Goal: Task Accomplishment & Management: Manage account settings

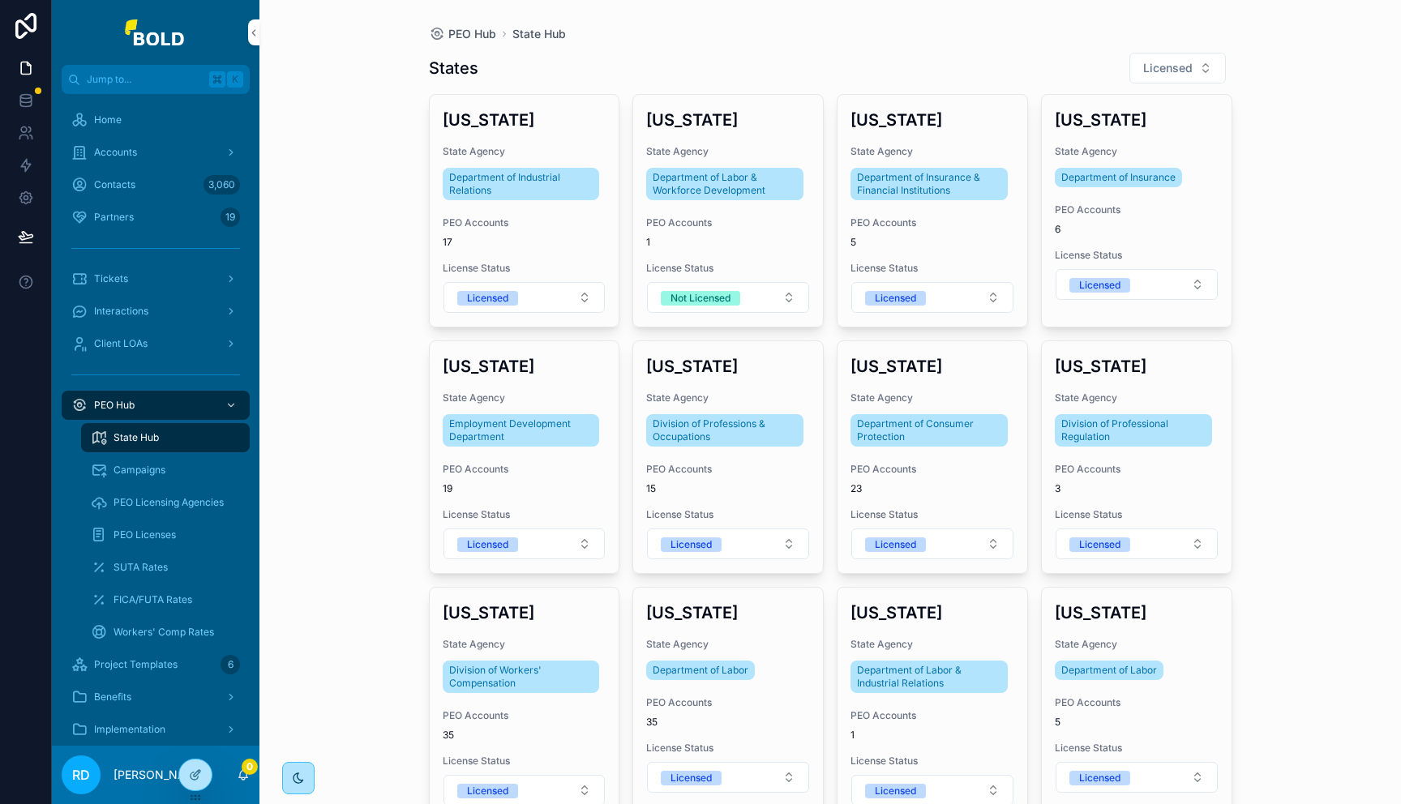
click at [140, 158] on div "Accounts" at bounding box center [155, 152] width 169 height 26
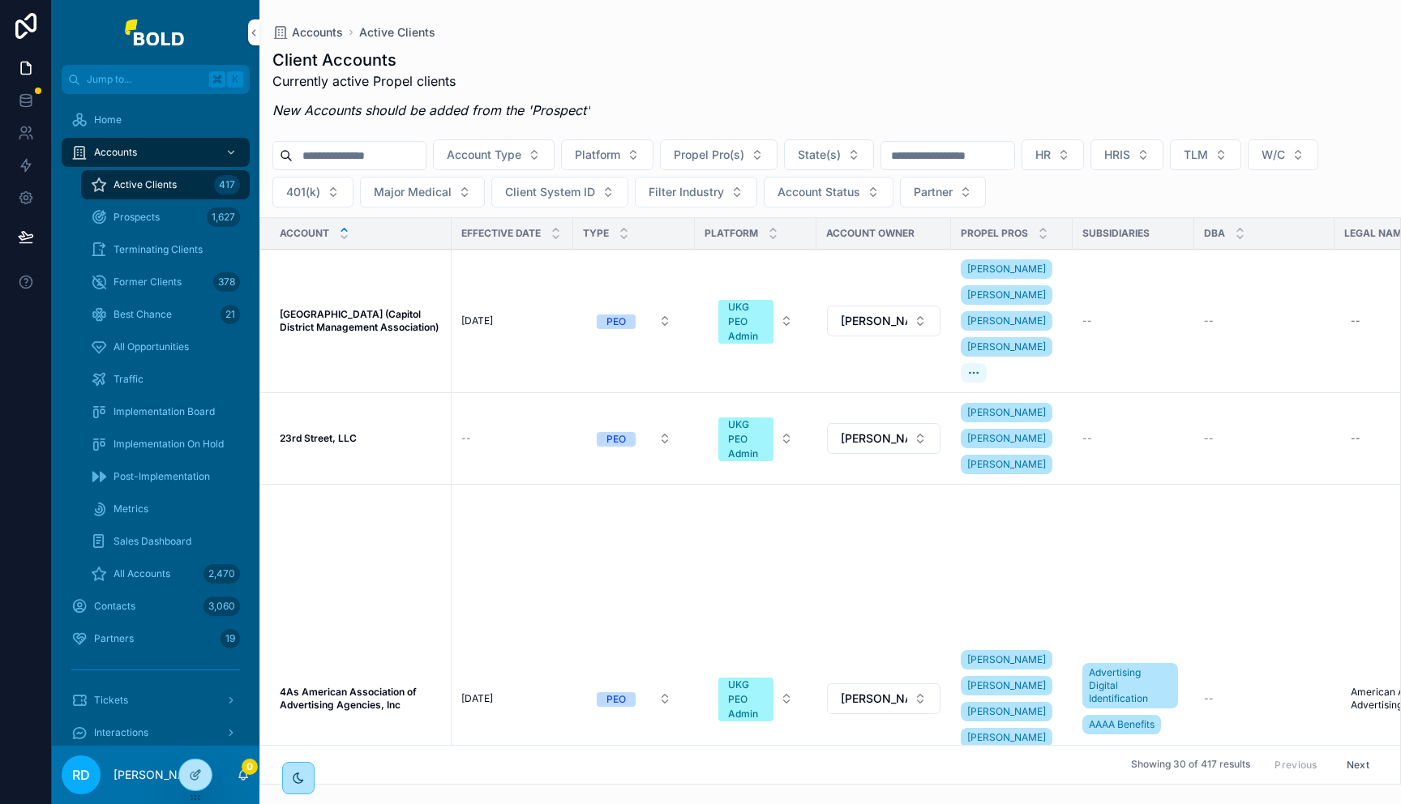
click at [156, 348] on span "All Opportunities" at bounding box center [150, 346] width 75 height 13
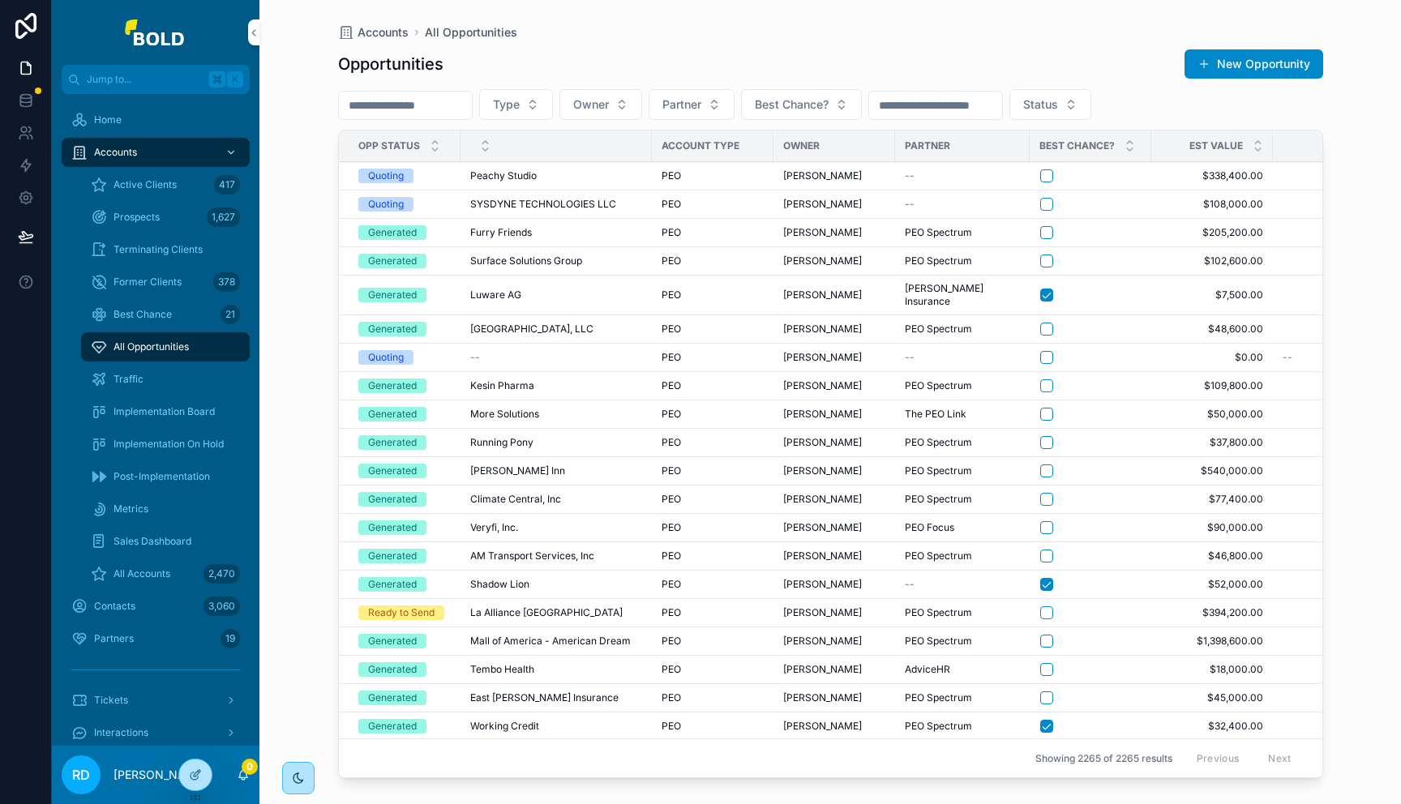
click at [535, 176] on span "Peachy Studio" at bounding box center [503, 175] width 66 height 13
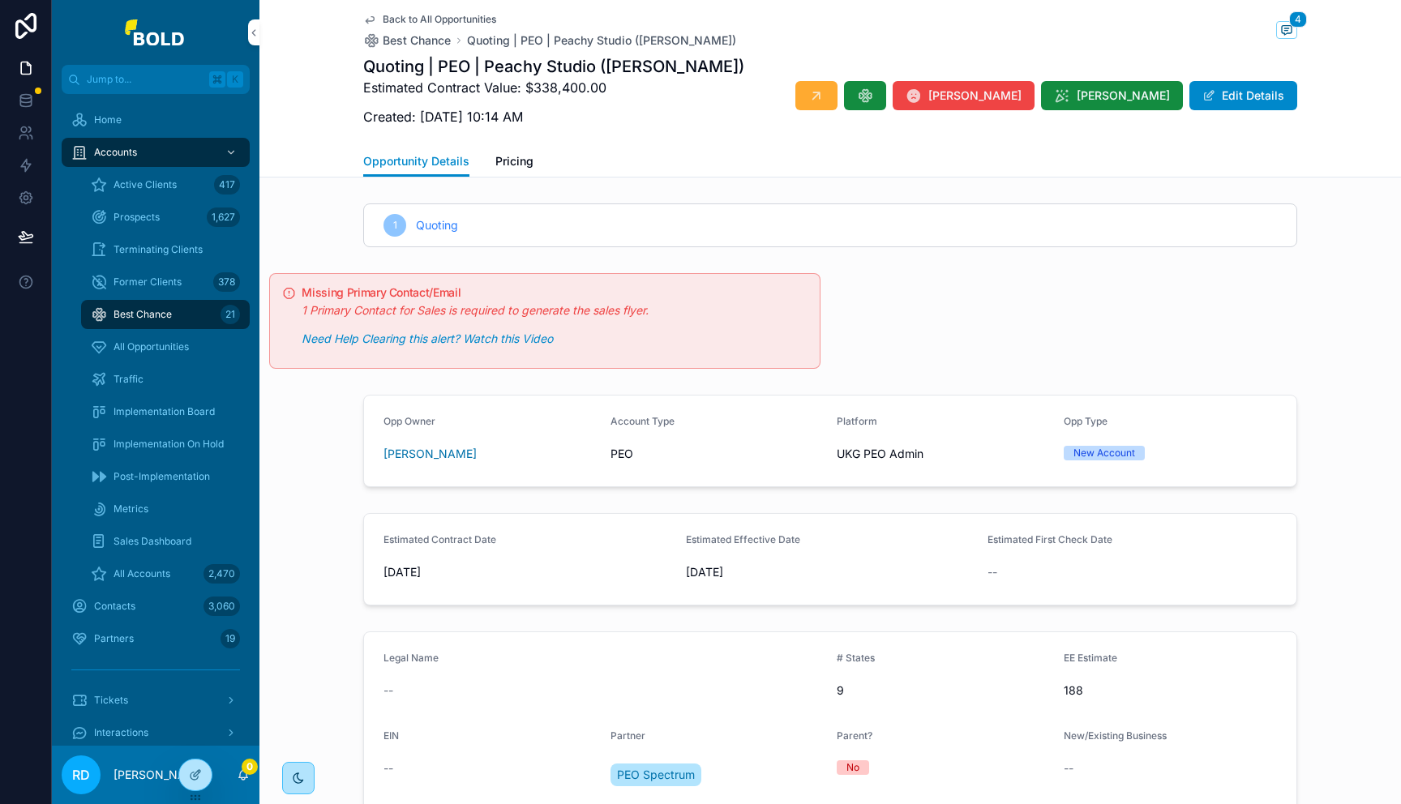
scroll to position [0, 932]
click at [150, 183] on span "Active Clients" at bounding box center [144, 184] width 63 height 13
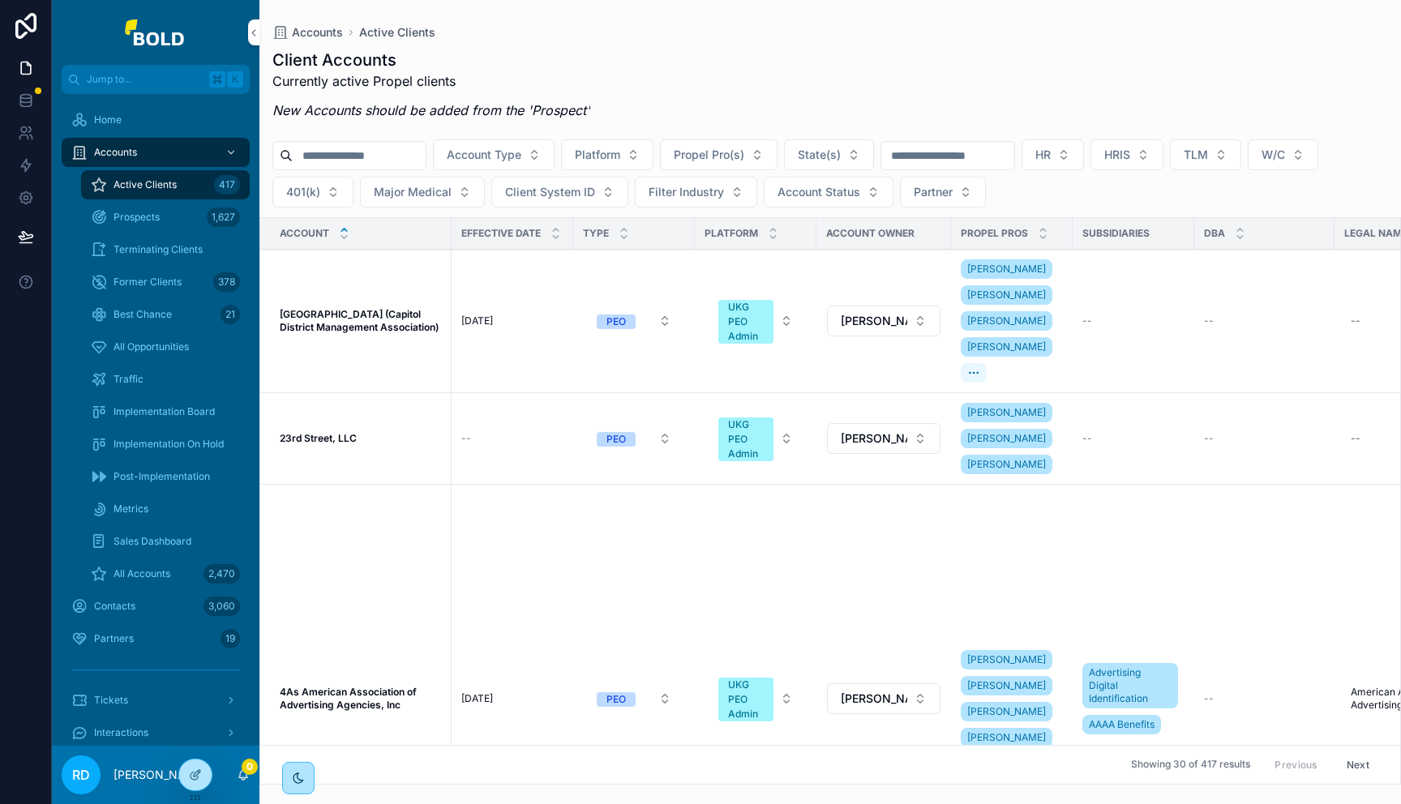
click at [150, 220] on span "Prospects" at bounding box center [136, 217] width 46 height 13
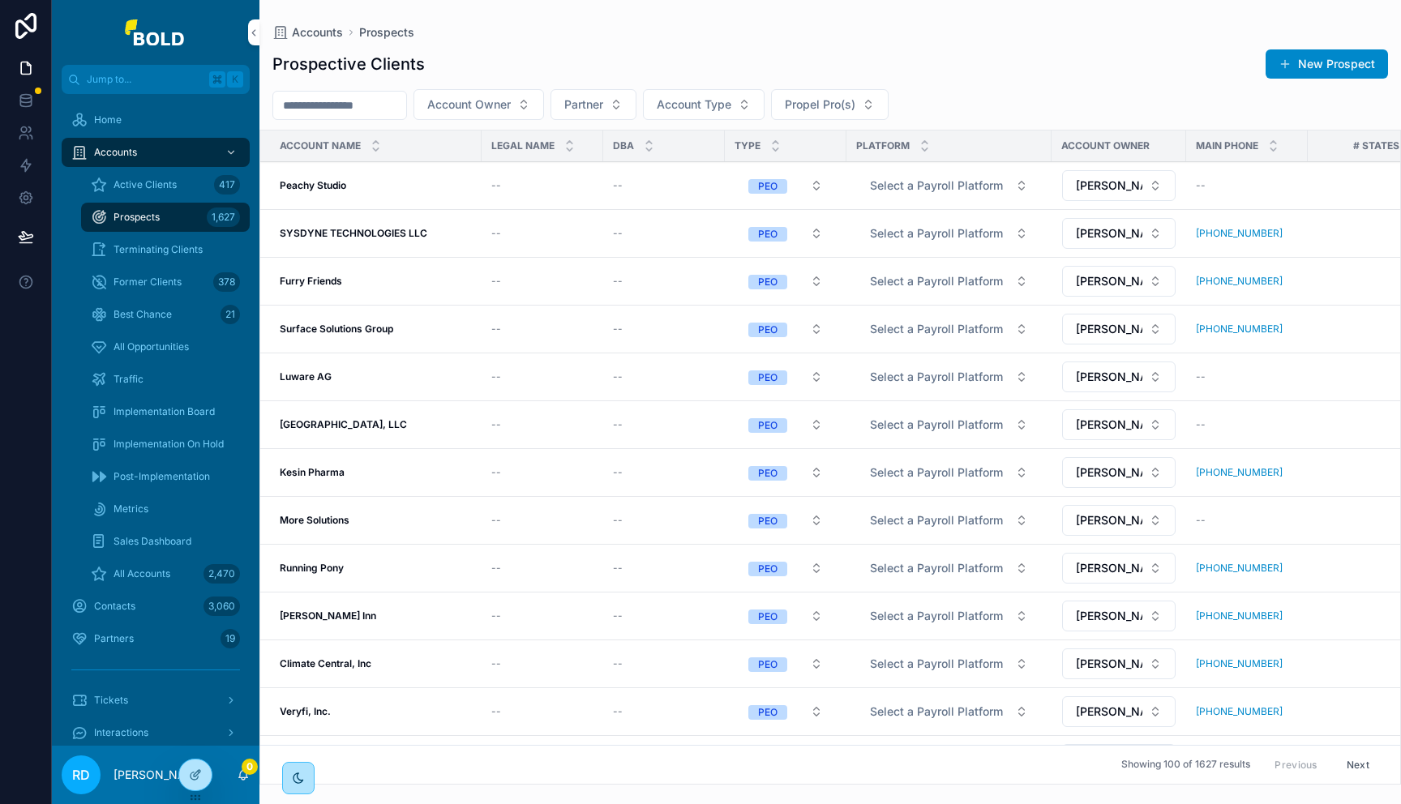
click at [1282, 74] on button "New Prospect" at bounding box center [1326, 63] width 122 height 29
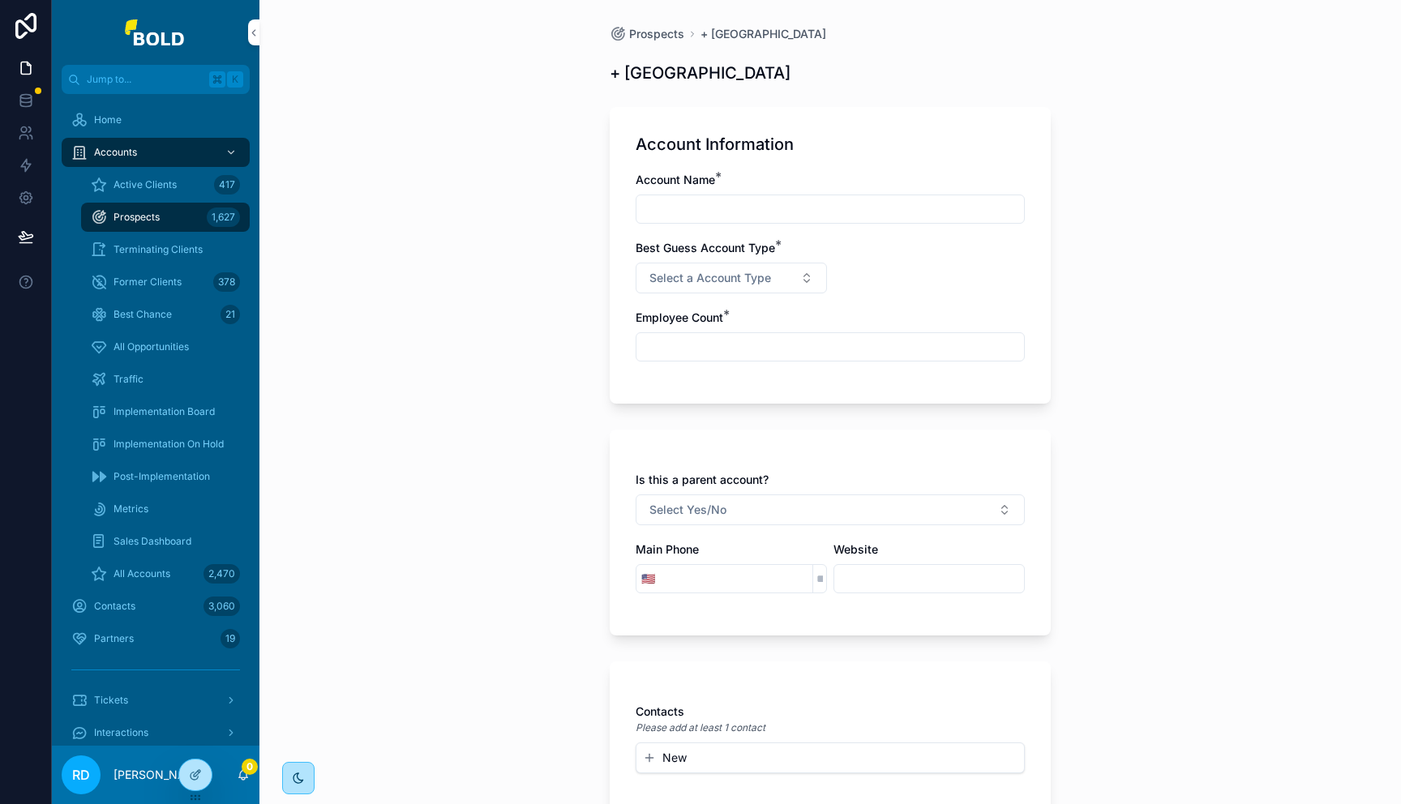
click at [753, 221] on div "scrollable content" at bounding box center [829, 209] width 389 height 29
click at [744, 270] on span "Select a Account Type" at bounding box center [710, 278] width 122 height 16
click at [706, 342] on div "PEO" at bounding box center [725, 343] width 225 height 24
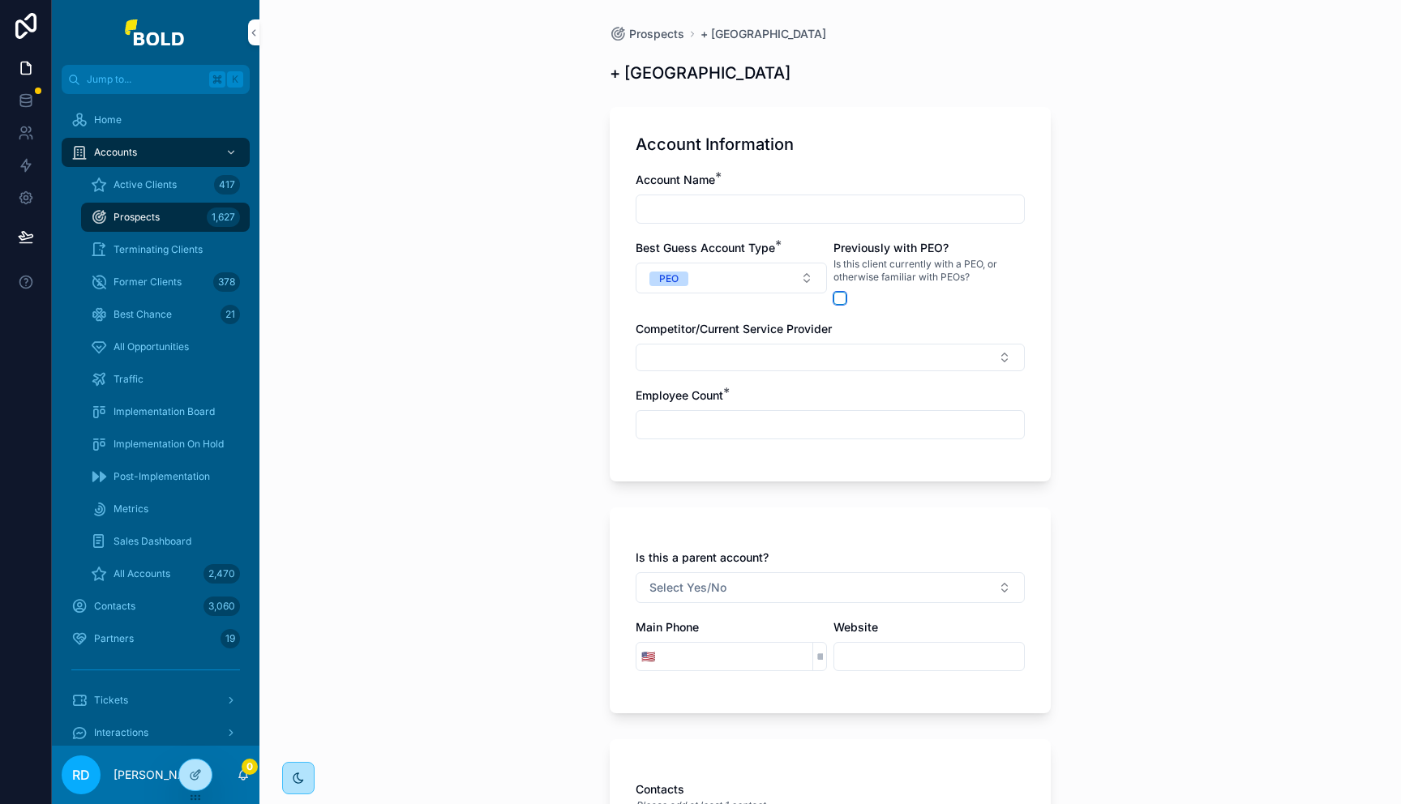
click at [836, 301] on button "scrollable content" at bounding box center [839, 298] width 13 height 13
click at [813, 358] on button "Select Button" at bounding box center [829, 358] width 389 height 28
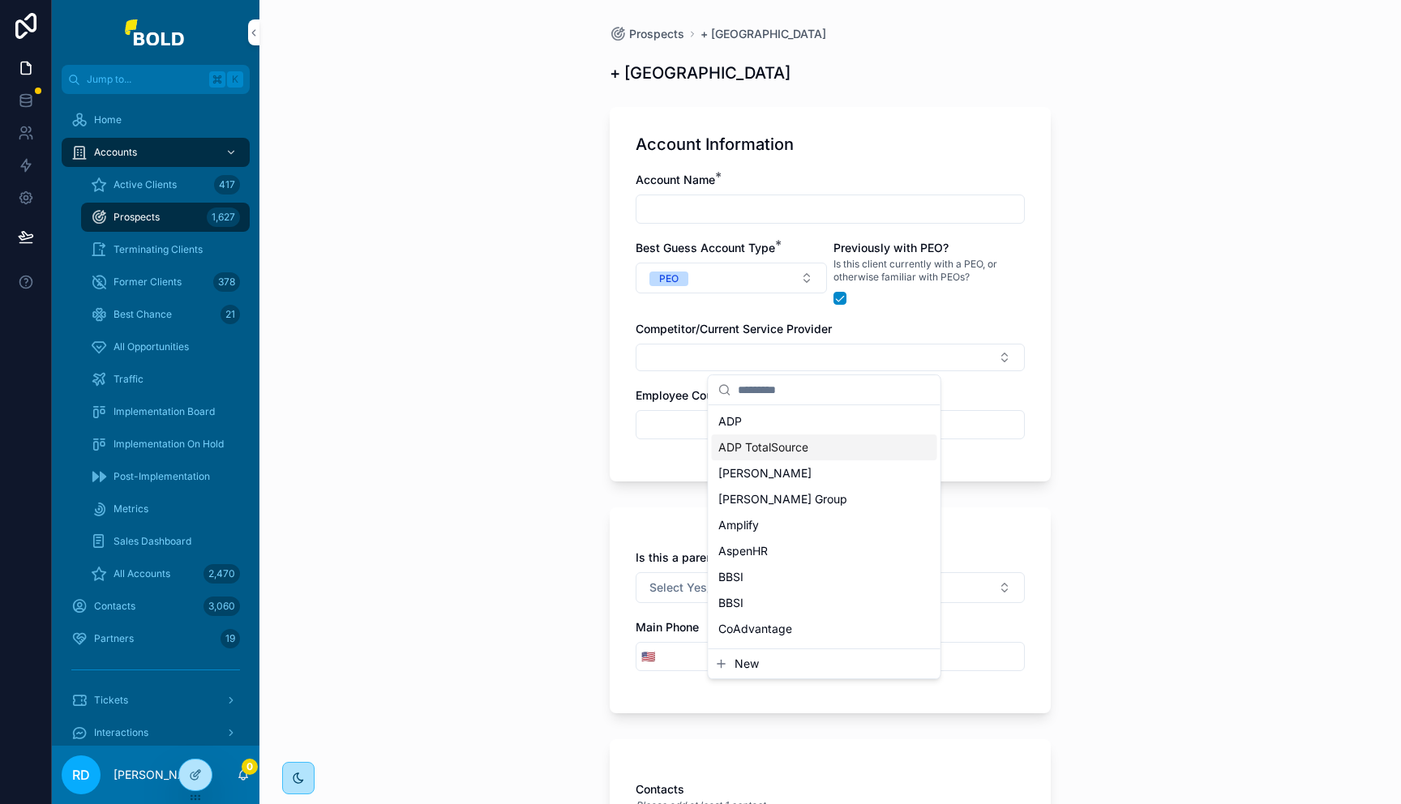
click at [673, 429] on input "scrollable content" at bounding box center [829, 424] width 387 height 23
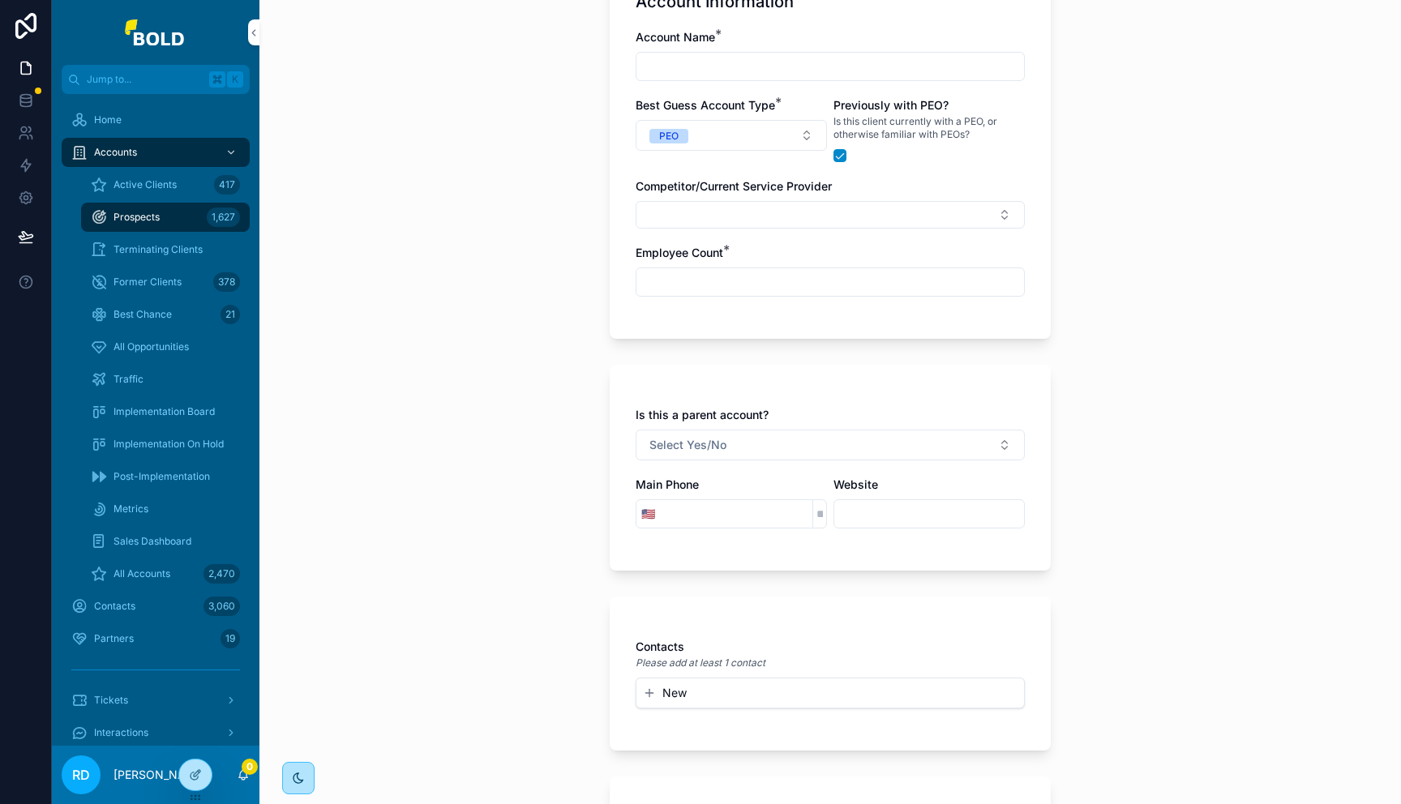
scroll to position [148, 0]
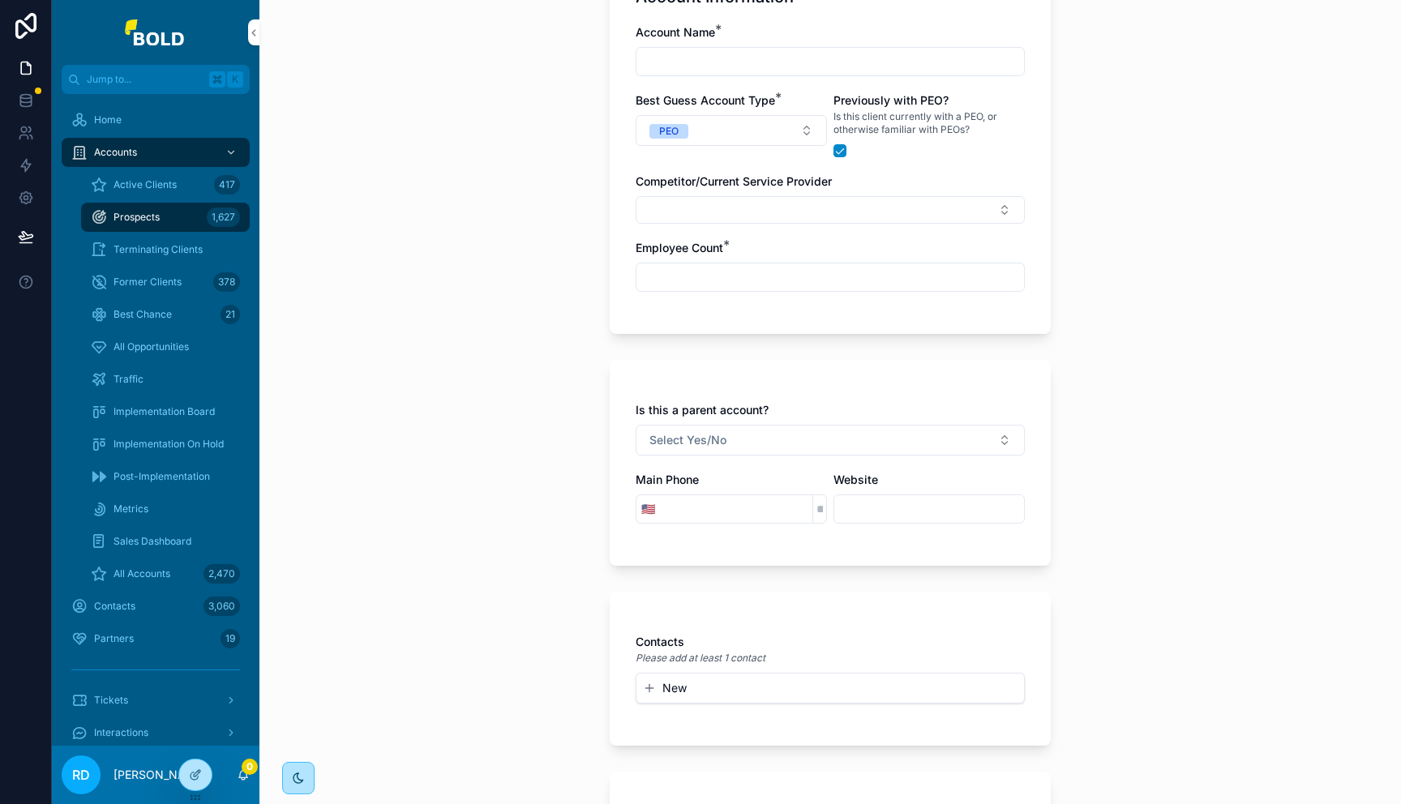
click at [578, 447] on div "Prospects + New Prospect + New Prospect Account Information Account Name * Best…" at bounding box center [829, 254] width 1141 height 804
click at [682, 434] on span "Select Yes/No" at bounding box center [687, 440] width 77 height 16
click at [528, 396] on div "Prospects + New Prospect + New Prospect Account Information Account Name * Best…" at bounding box center [829, 254] width 1141 height 804
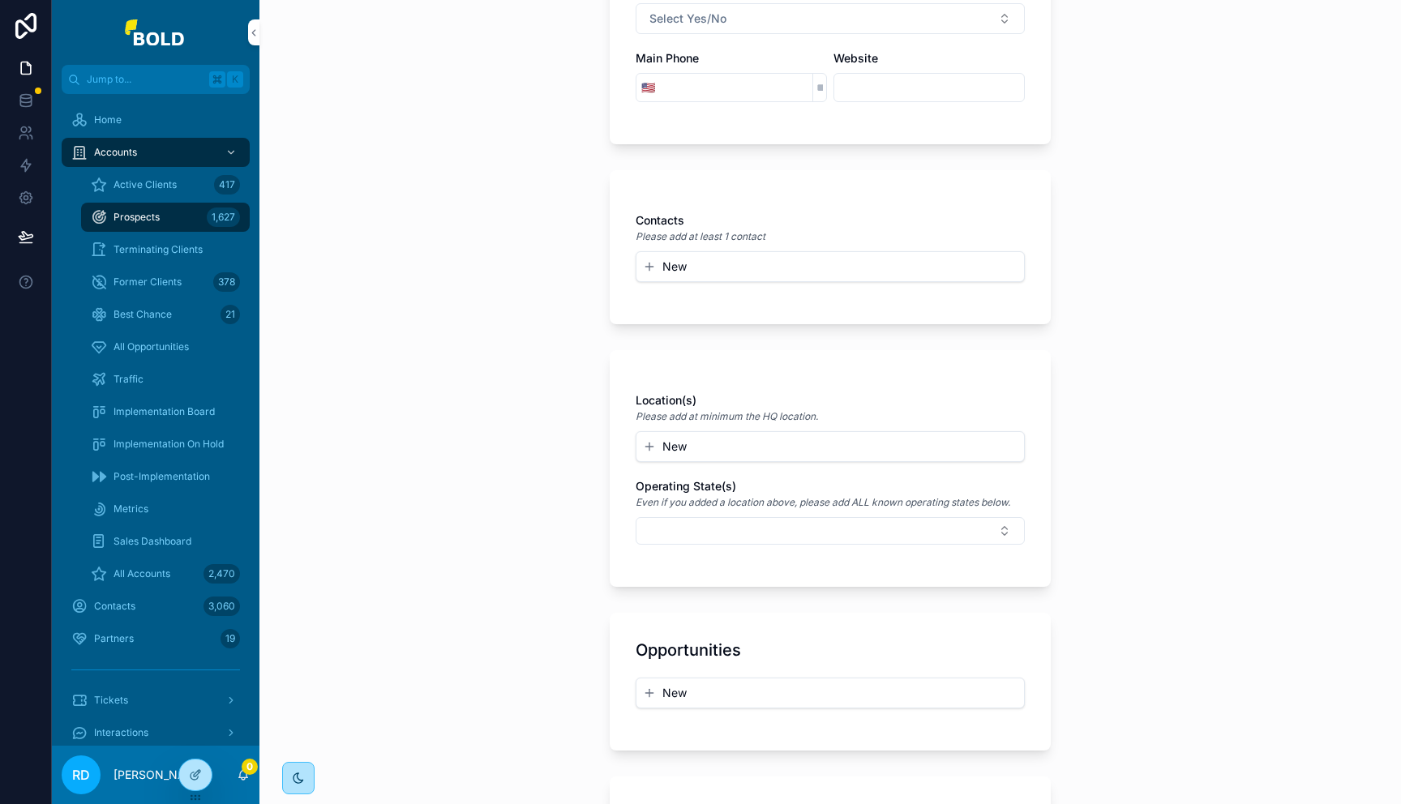
scroll to position [603, 0]
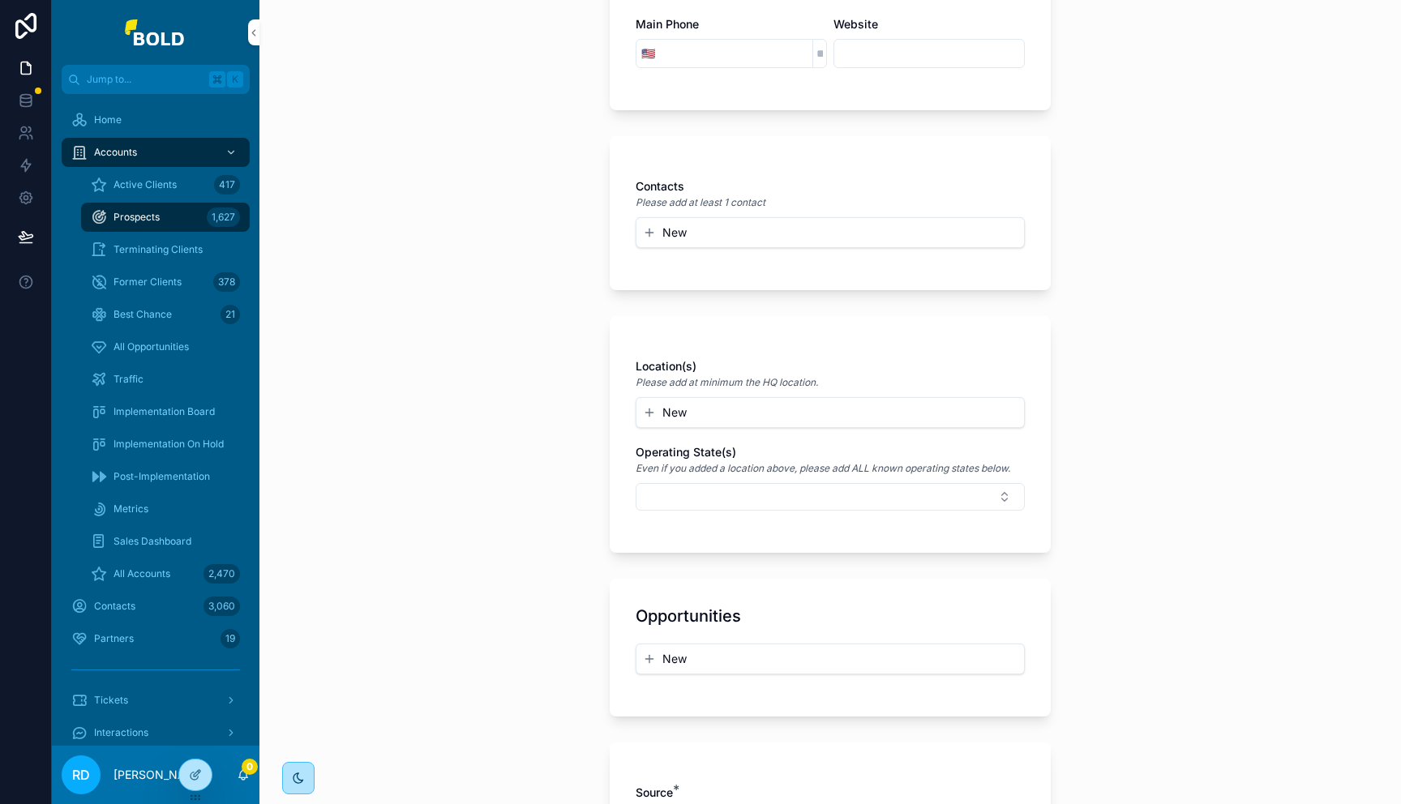
click at [766, 502] on button "Select Button" at bounding box center [829, 497] width 389 height 28
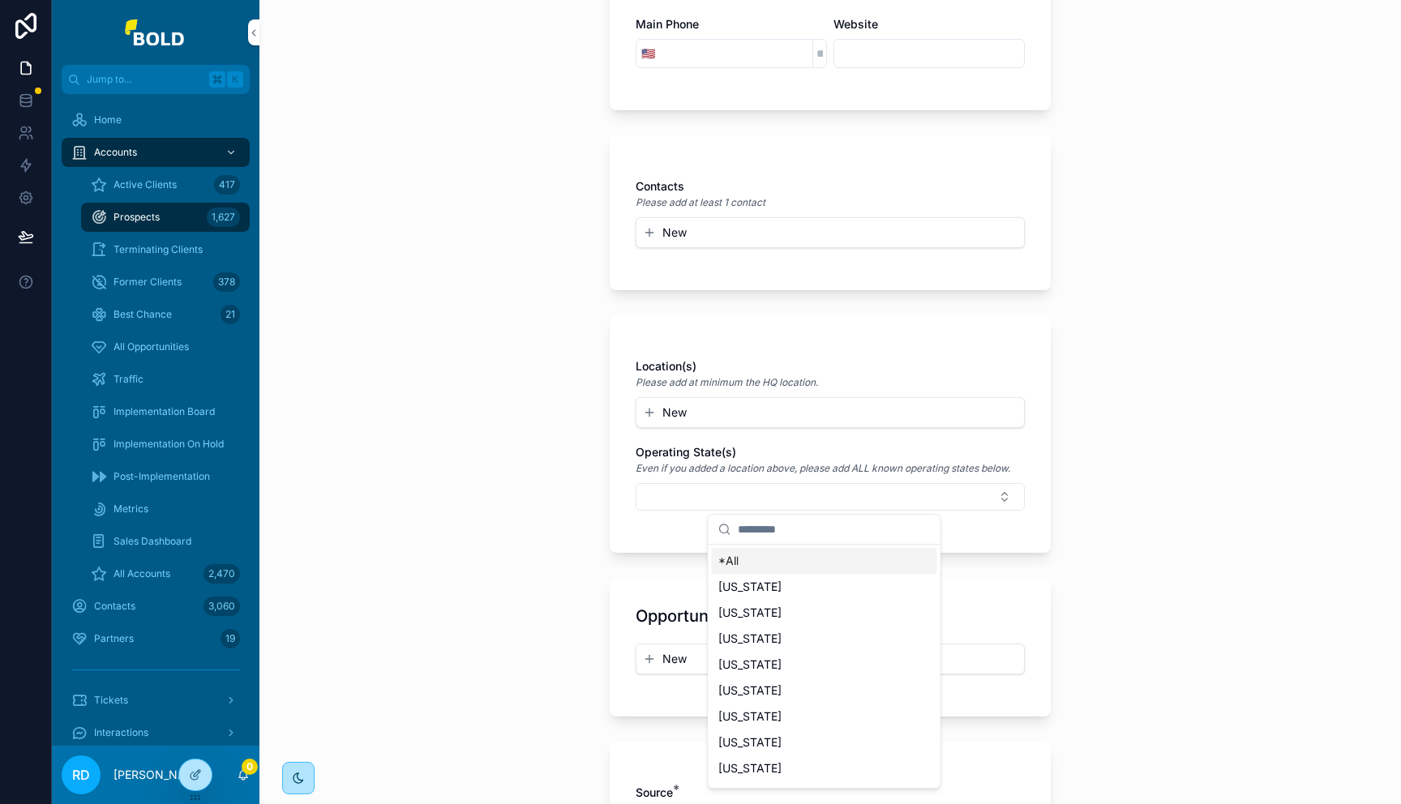
click at [558, 490] on div "Prospects + New Prospect + New Prospect Account Information Account Name * Best…" at bounding box center [829, 402] width 1141 height 804
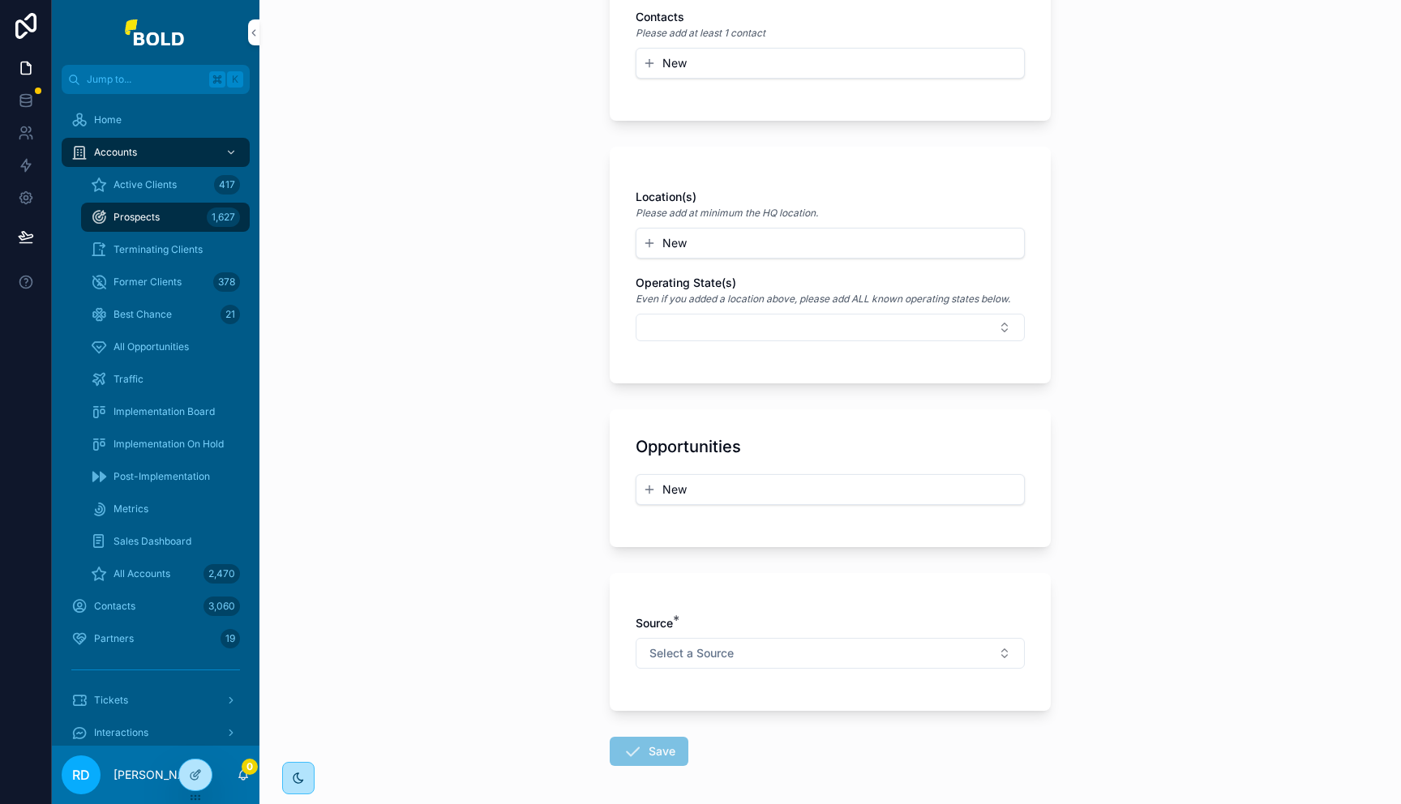
scroll to position [789, 0]
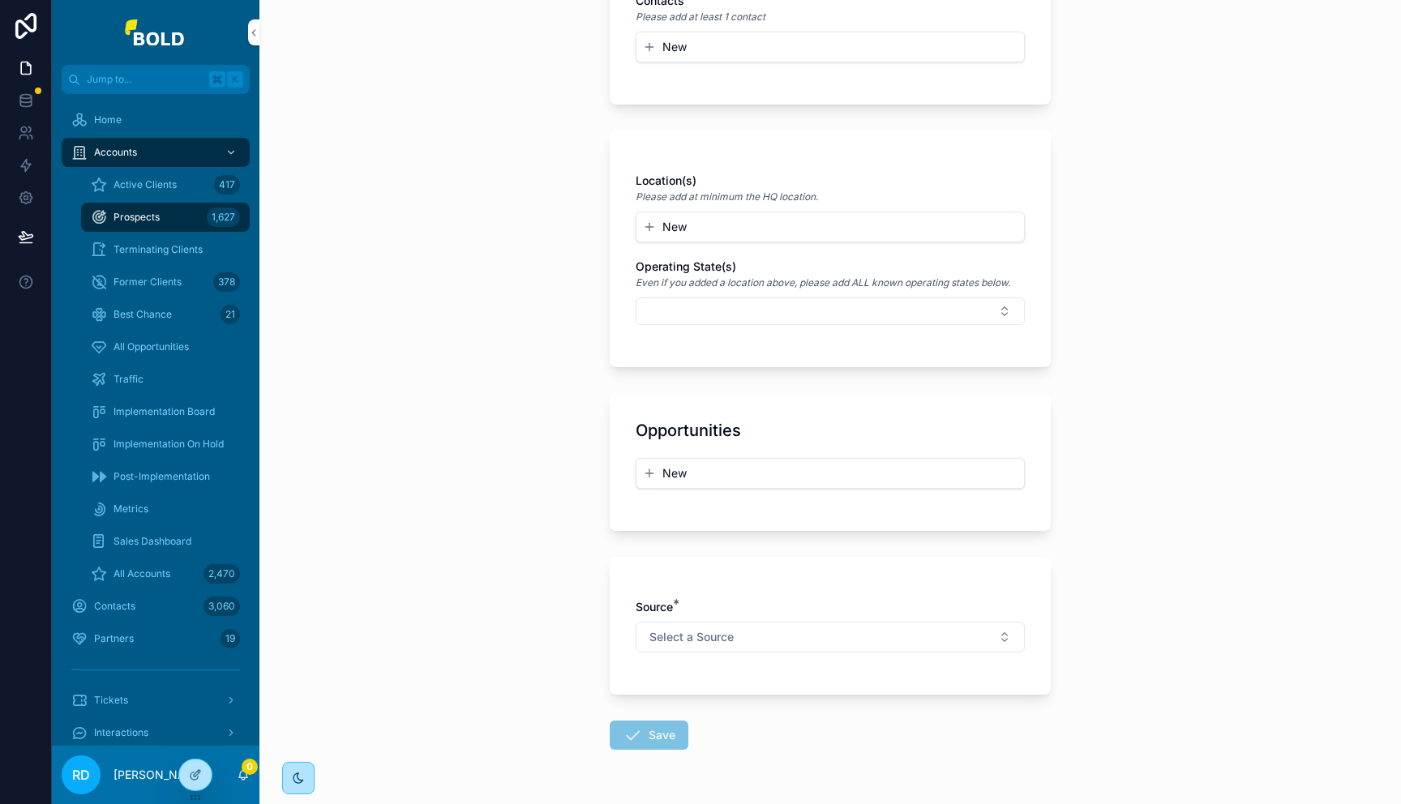
click at [733, 474] on button "New" at bounding box center [830, 473] width 374 height 16
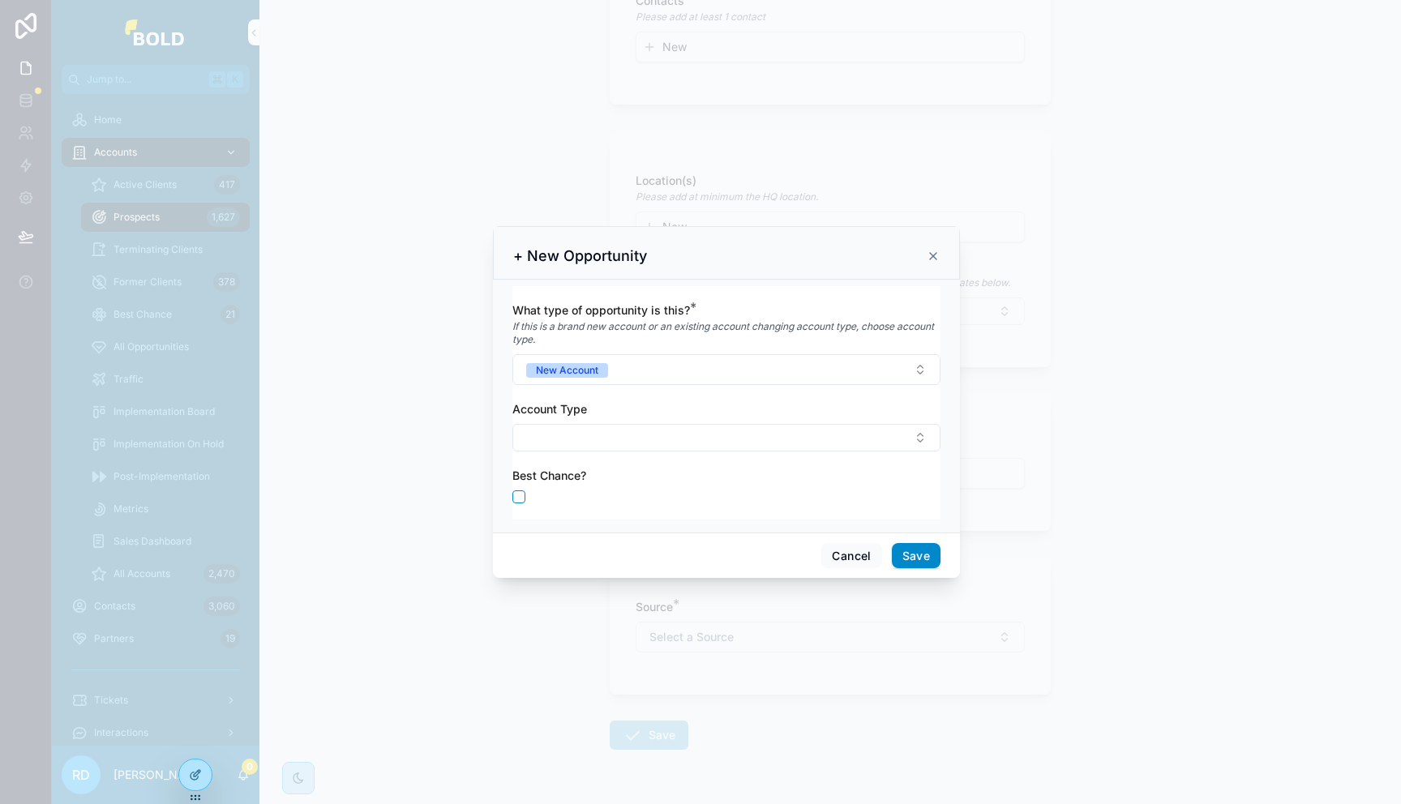
click at [729, 442] on button "Select Button" at bounding box center [726, 438] width 428 height 28
click at [677, 504] on div "PEO" at bounding box center [726, 502] width 225 height 26
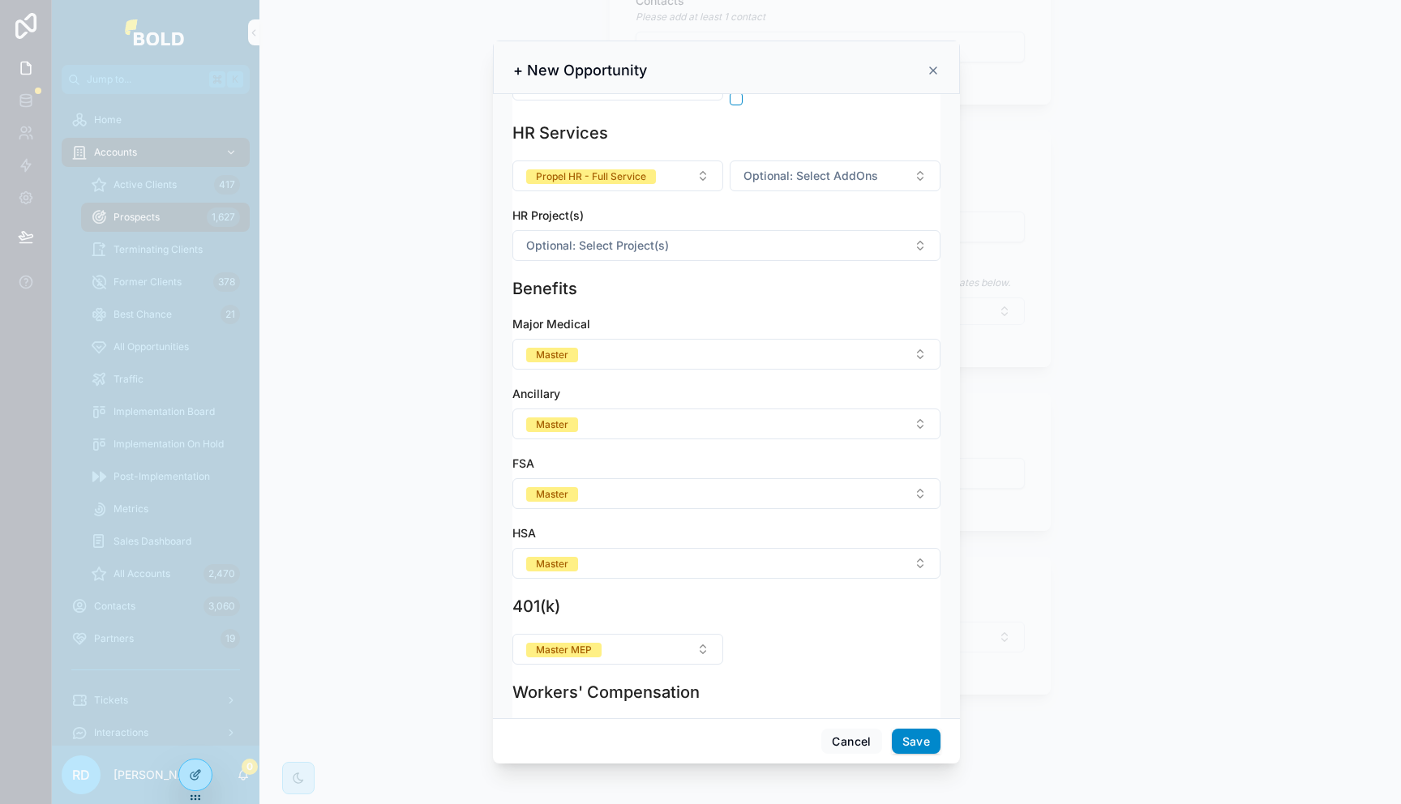
scroll to position [594, 0]
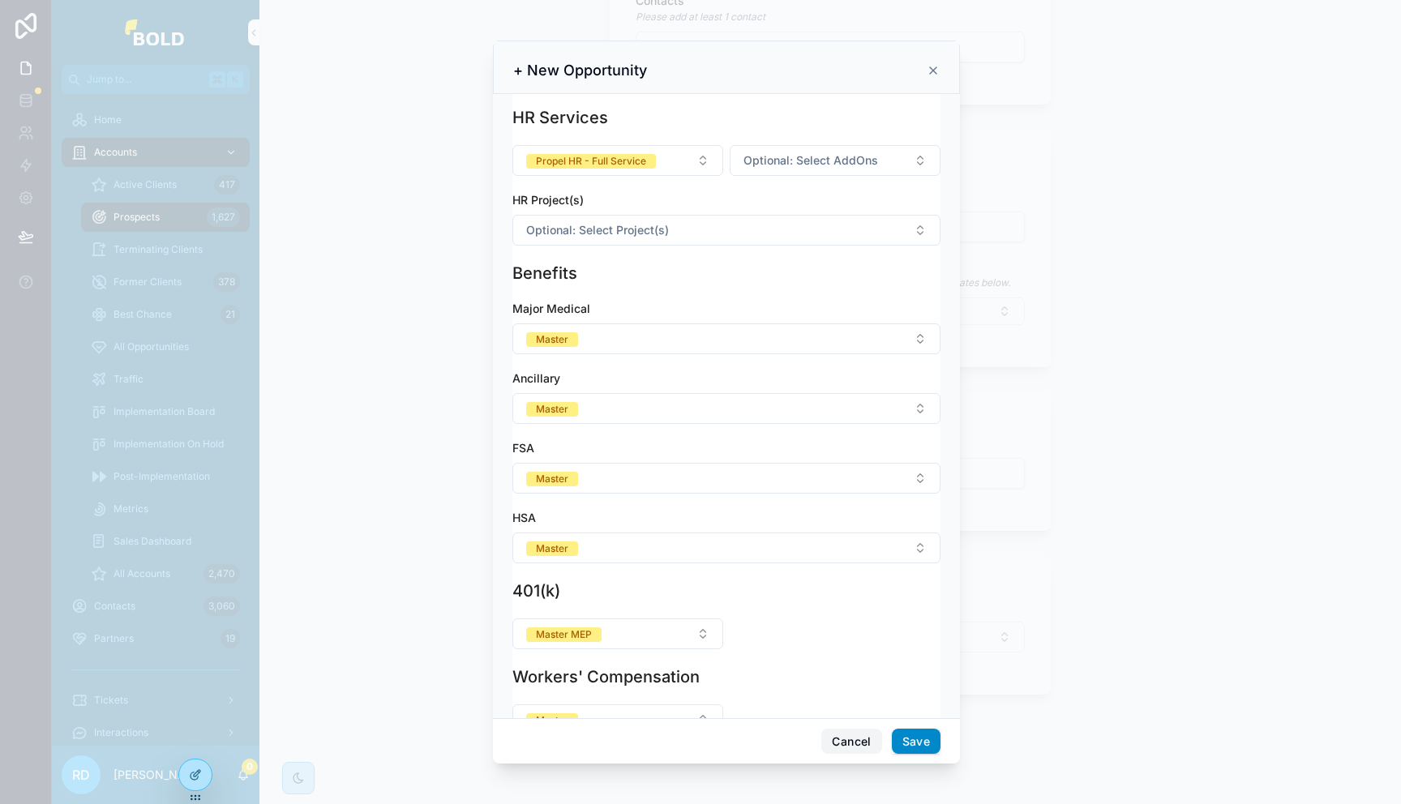
click at [848, 739] on button "Cancel" at bounding box center [851, 742] width 60 height 26
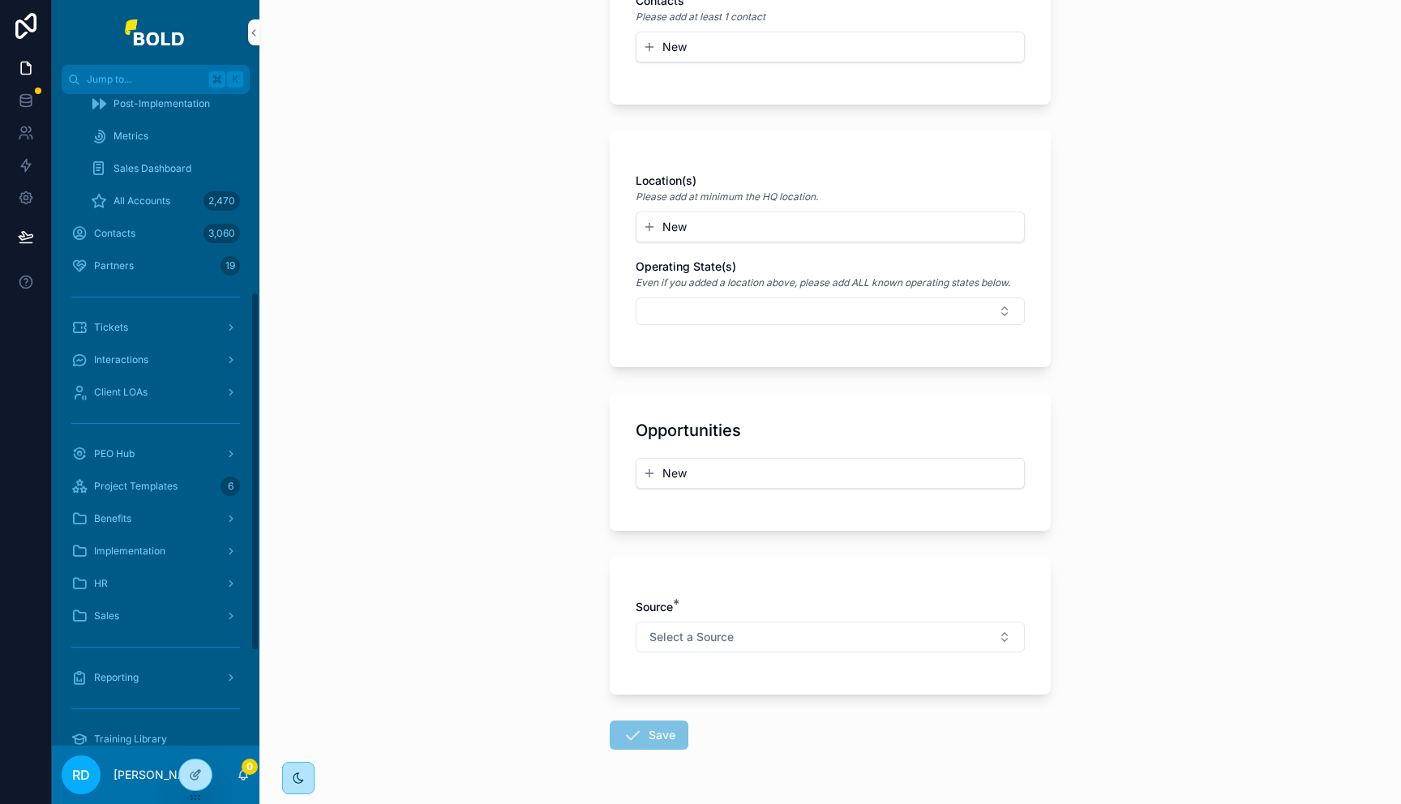
scroll to position [380, 0]
click at [109, 602] on span "Sales" at bounding box center [106, 608] width 25 height 13
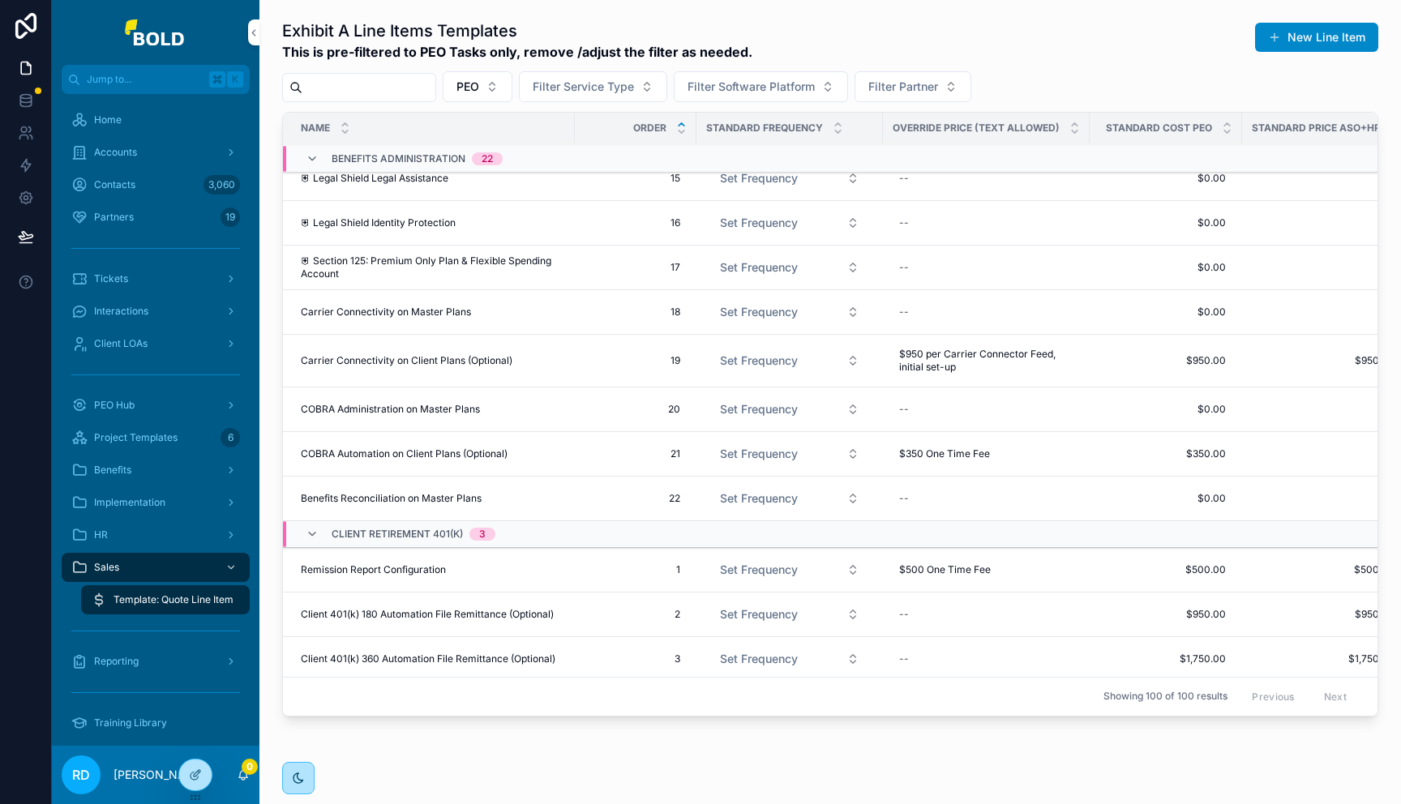
click at [140, 158] on div "Accounts" at bounding box center [155, 152] width 169 height 26
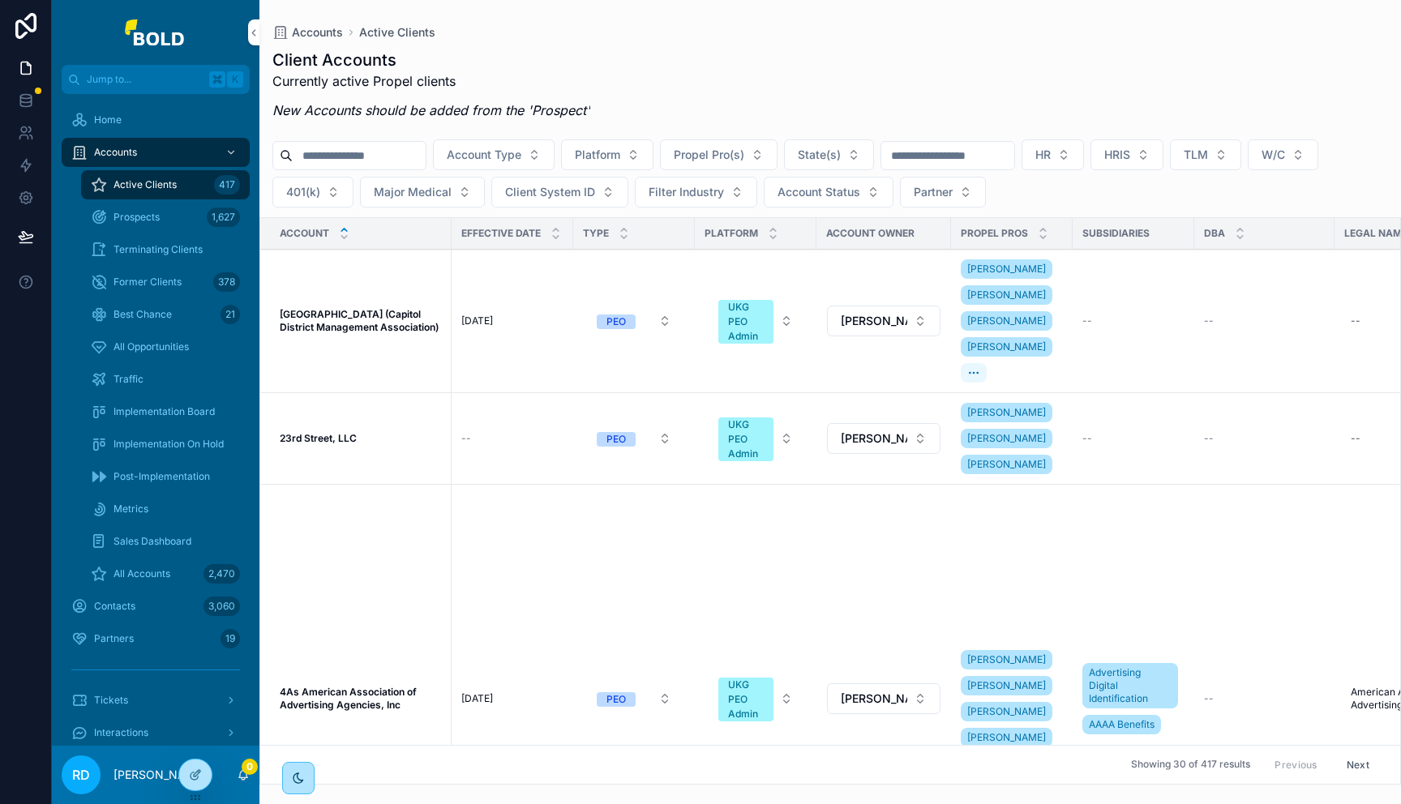
click at [144, 318] on span "Best Chance" at bounding box center [142, 314] width 58 height 13
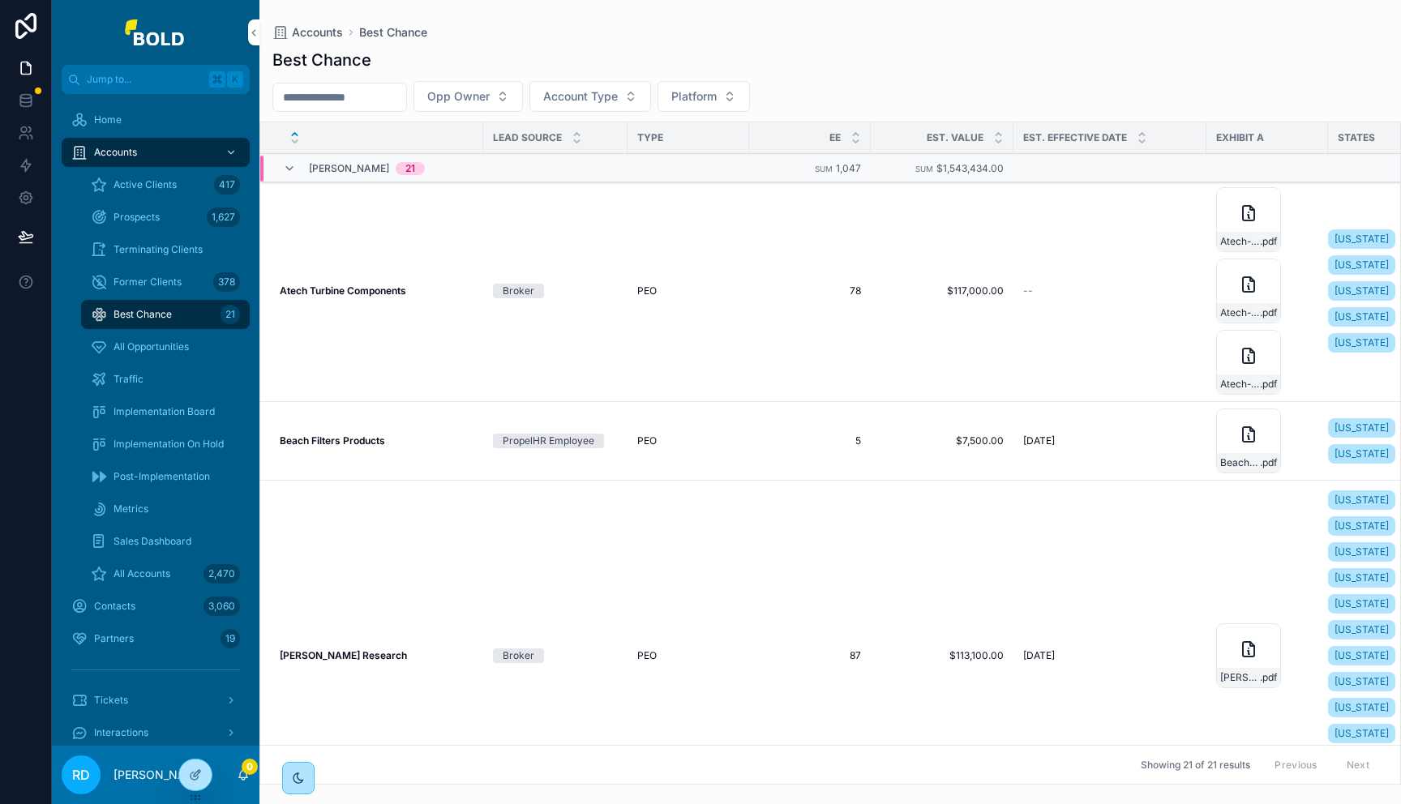
click at [426, 290] on div "Atech Turbine Components Atech Turbine Components" at bounding box center [377, 290] width 194 height 13
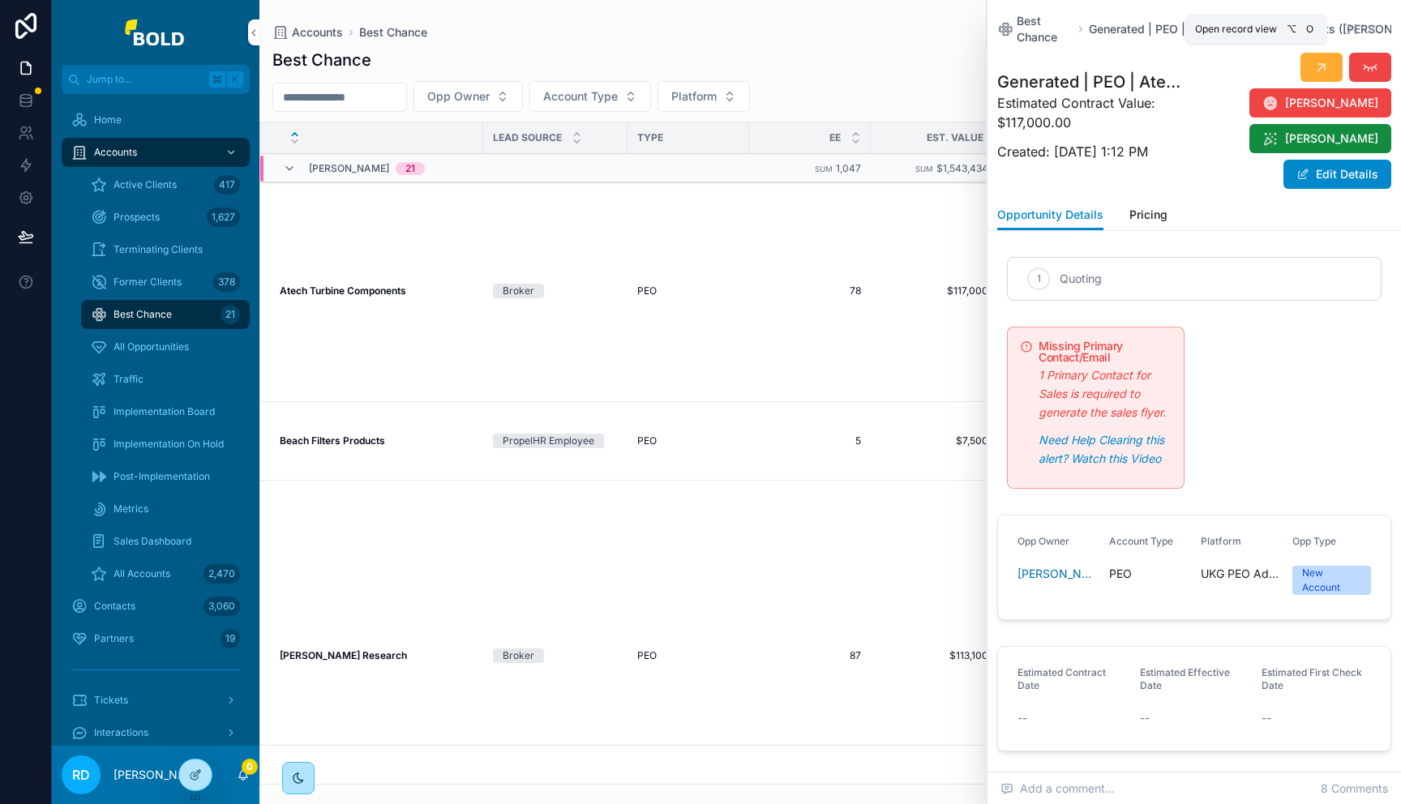
click at [1353, 30] on icon "scrollable content" at bounding box center [1354, 31] width 3 height 3
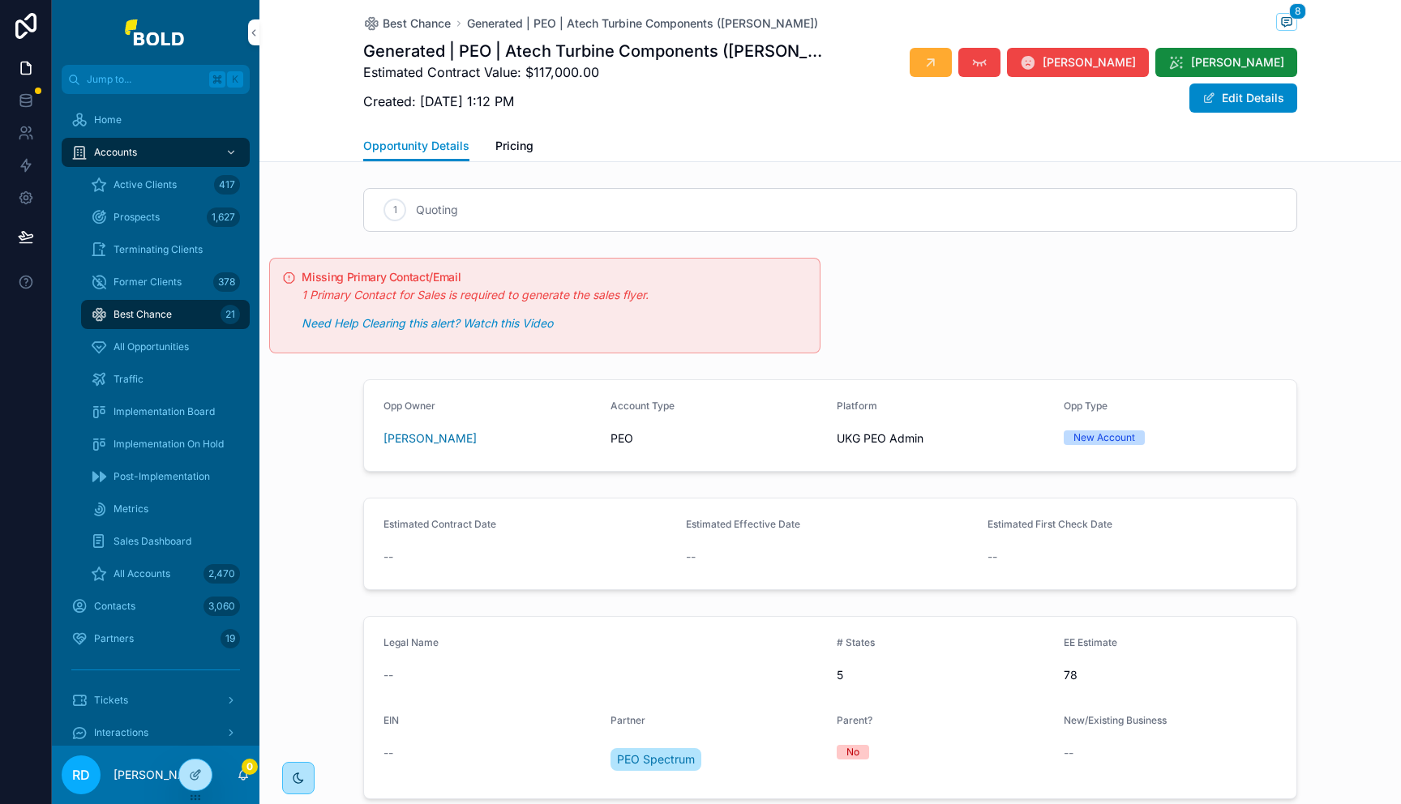
click at [499, 139] on span "Pricing" at bounding box center [514, 146] width 38 height 16
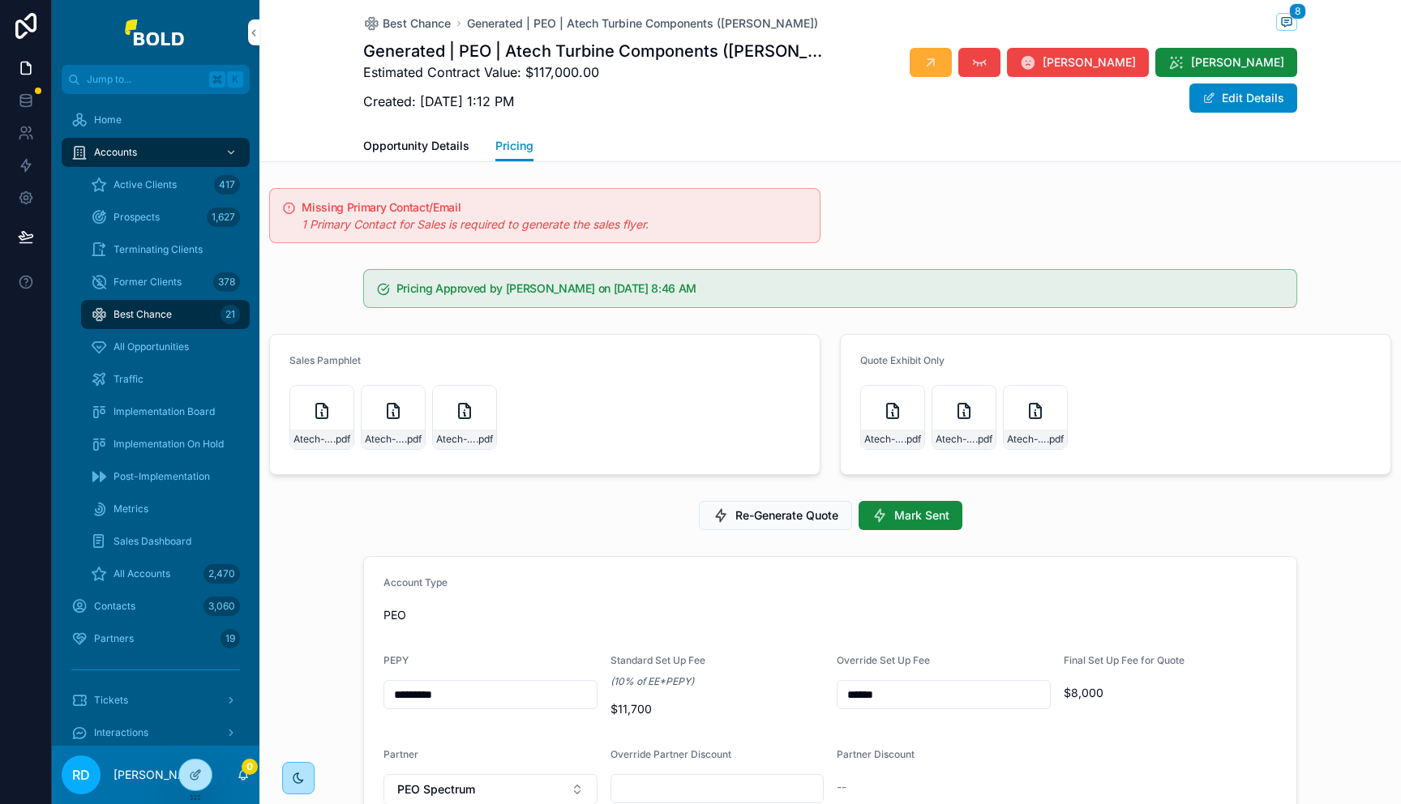
click at [318, 411] on icon "scrollable content" at bounding box center [321, 410] width 19 height 19
click at [887, 414] on icon "scrollable content" at bounding box center [892, 411] width 11 height 15
click at [152, 415] on span "Implementation Board" at bounding box center [163, 411] width 101 height 13
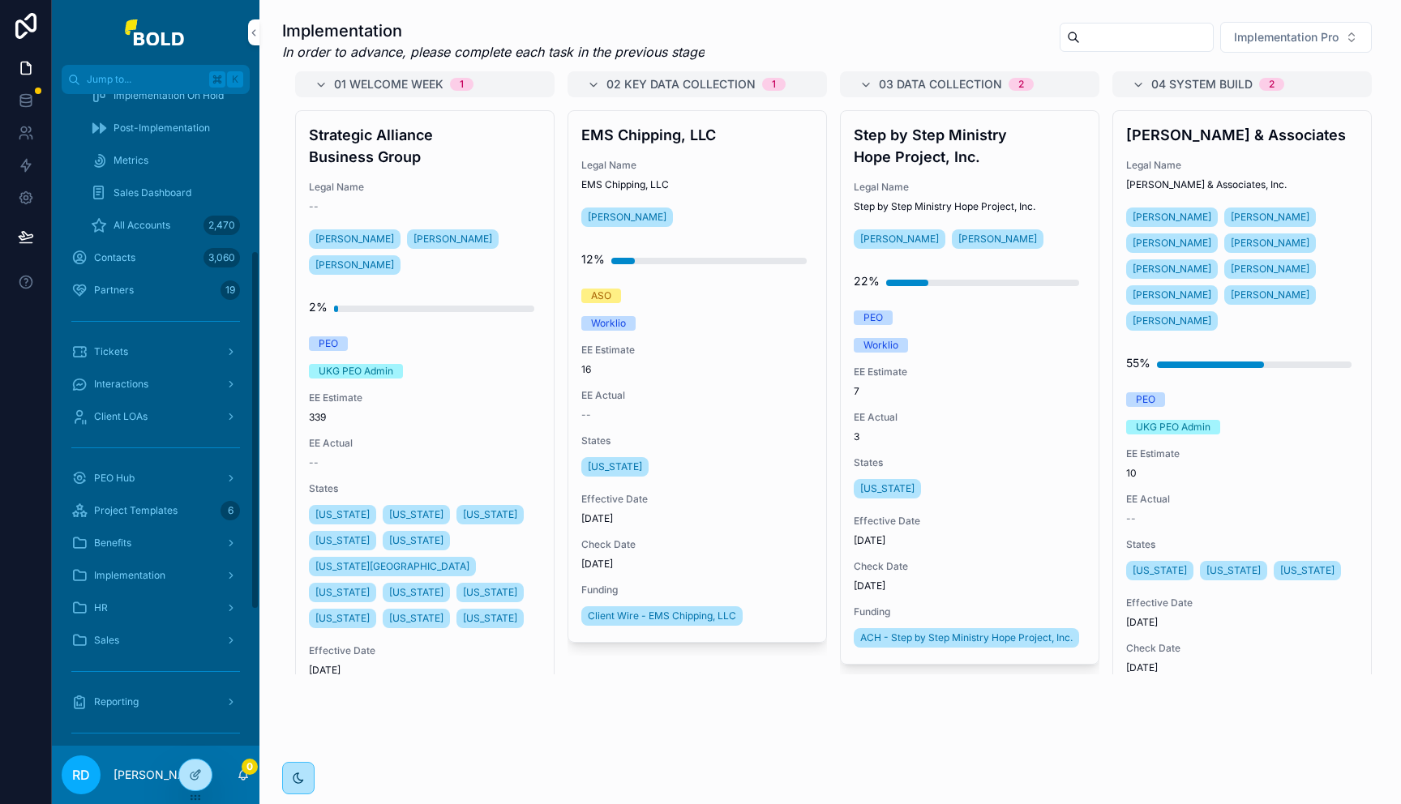
scroll to position [353, 0]
click at [131, 567] on span "Implementation" at bounding box center [129, 570] width 71 height 13
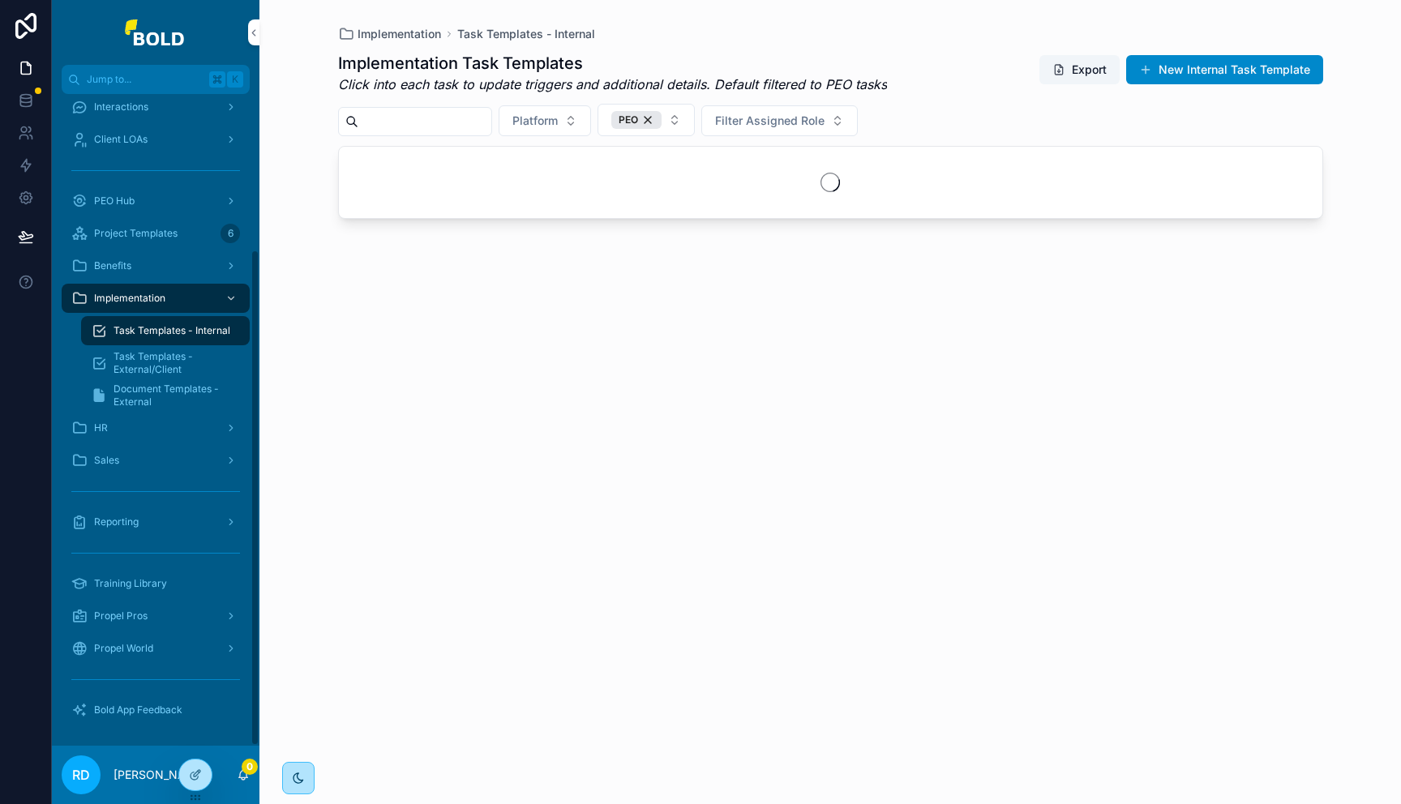
scroll to position [204, 0]
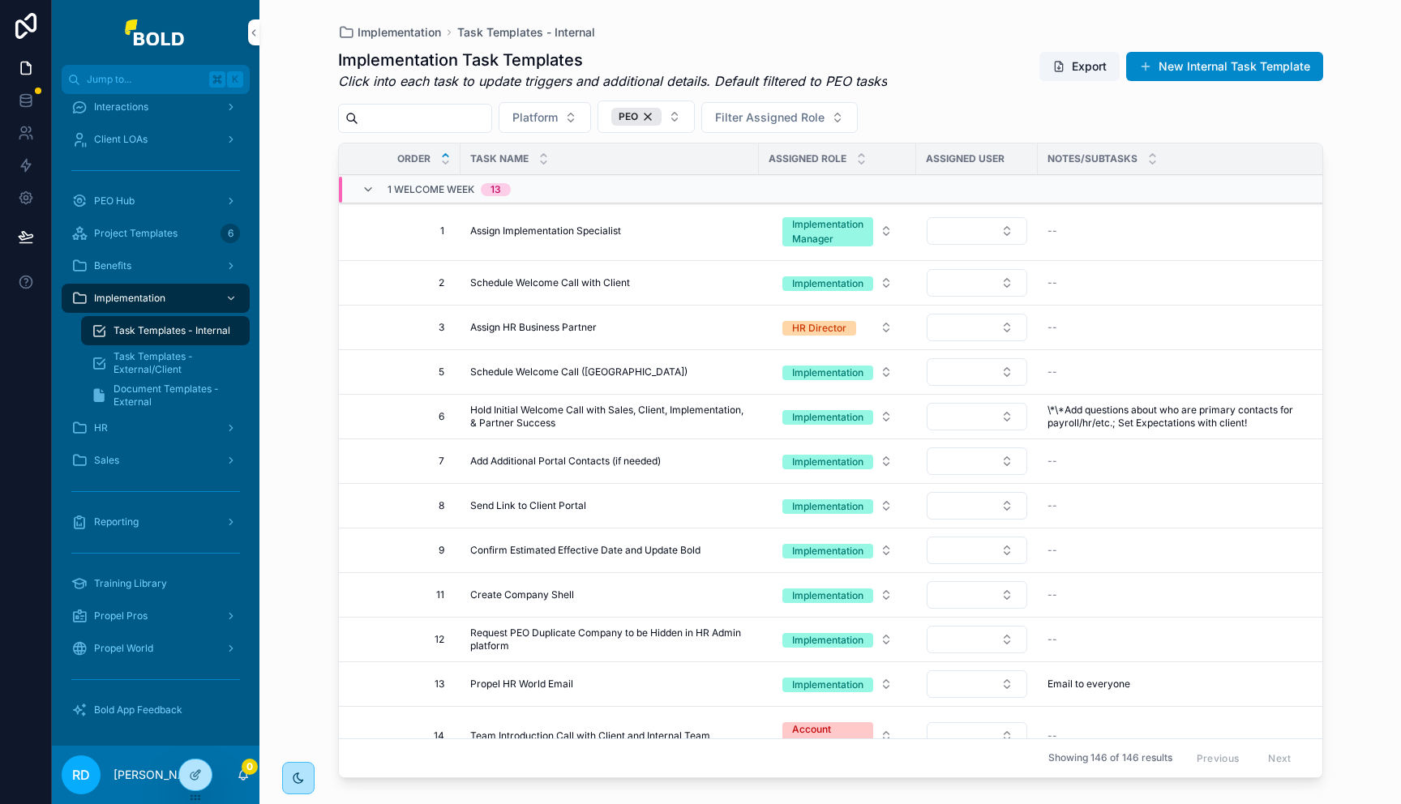
click at [691, 122] on button "PEO" at bounding box center [645, 117] width 97 height 32
click at [268, 259] on div "Implementation Task Templates - Internal Implementation Task Templates Click in…" at bounding box center [829, 402] width 1141 height 804
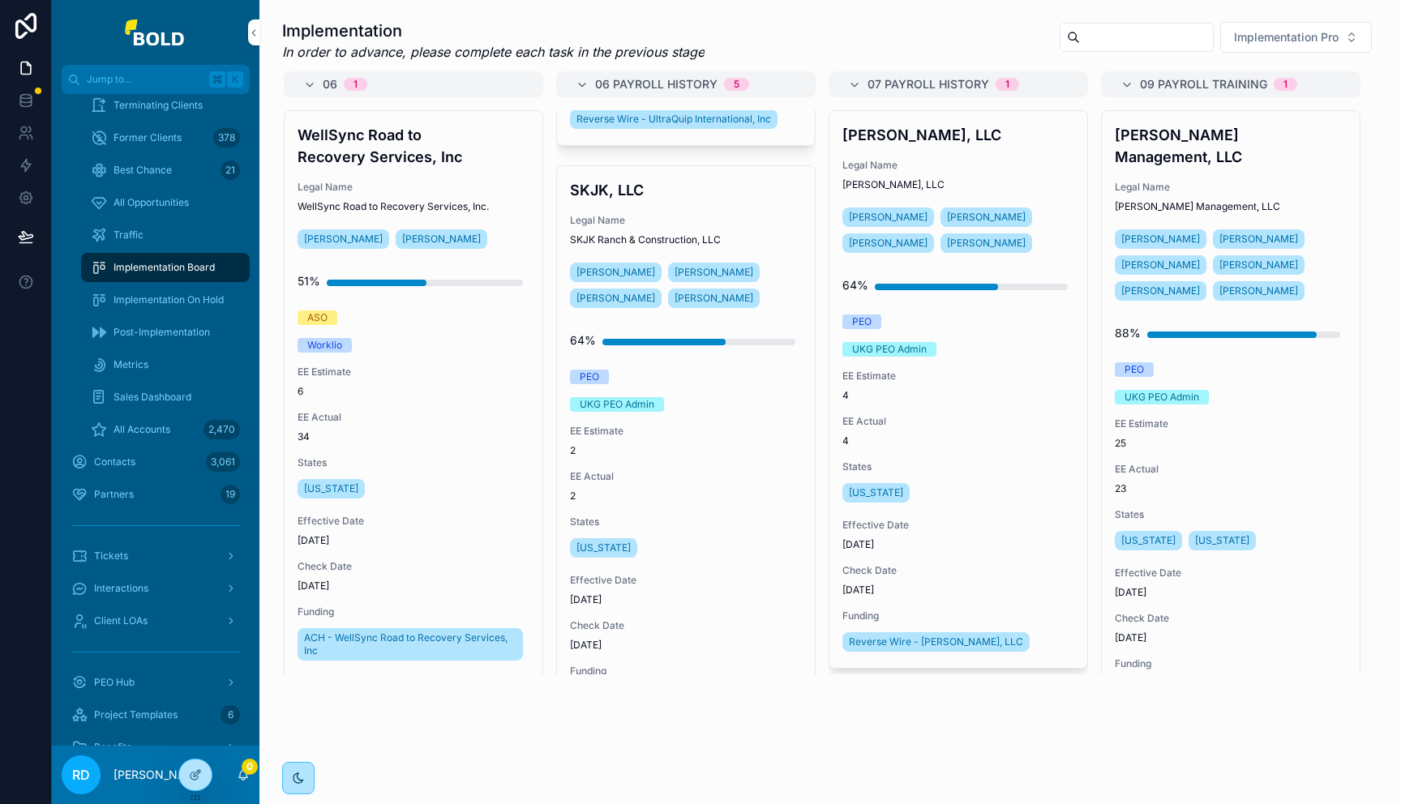
scroll to position [1097, 0]
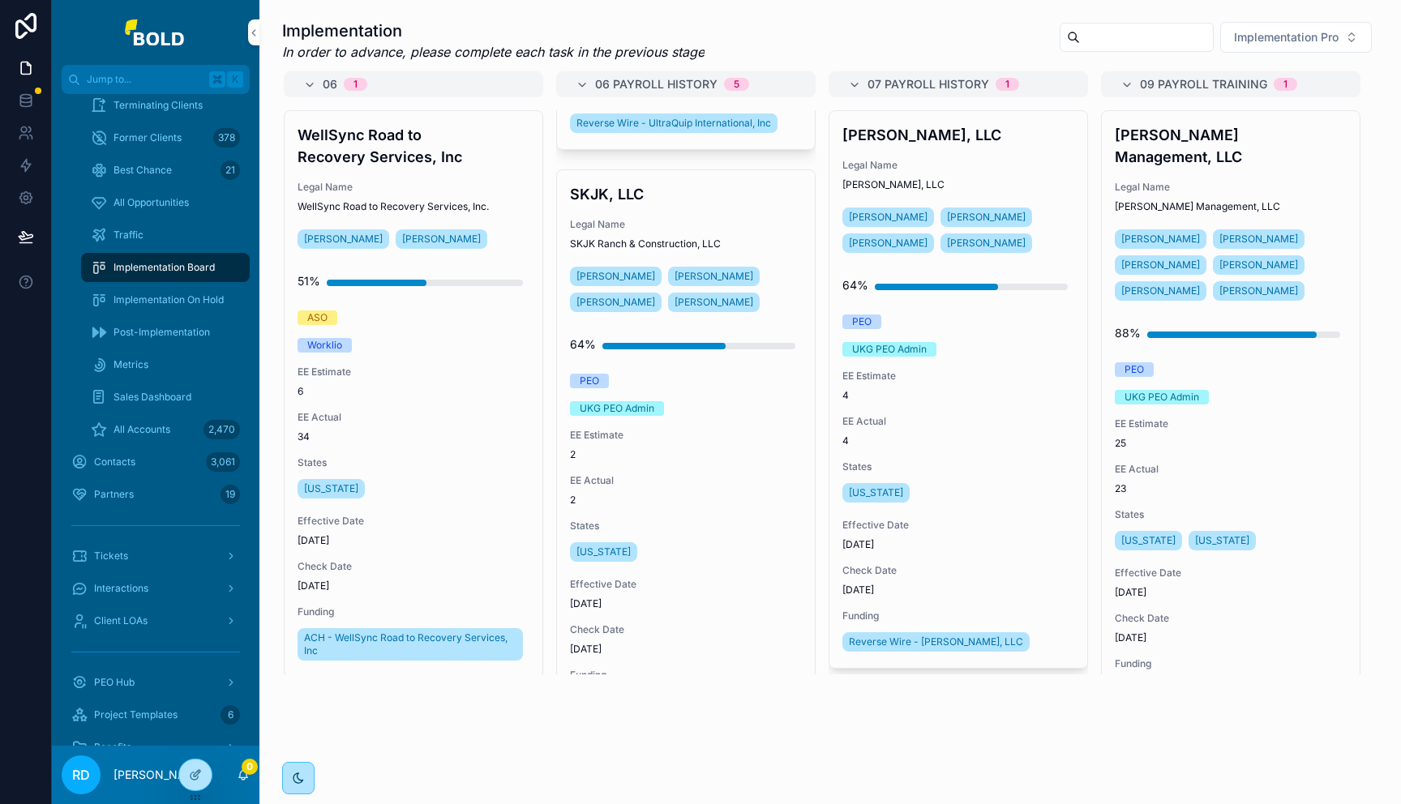
click at [139, 241] on span "Traffic" at bounding box center [128, 235] width 30 height 13
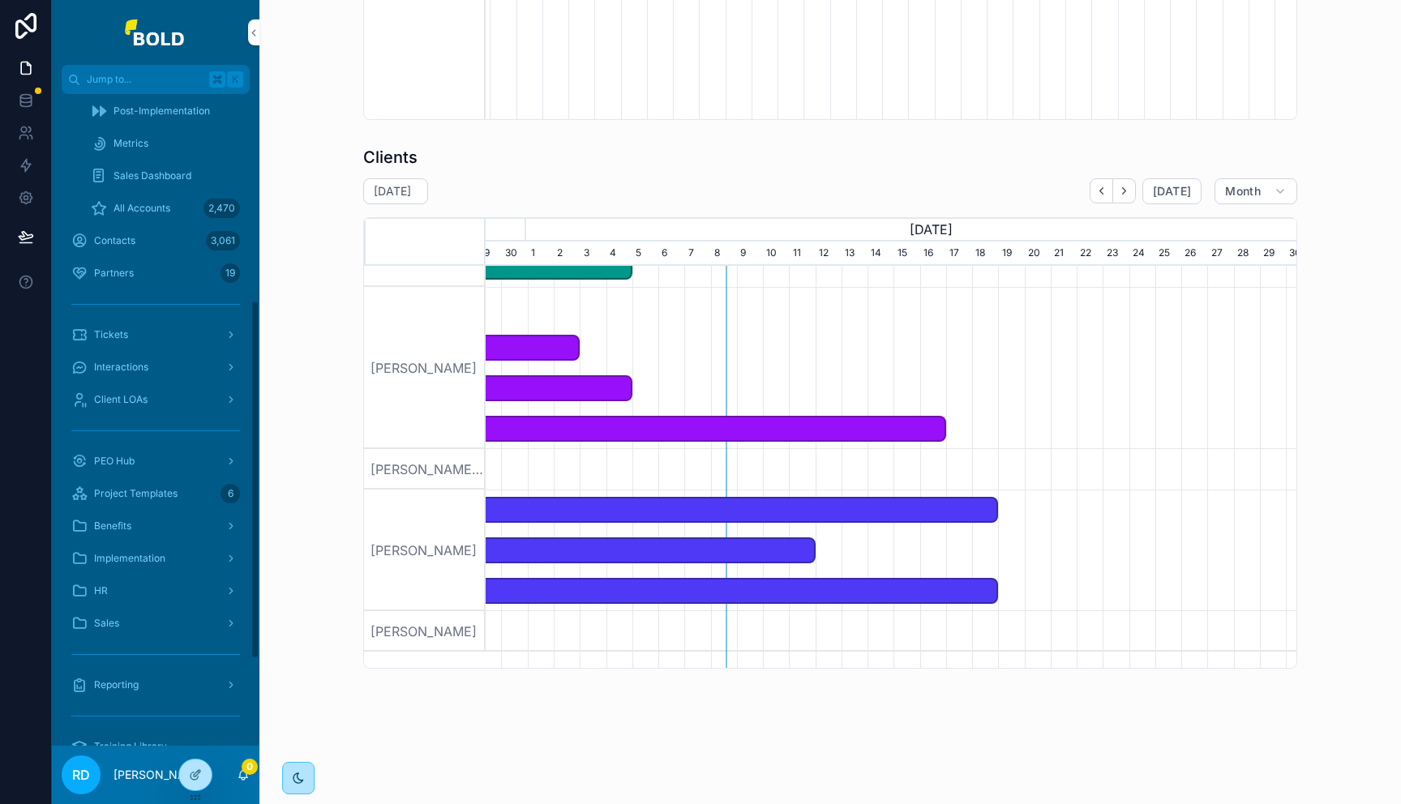
scroll to position [372, 0]
click at [130, 448] on span "PEO Hub" at bounding box center [114, 454] width 41 height 13
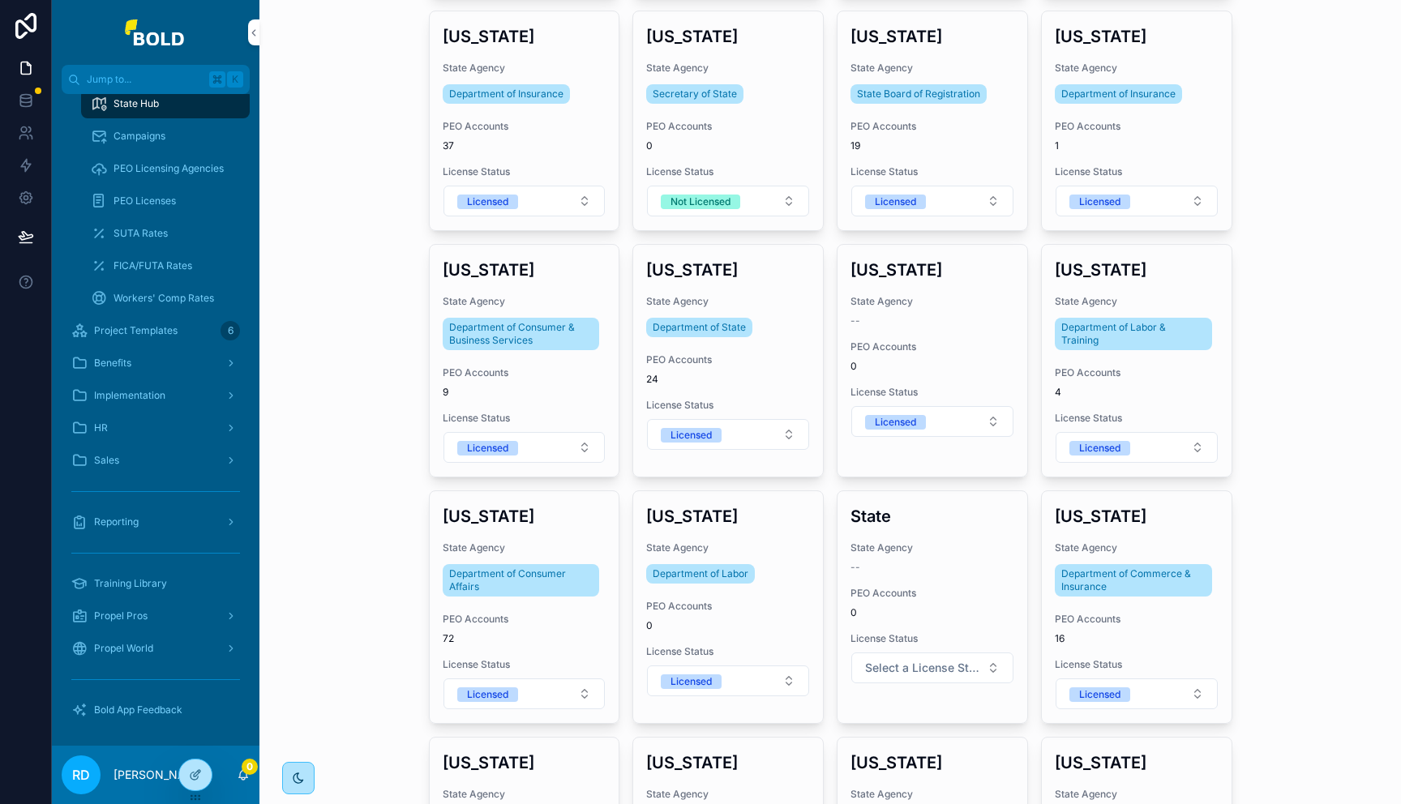
scroll to position [2045, 0]
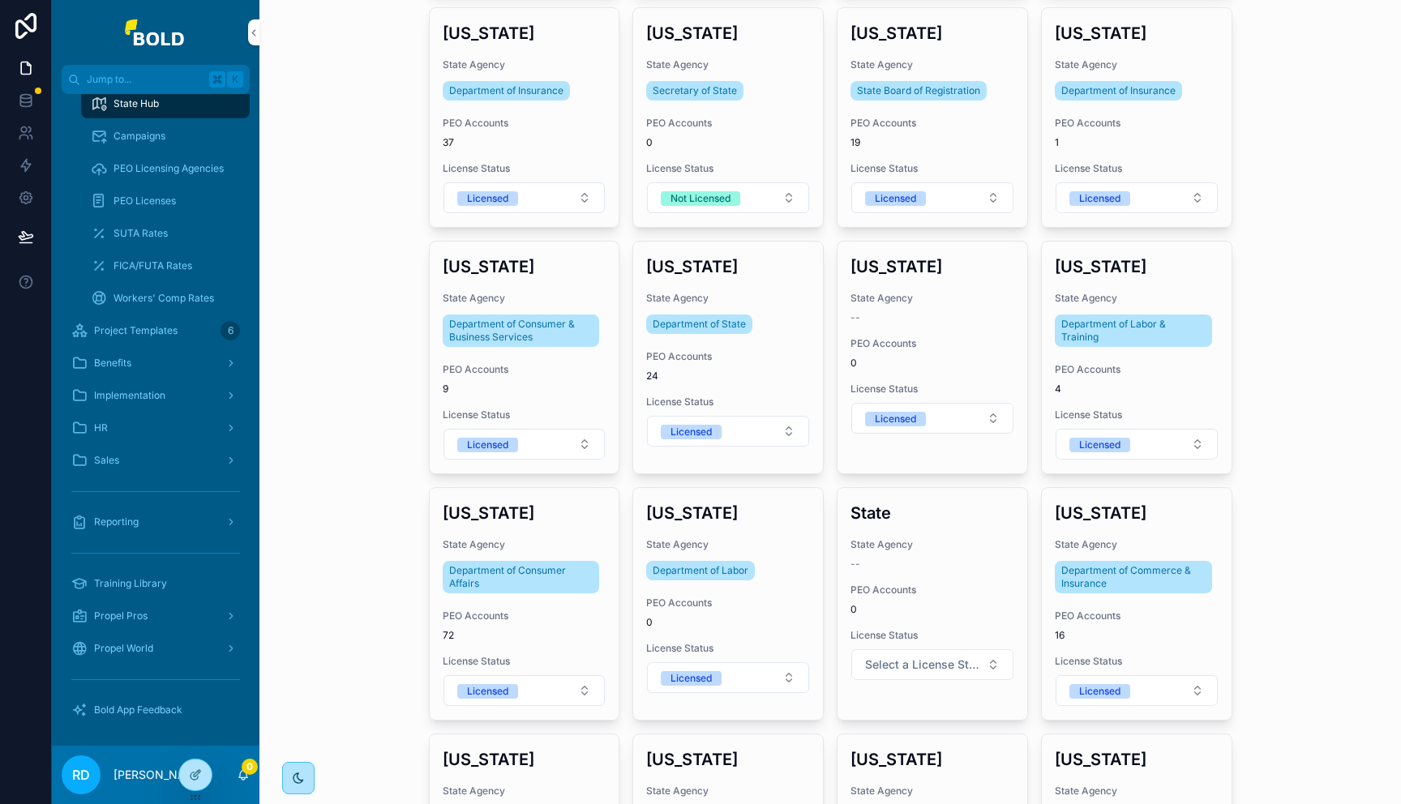
click at [565, 528] on div "[US_STATE] State Agency Department of Consumer Affairs PEO Accounts 72 License …" at bounding box center [525, 604] width 190 height 232
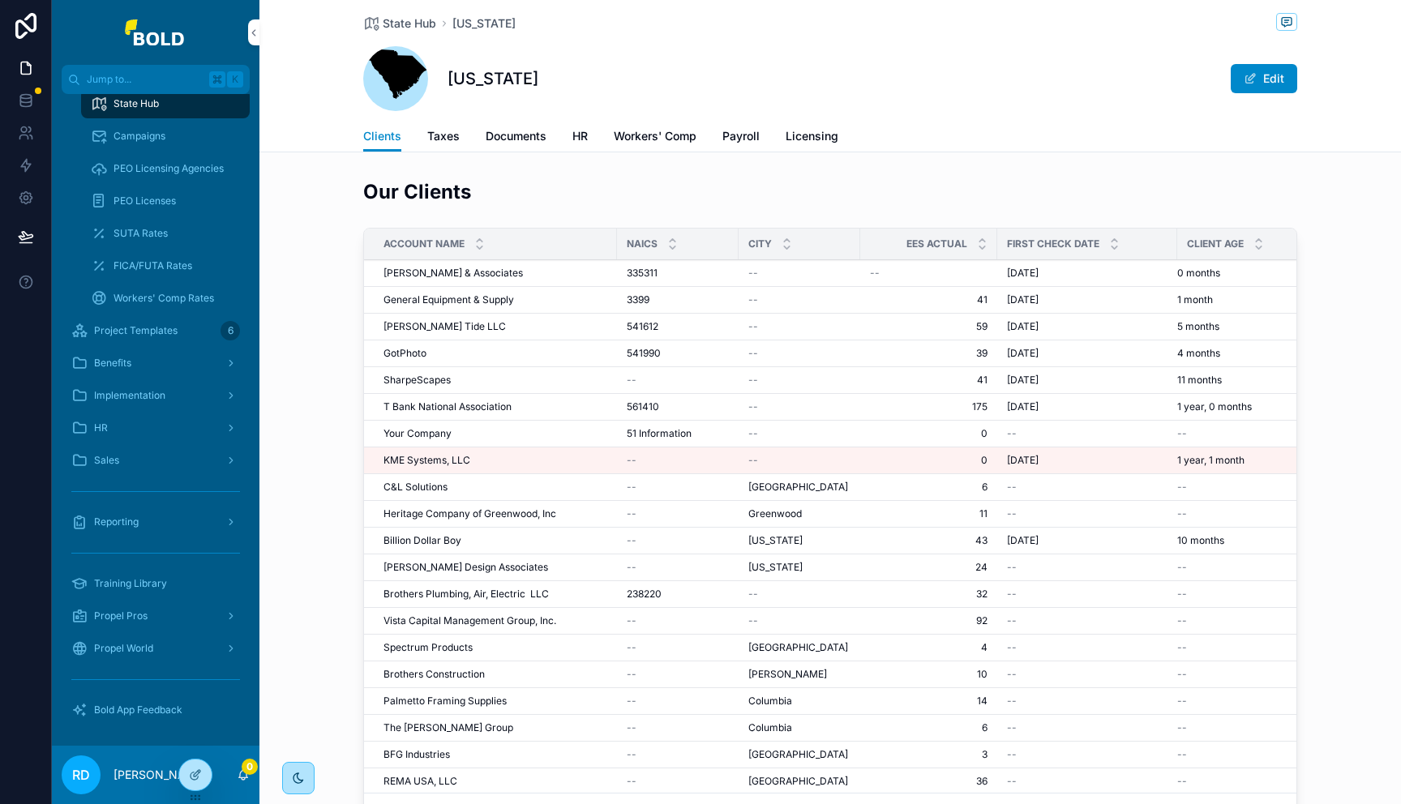
scroll to position [18, 0]
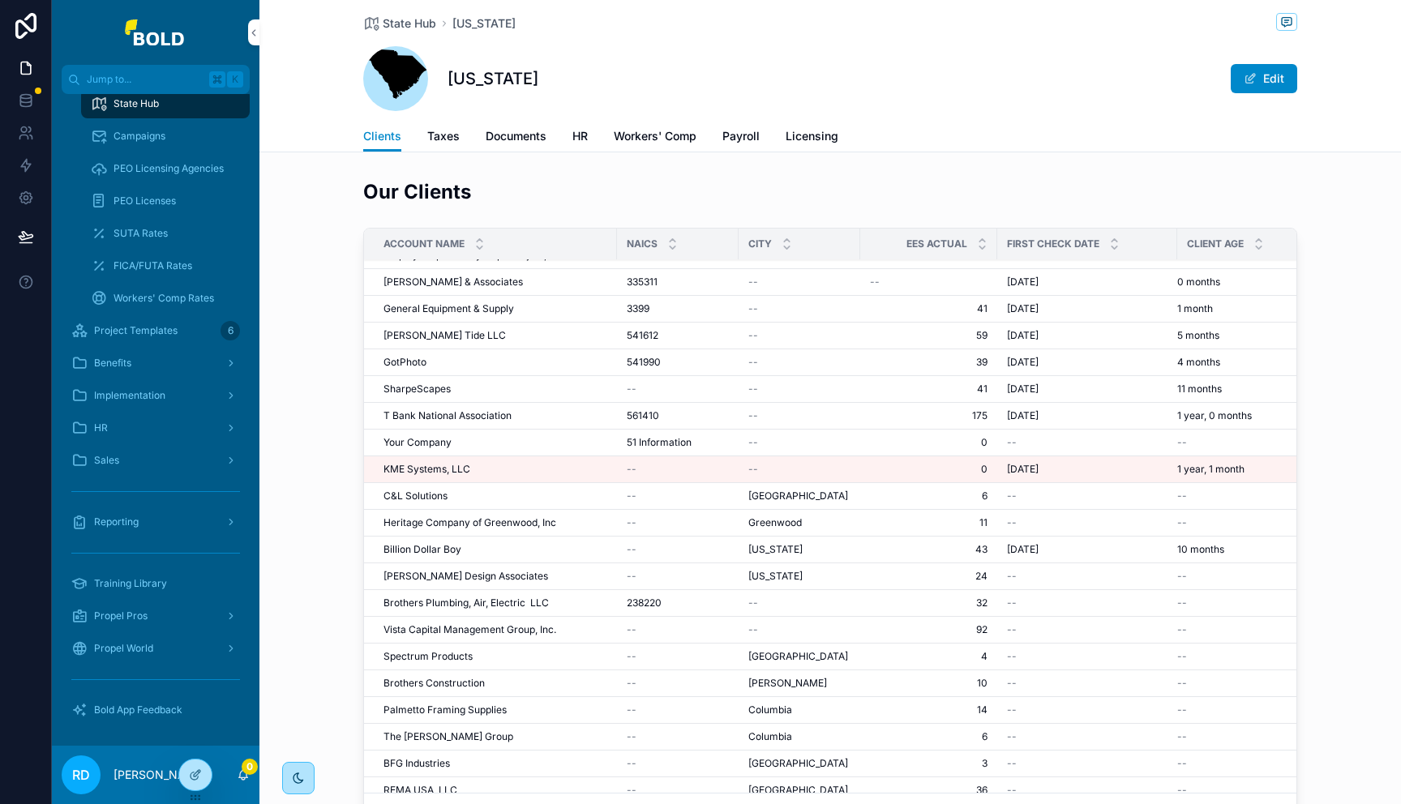
click at [430, 134] on span "Taxes" at bounding box center [443, 136] width 32 height 16
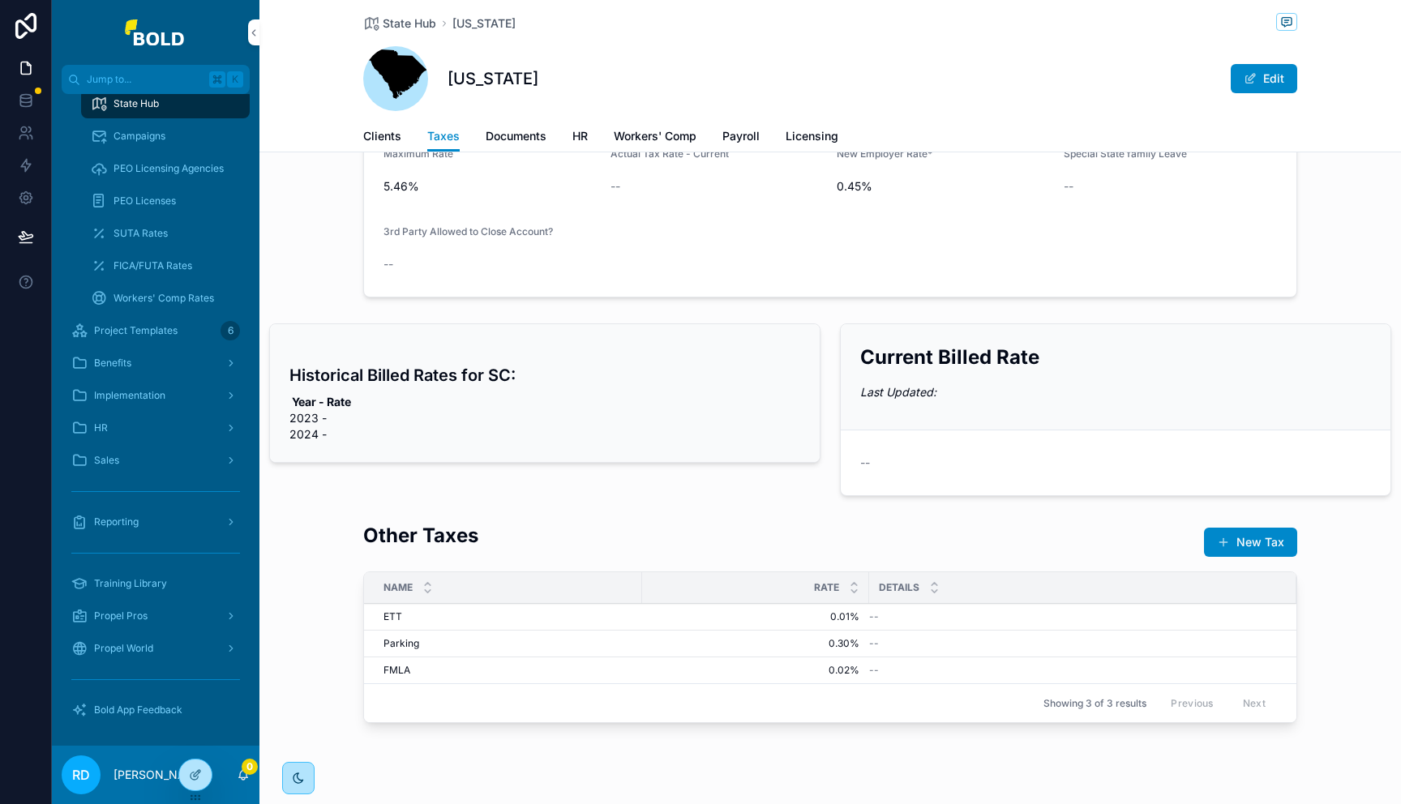
scroll to position [472, 0]
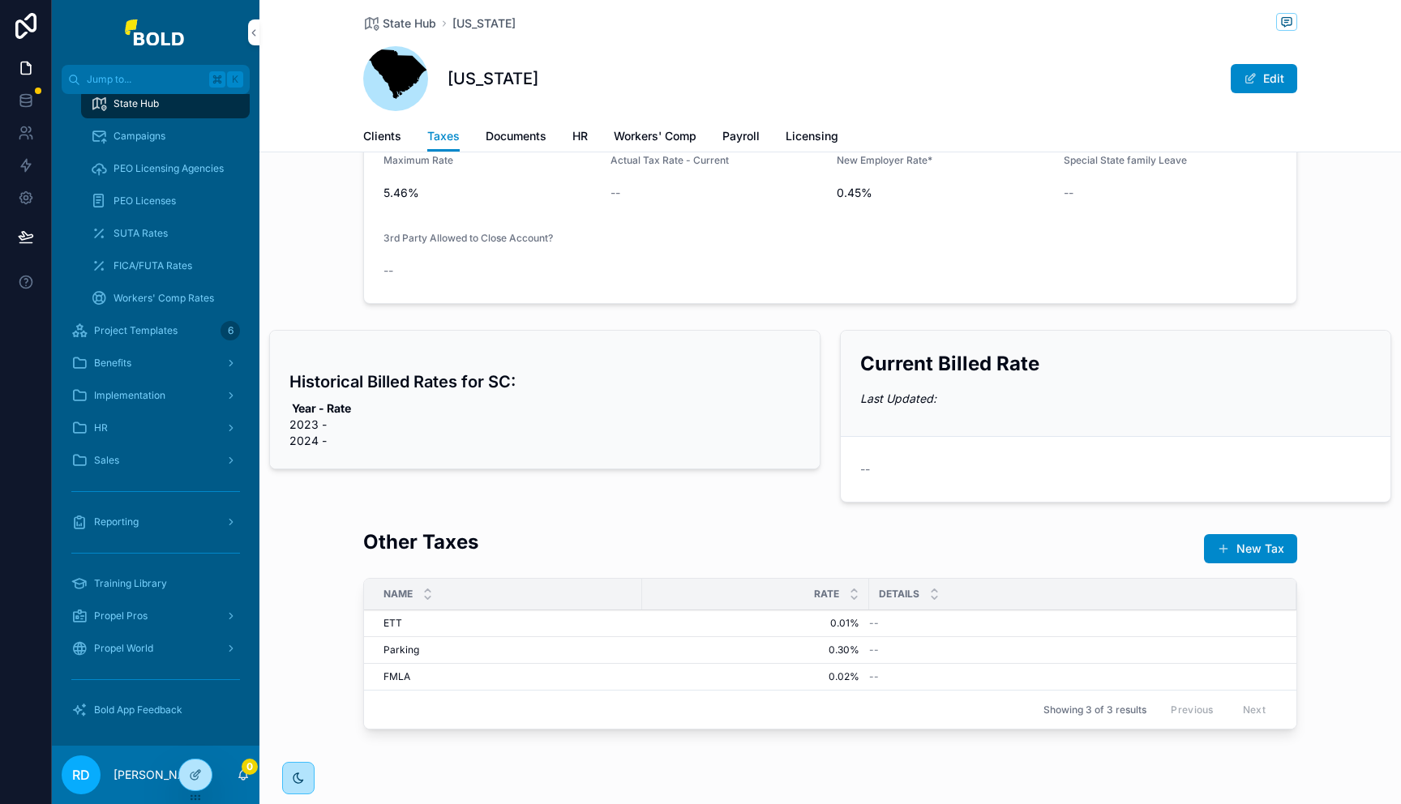
click at [525, 136] on span "Documents" at bounding box center [516, 136] width 61 height 16
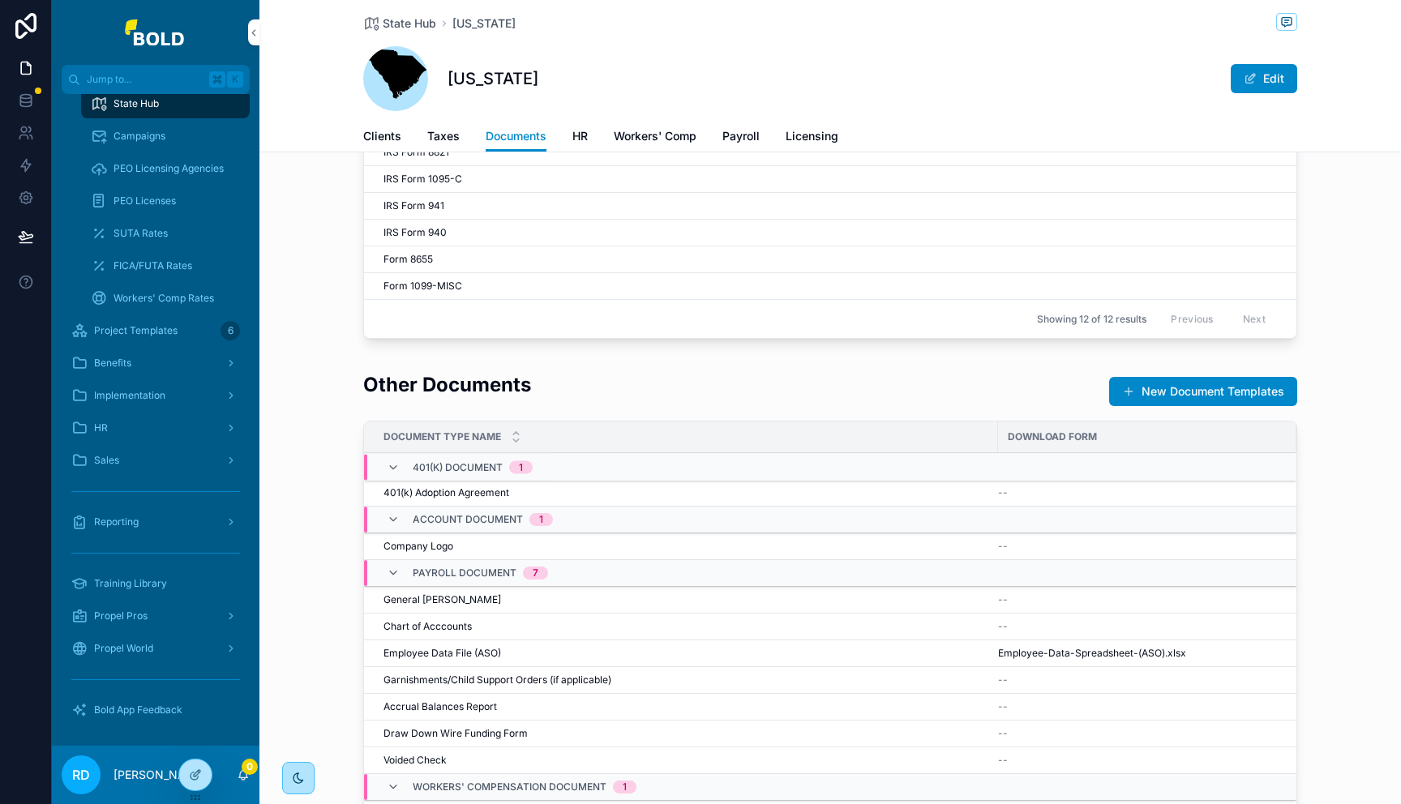
scroll to position [375, 0]
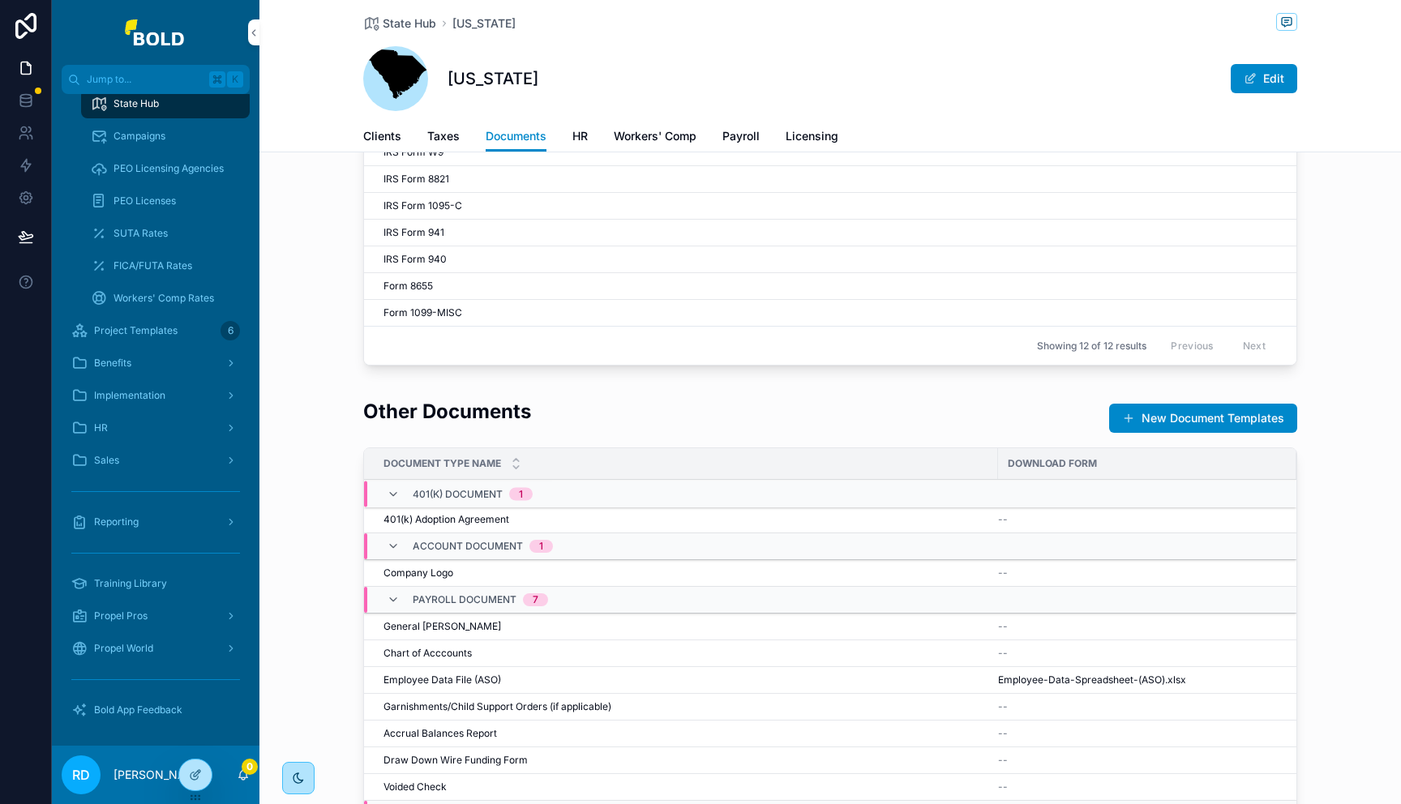
click at [580, 133] on span "HR" at bounding box center [579, 136] width 15 height 16
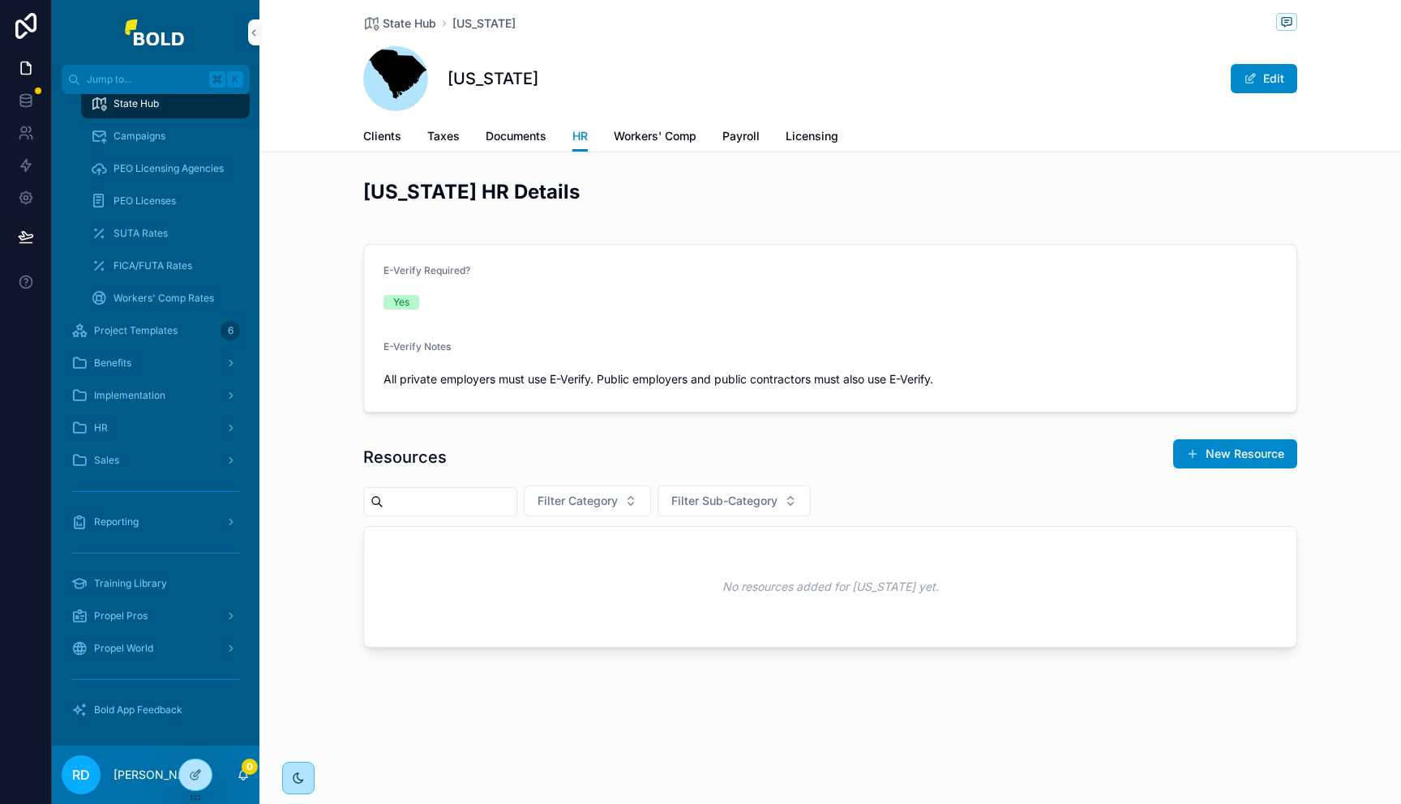
click at [808, 141] on span "Licensing" at bounding box center [811, 136] width 53 height 16
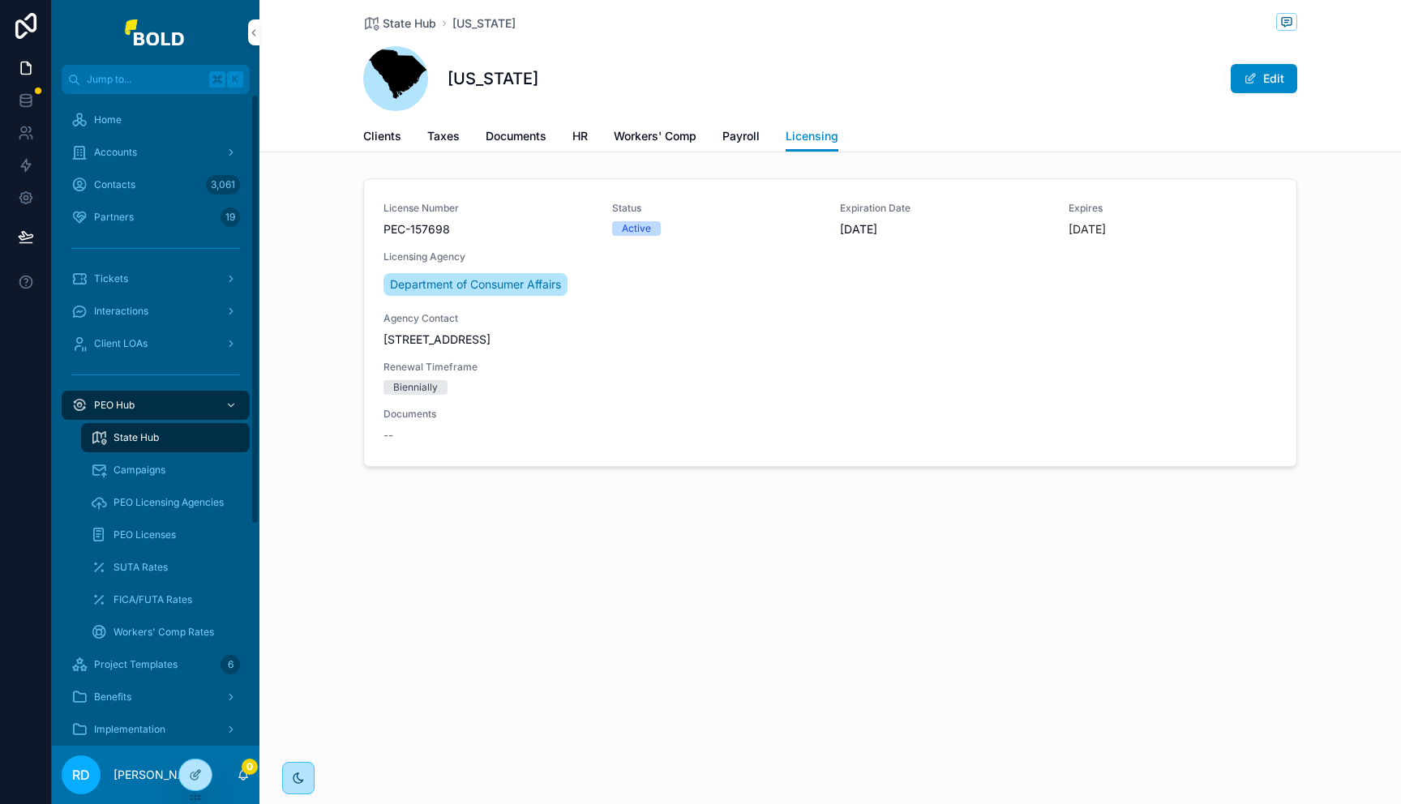
click at [137, 147] on span "Accounts" at bounding box center [115, 152] width 43 height 13
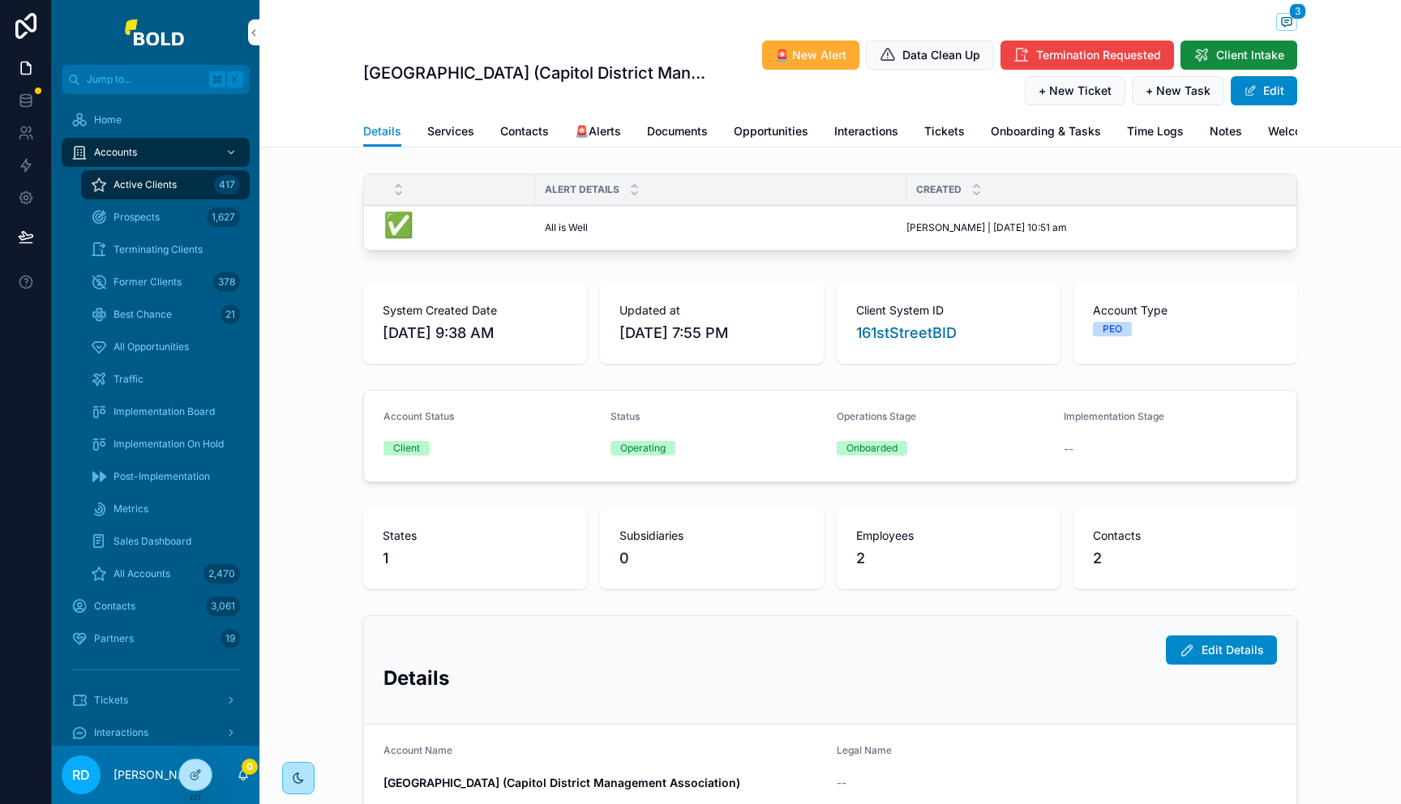
click at [822, 135] on div "Details Services Contacts 🚨Alerts Documents Opportunities Interactions Tickets …" at bounding box center [830, 131] width 934 height 31
click at [834, 135] on span "Interactions" at bounding box center [866, 131] width 64 height 16
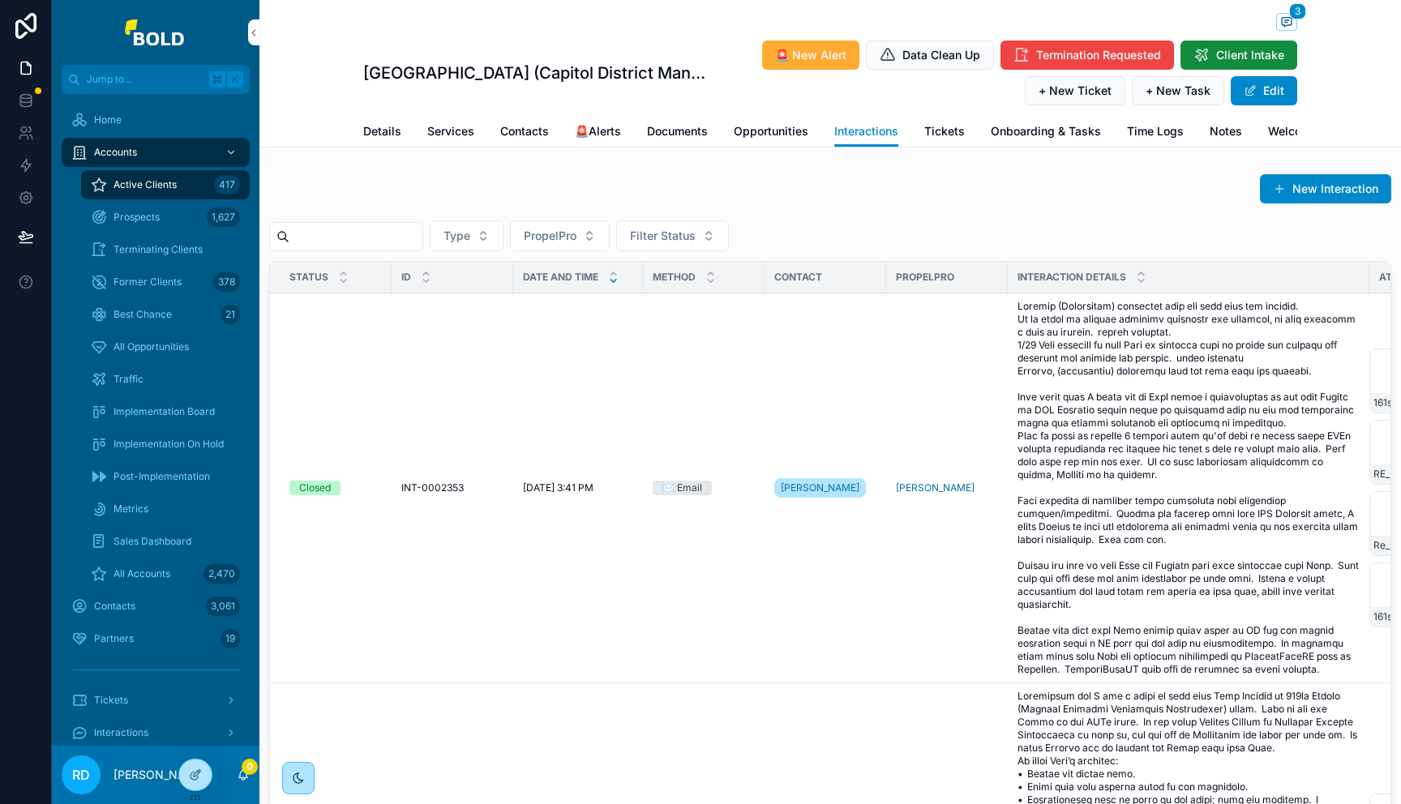
click at [939, 131] on span "Tickets" at bounding box center [944, 131] width 41 height 16
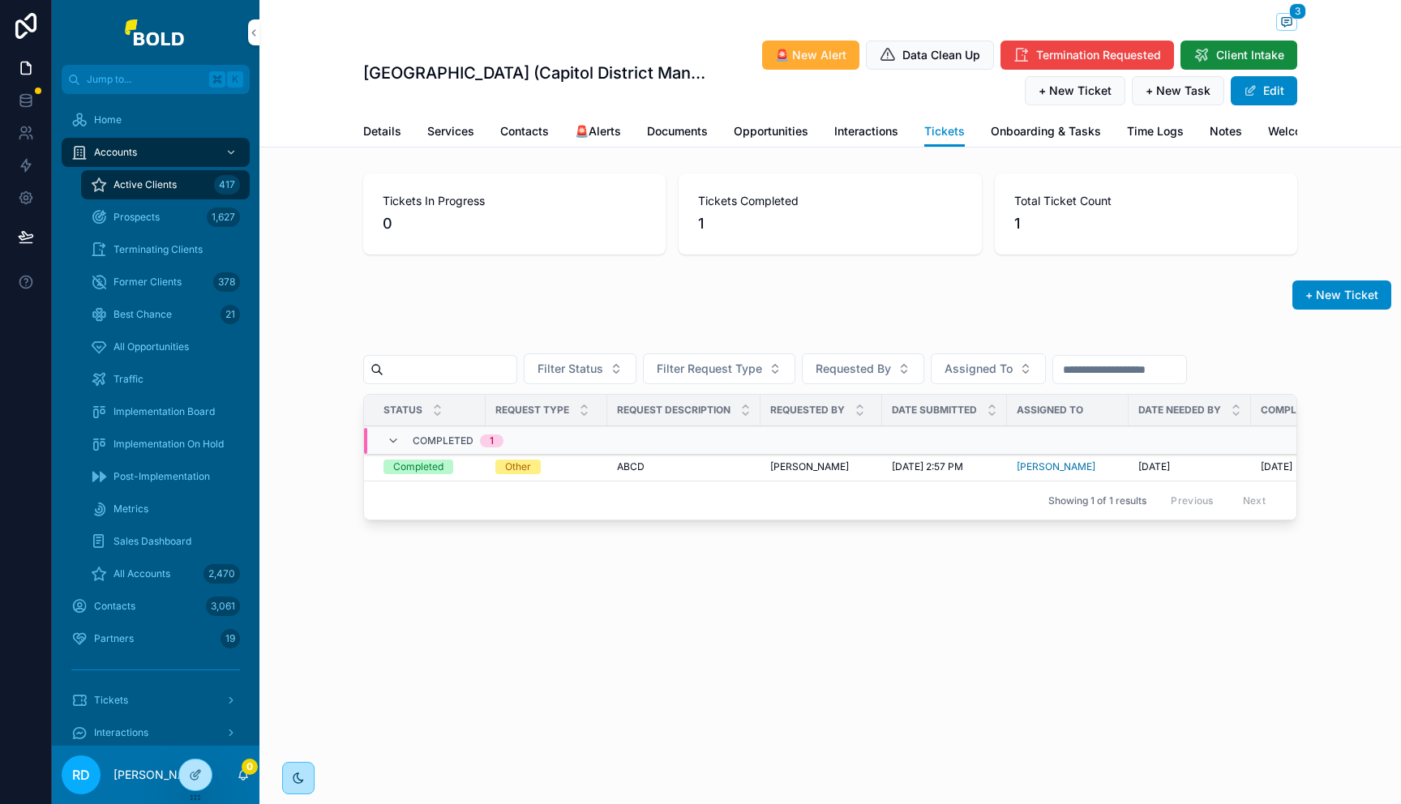
click at [593, 135] on span "🚨Alerts" at bounding box center [598, 131] width 46 height 16
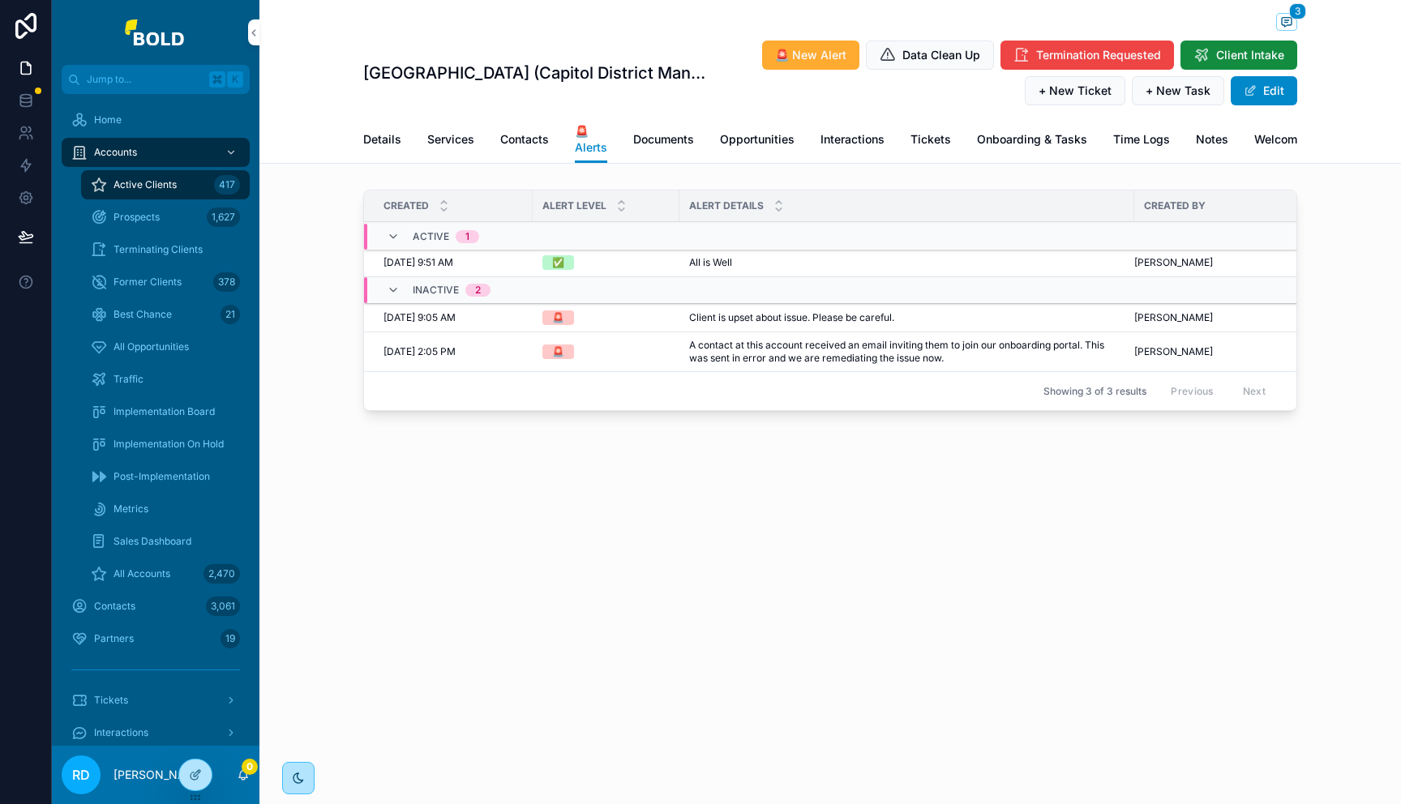
click at [813, 53] on span "🚨 New Alert" at bounding box center [810, 55] width 71 height 16
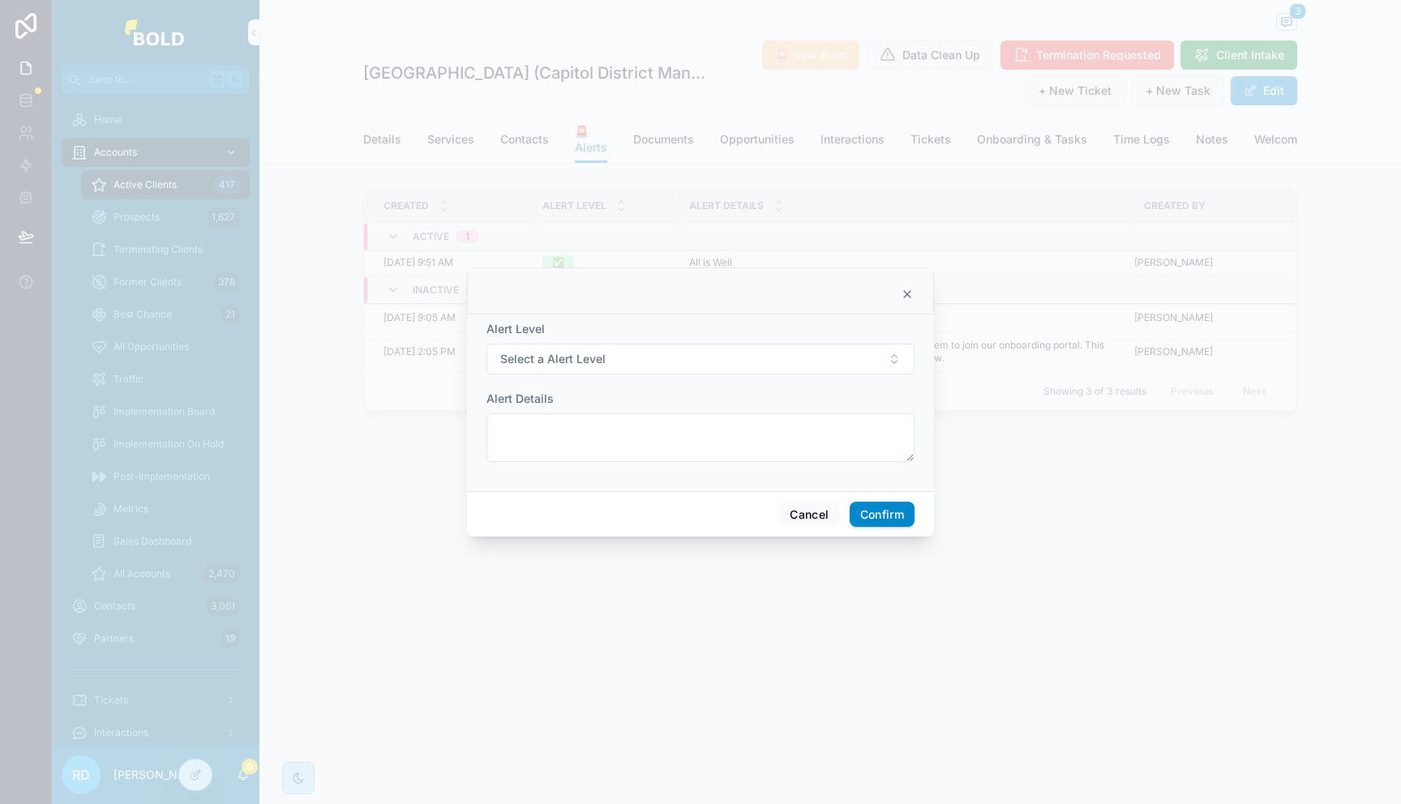
click at [707, 350] on button "Select a Alert Level" at bounding box center [700, 359] width 428 height 31
click at [689, 428] on div "🚨" at bounding box center [700, 424] width 225 height 24
click at [799, 507] on button "Cancel" at bounding box center [809, 515] width 60 height 26
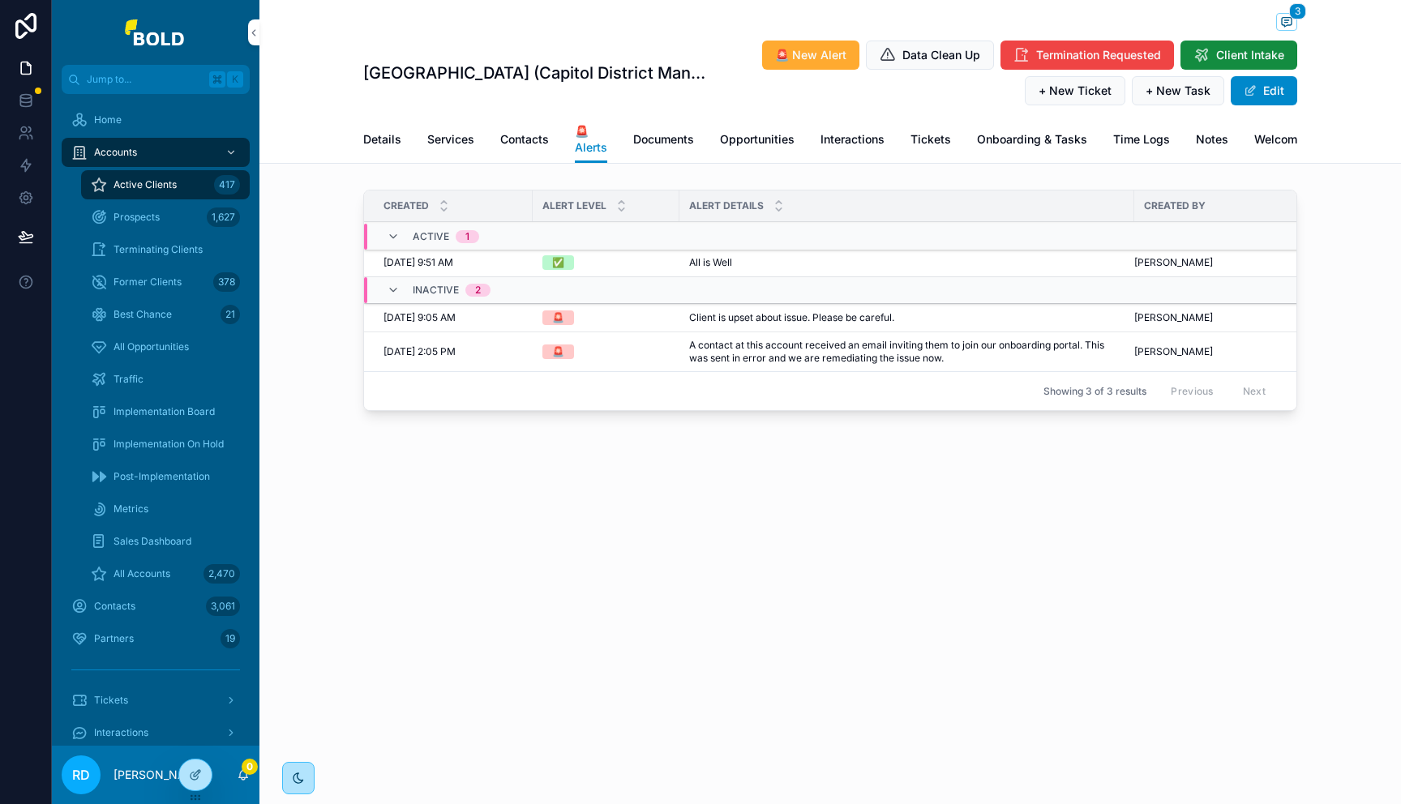
click at [148, 340] on span "All Opportunities" at bounding box center [150, 346] width 75 height 13
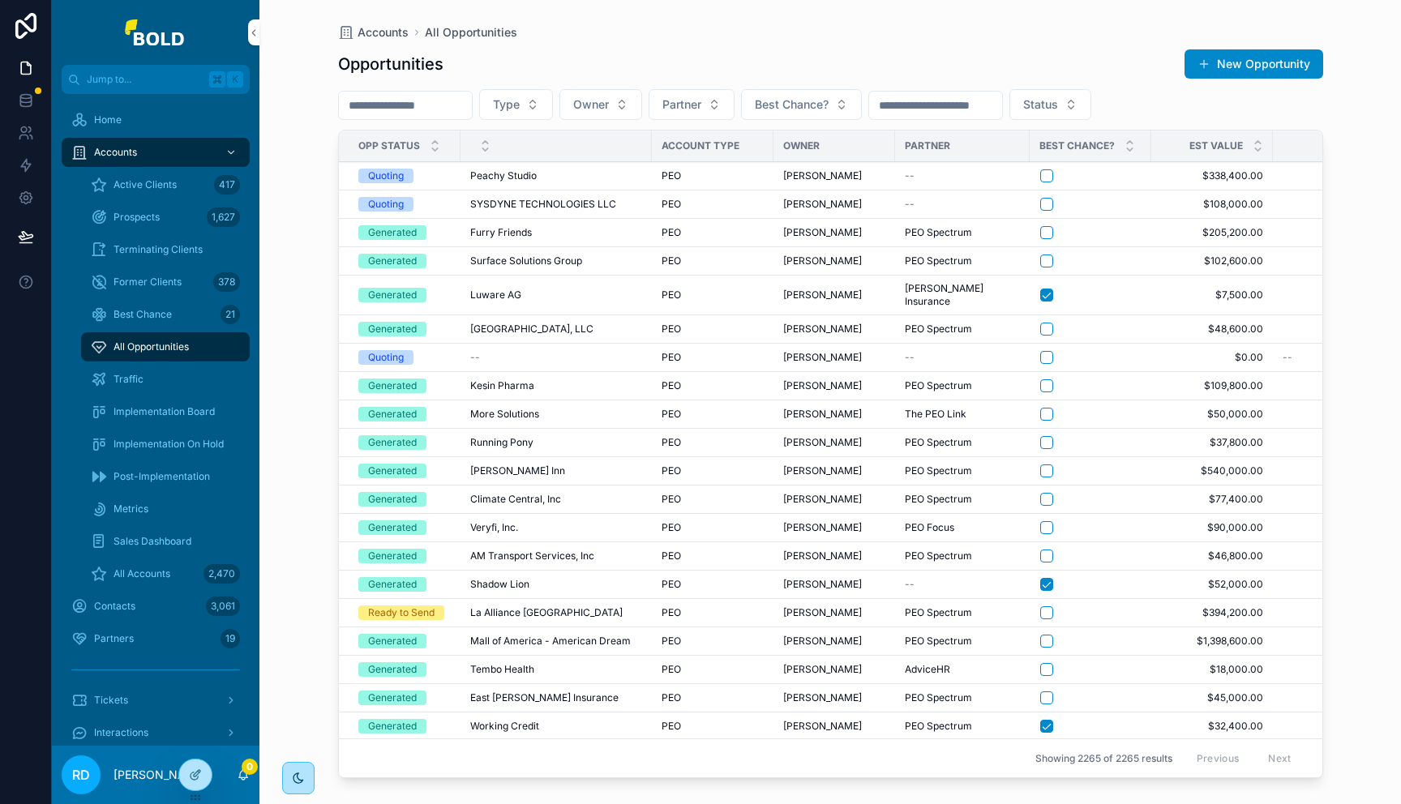
click at [1253, 56] on button "New Opportunity" at bounding box center [1253, 63] width 139 height 29
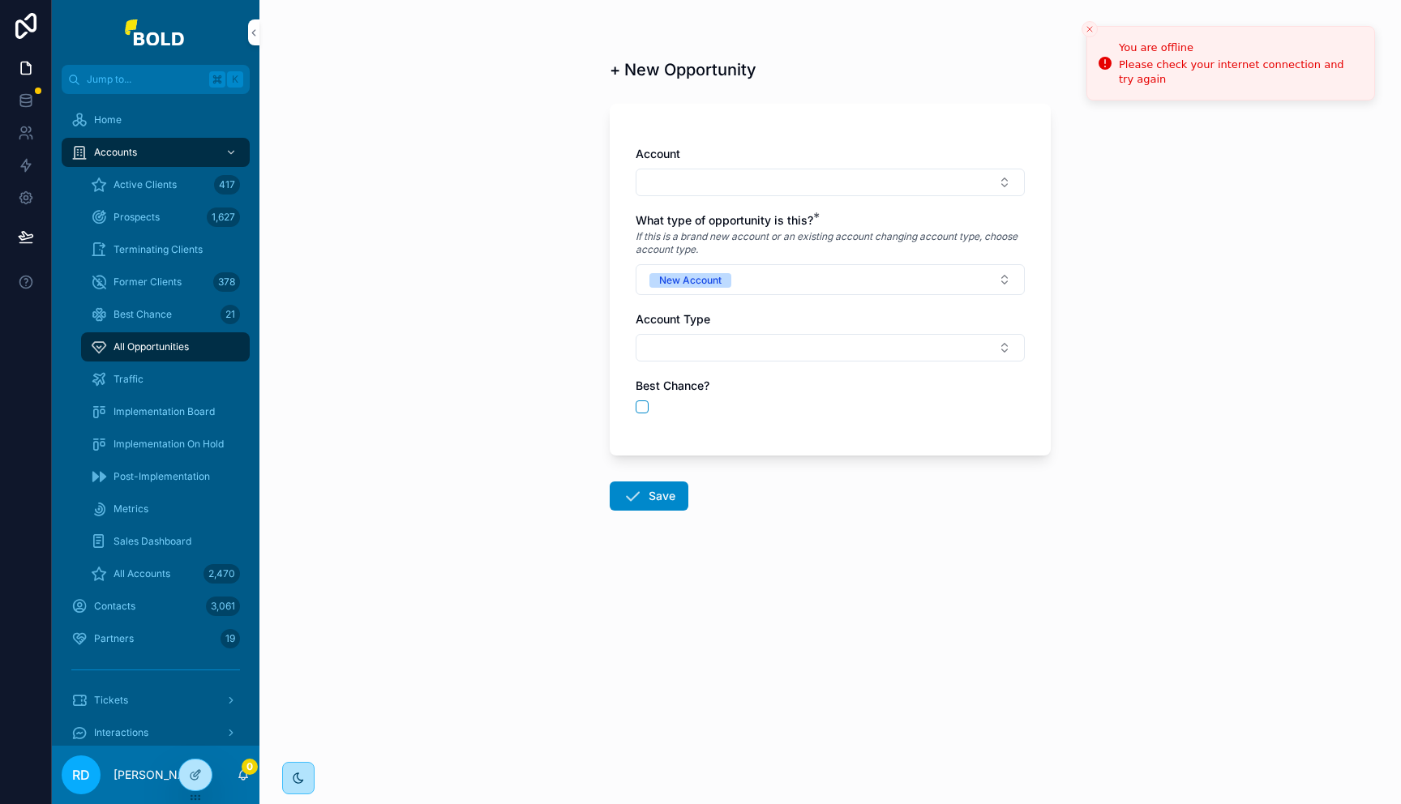
click at [1091, 28] on icon "Close toast" at bounding box center [1089, 29] width 10 height 10
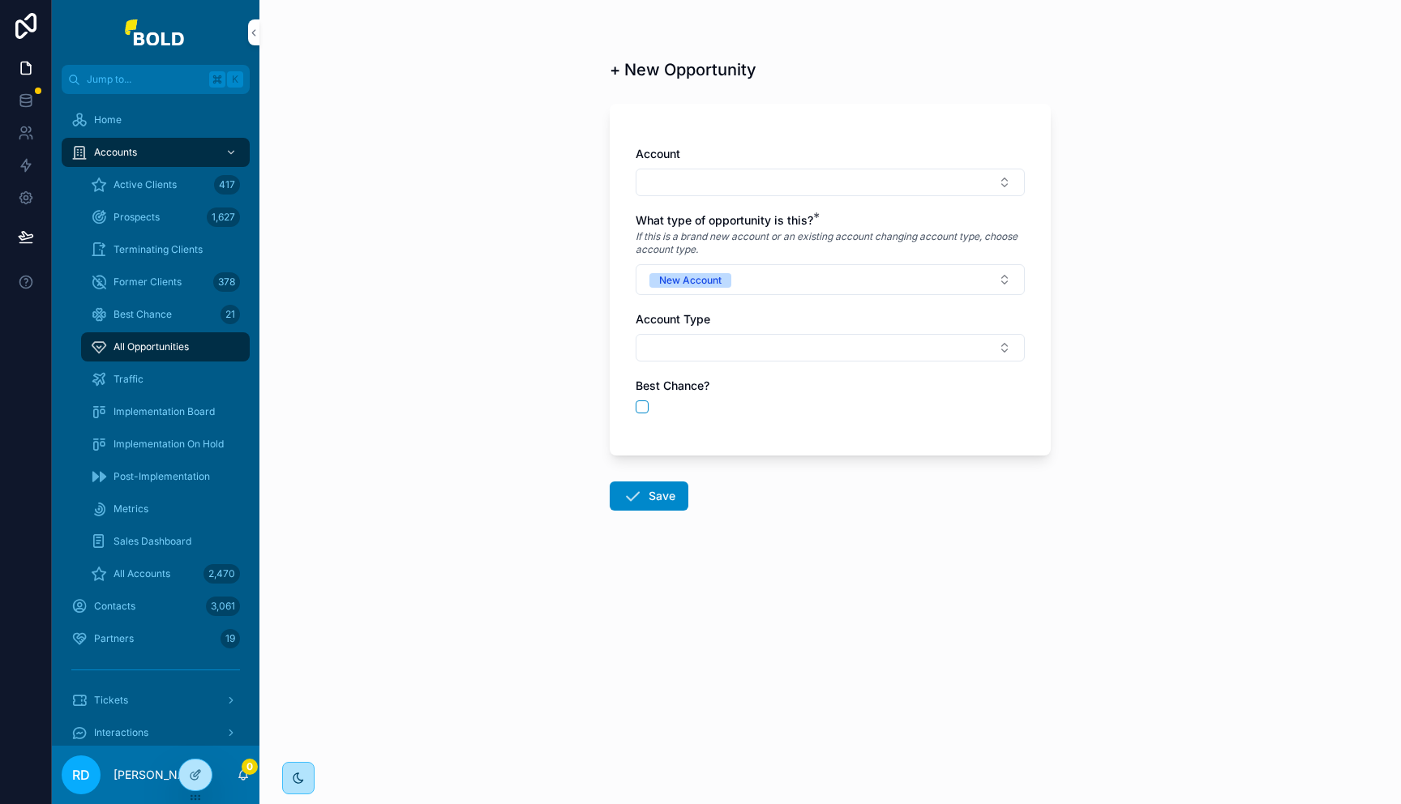
drag, startPoint x: 905, startPoint y: 120, endPoint x: 823, endPoint y: 129, distance: 82.3
click at [822, 127] on div "Account What type of opportunity is this? * If this is a brand new account or a…" at bounding box center [830, 280] width 441 height 352
click at [714, 352] on button "Select Button" at bounding box center [829, 348] width 389 height 28
click at [785, 407] on div "PEO" at bounding box center [829, 412] width 225 height 26
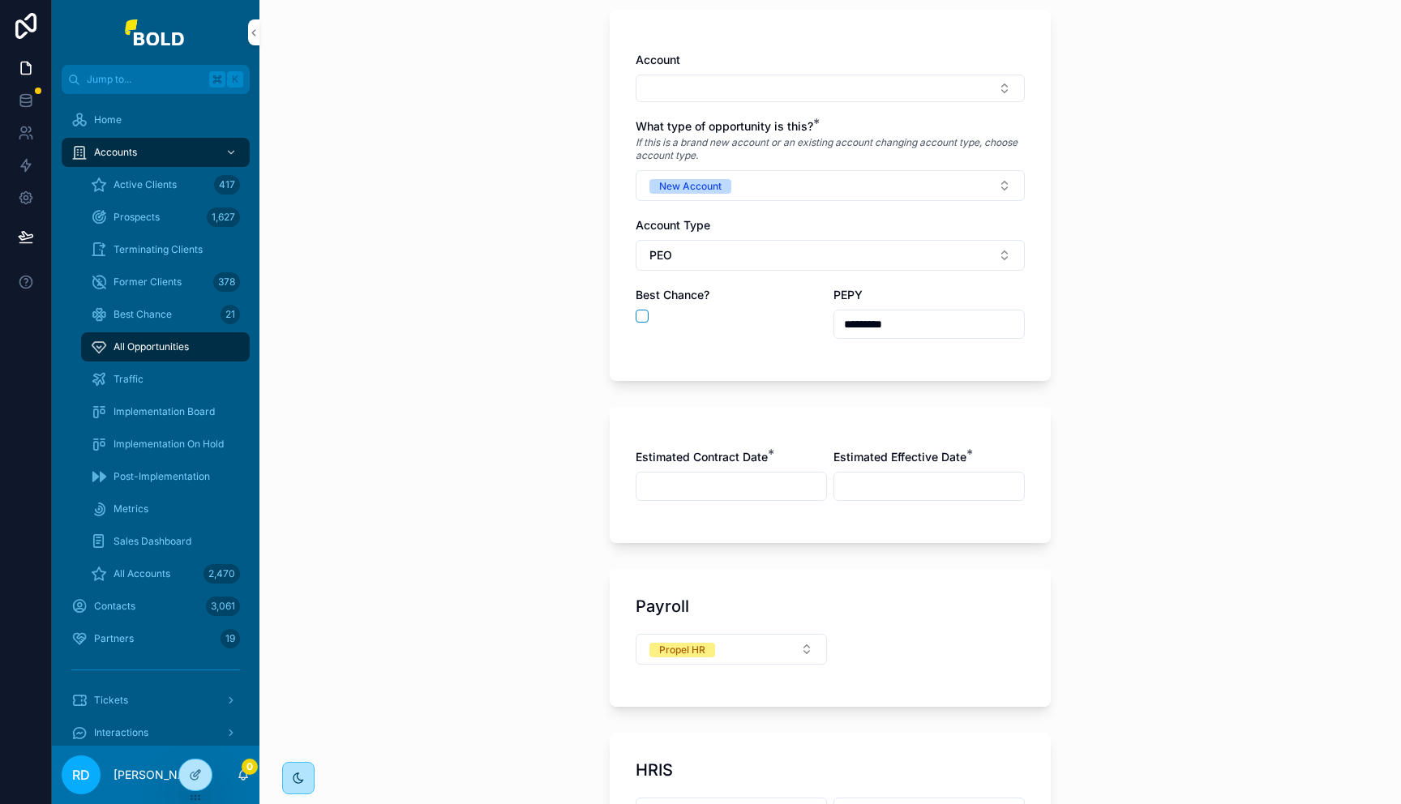
scroll to position [97, 0]
click at [639, 309] on button "scrollable content" at bounding box center [641, 312] width 13 height 13
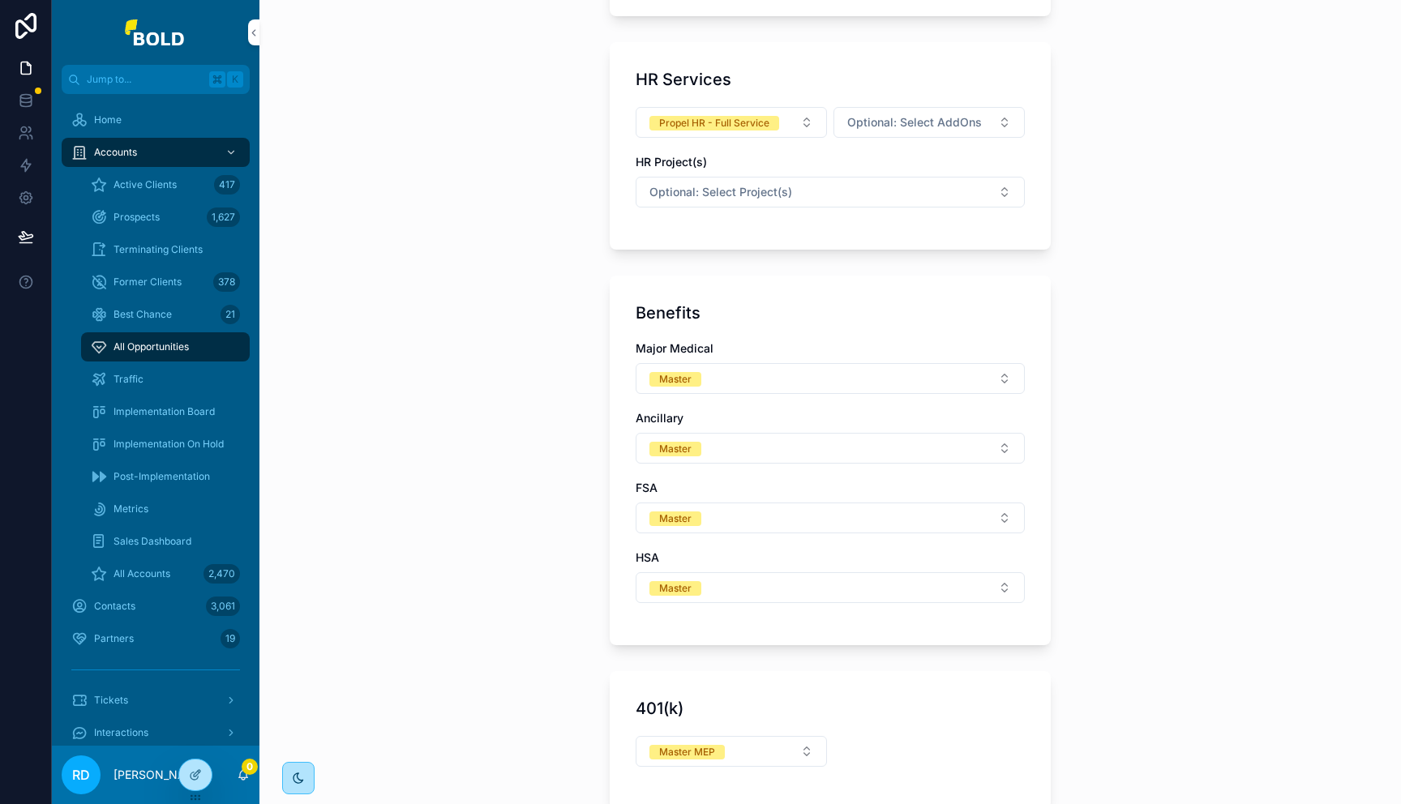
scroll to position [1126, 0]
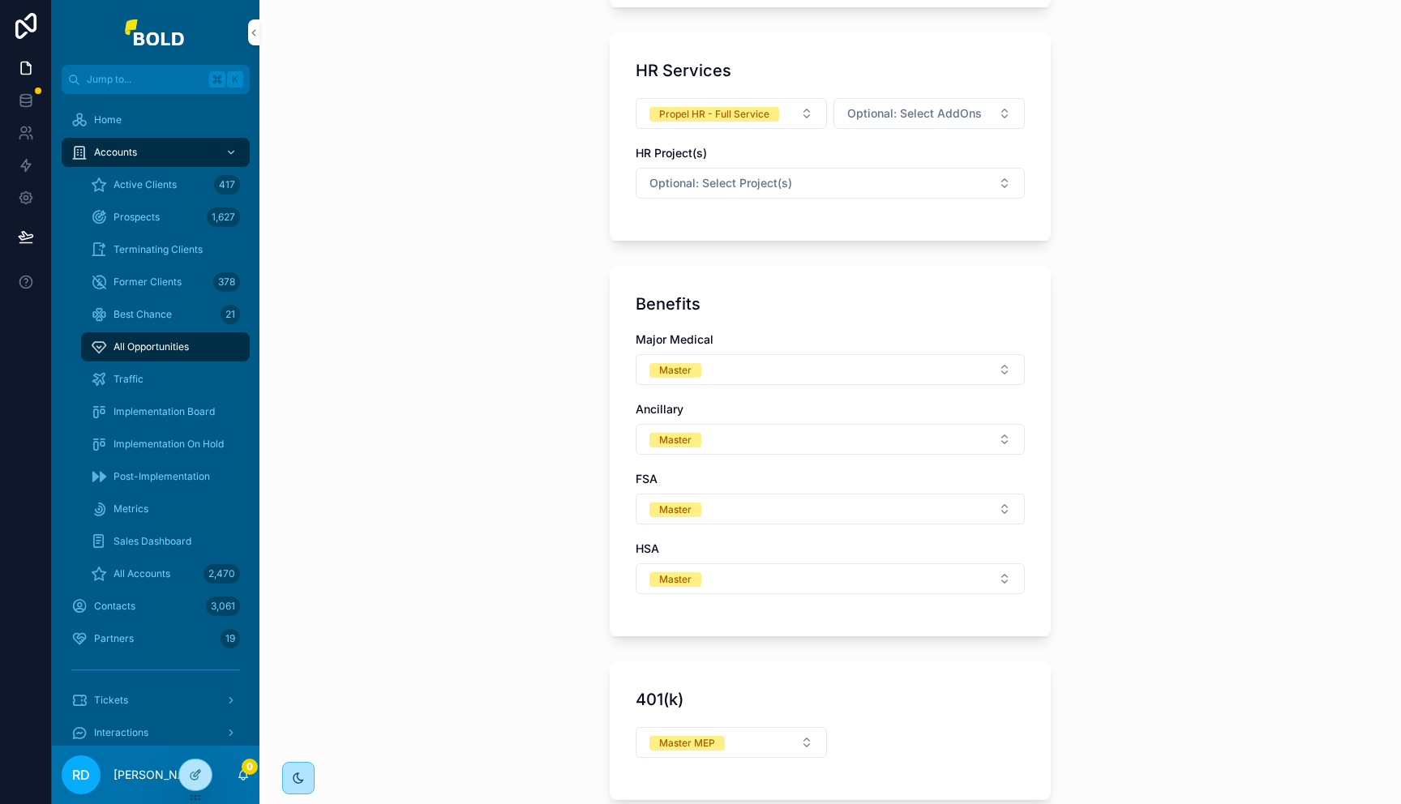
click at [770, 367] on button "Master" at bounding box center [829, 369] width 389 height 31
click at [578, 353] on div "+ New Opportunity Account What type of opportunity is this? * If this is a bran…" at bounding box center [829, 402] width 1141 height 804
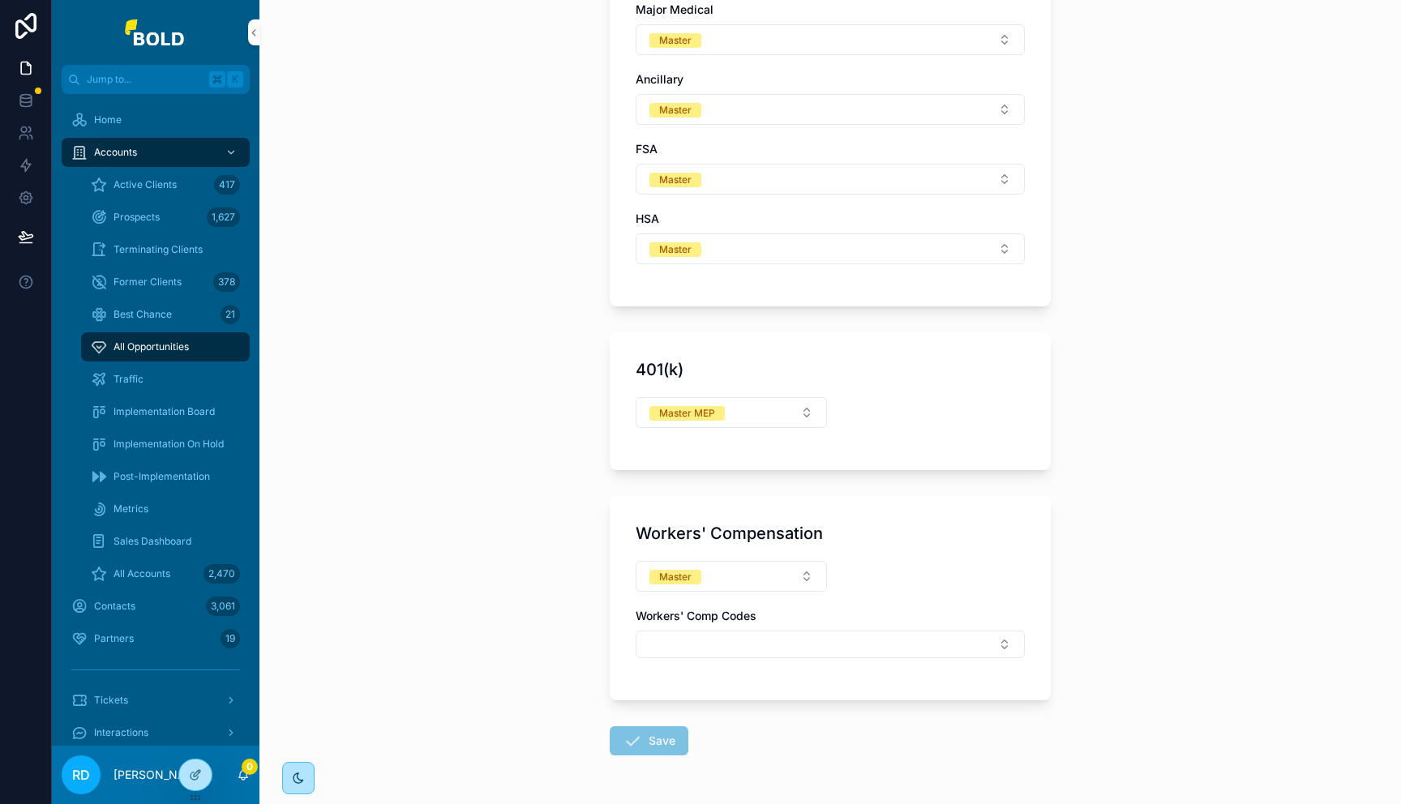
scroll to position [1511, 0]
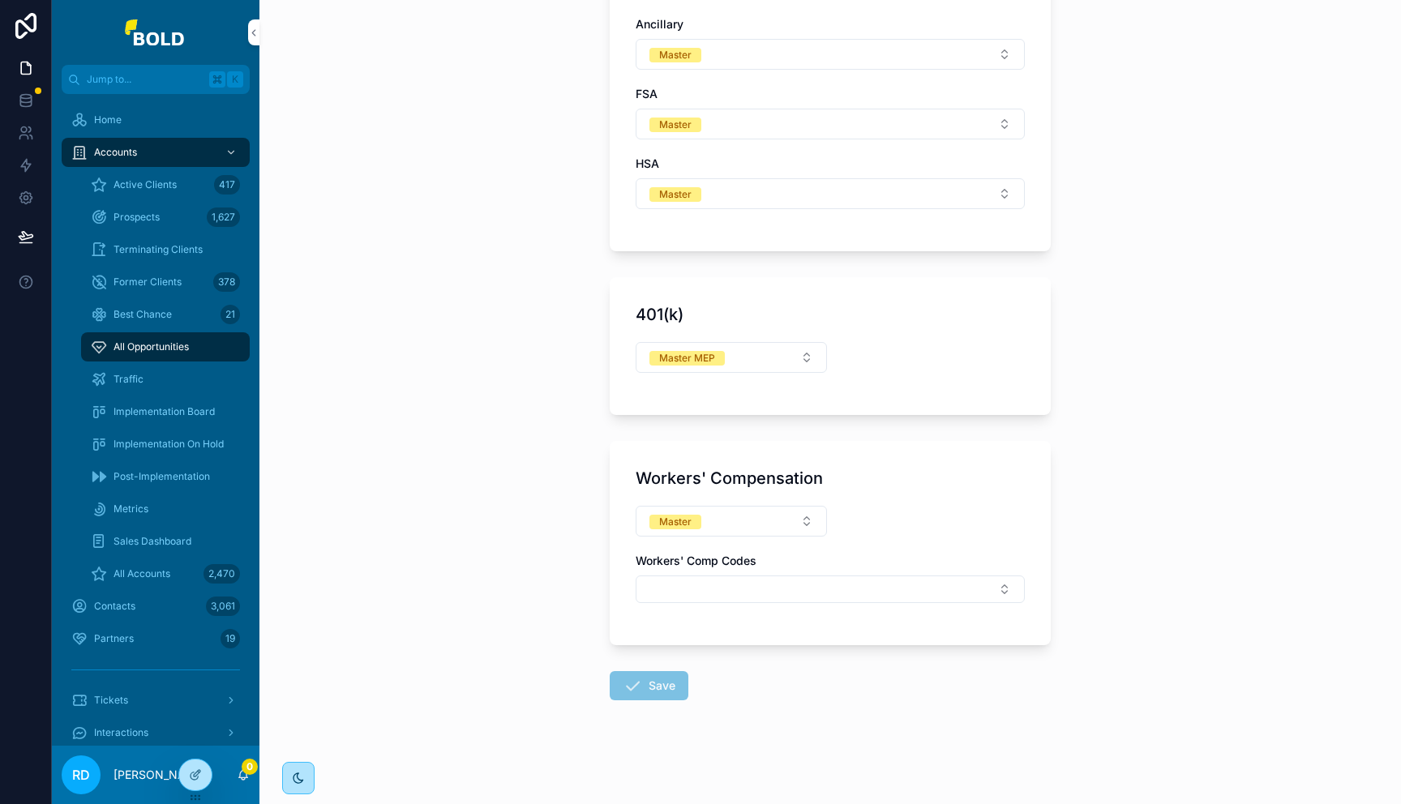
click at [135, 358] on div "All Opportunities" at bounding box center [165, 347] width 149 height 26
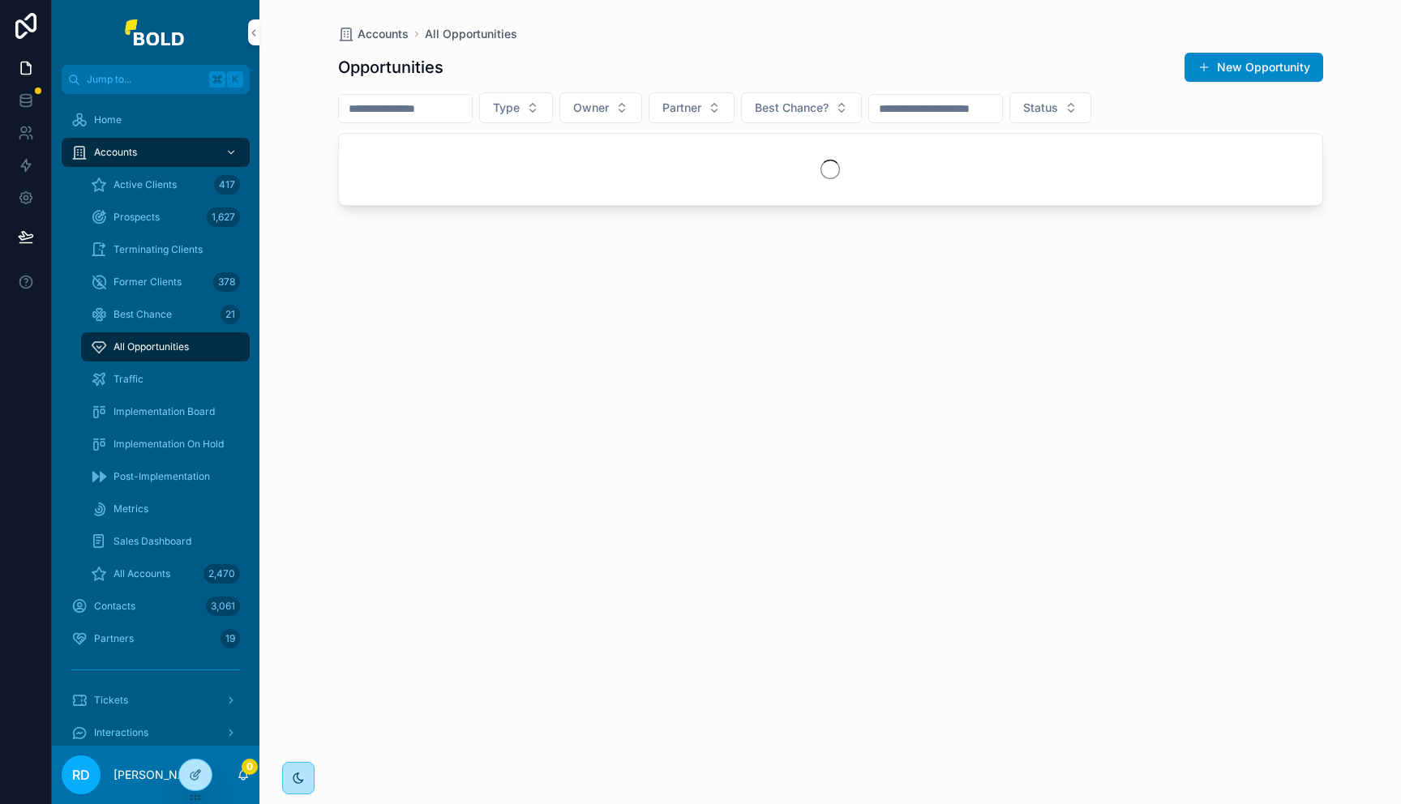
click at [157, 316] on span "Best Chance" at bounding box center [142, 314] width 58 height 13
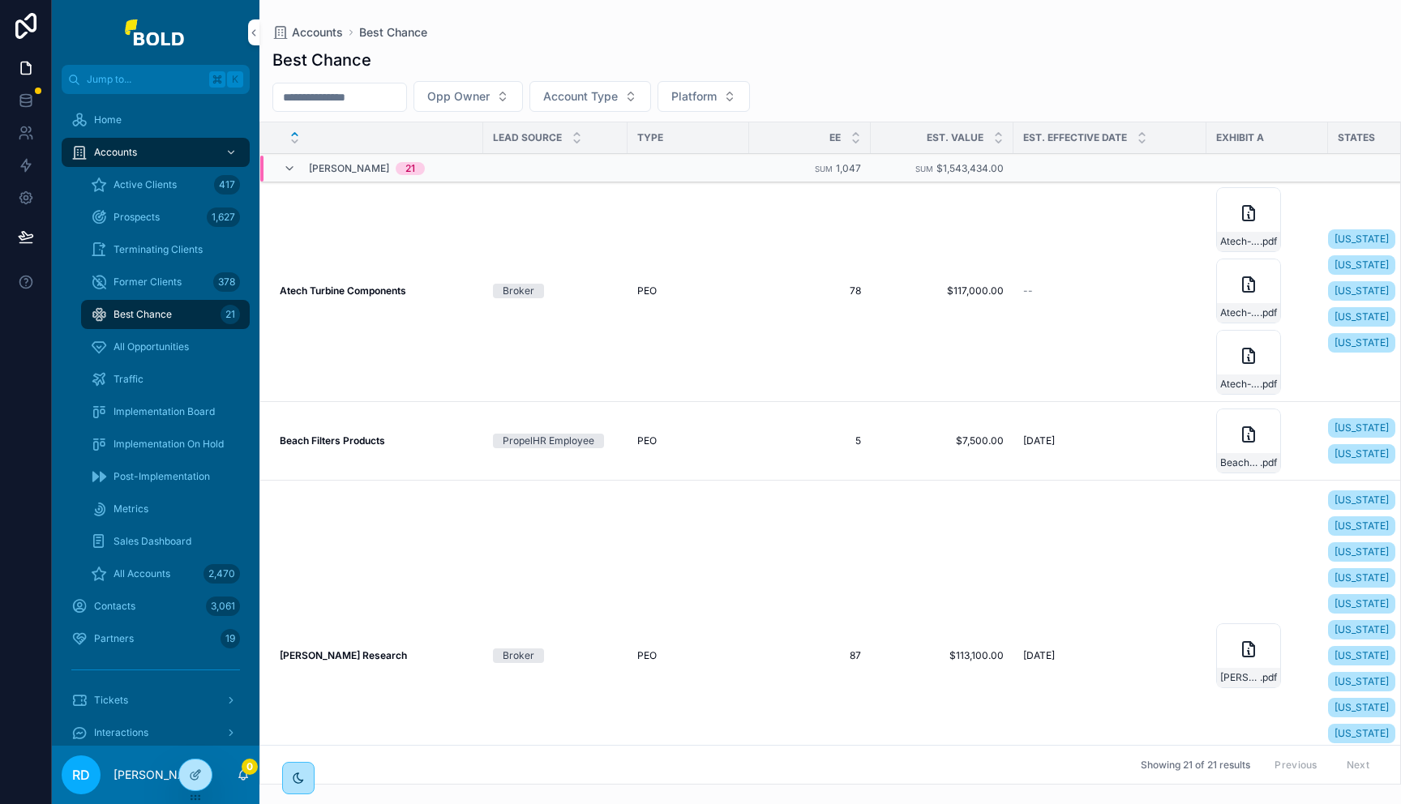
click at [453, 294] on div "Atech Turbine Components Atech Turbine Components" at bounding box center [377, 290] width 194 height 13
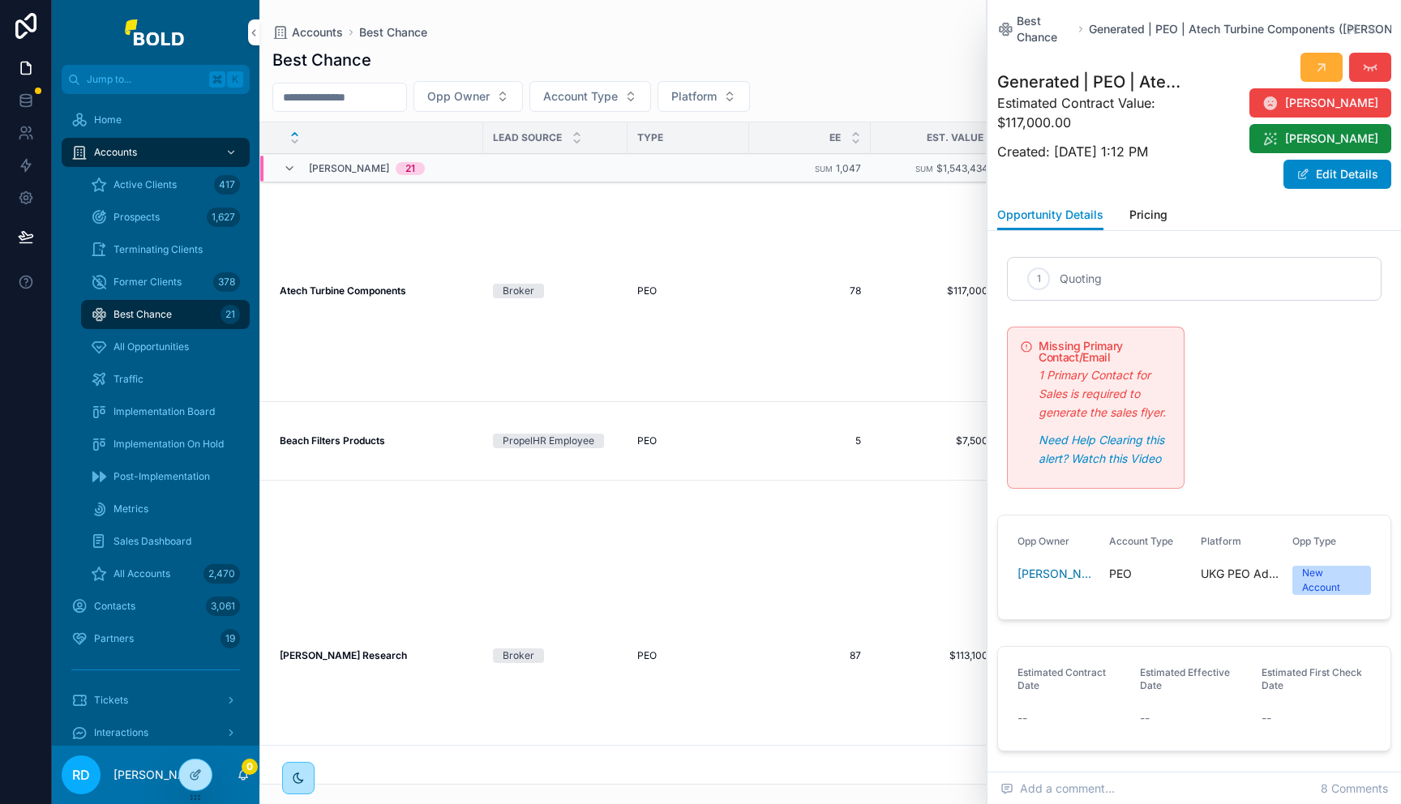
scroll to position [0, 361]
click at [1348, 27] on icon "scrollable content" at bounding box center [1349, 26] width 3 height 3
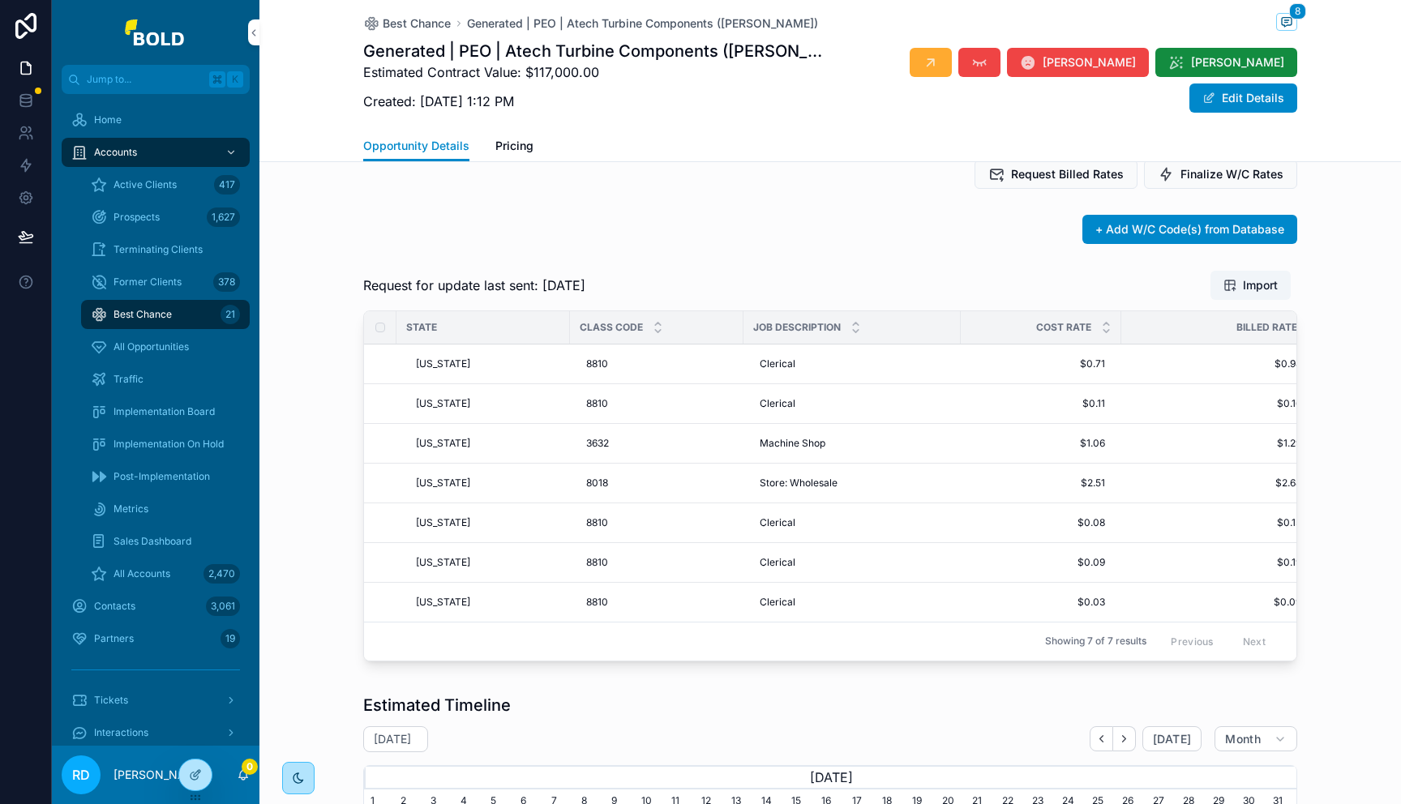
scroll to position [2597, 0]
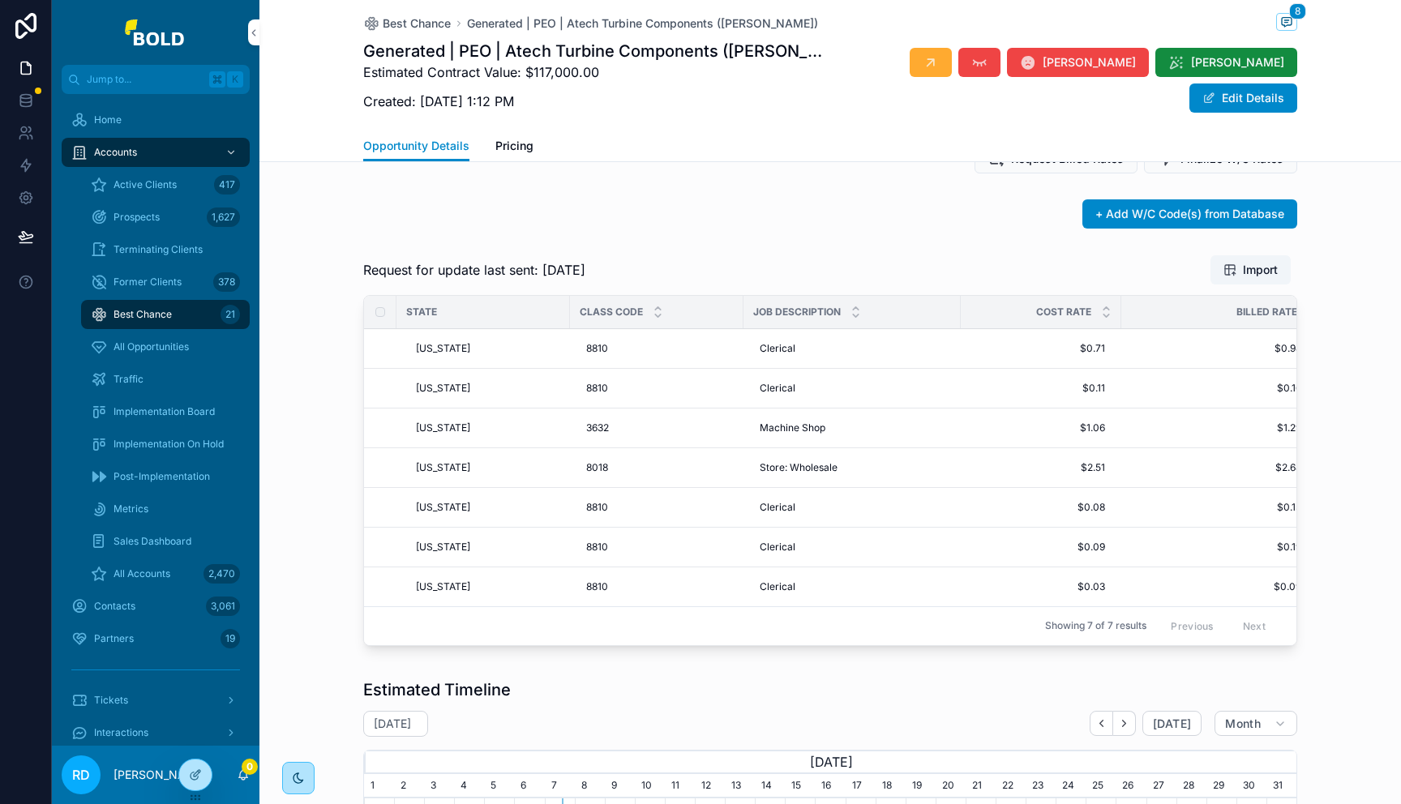
click at [500, 154] on span "Pricing" at bounding box center [514, 146] width 38 height 16
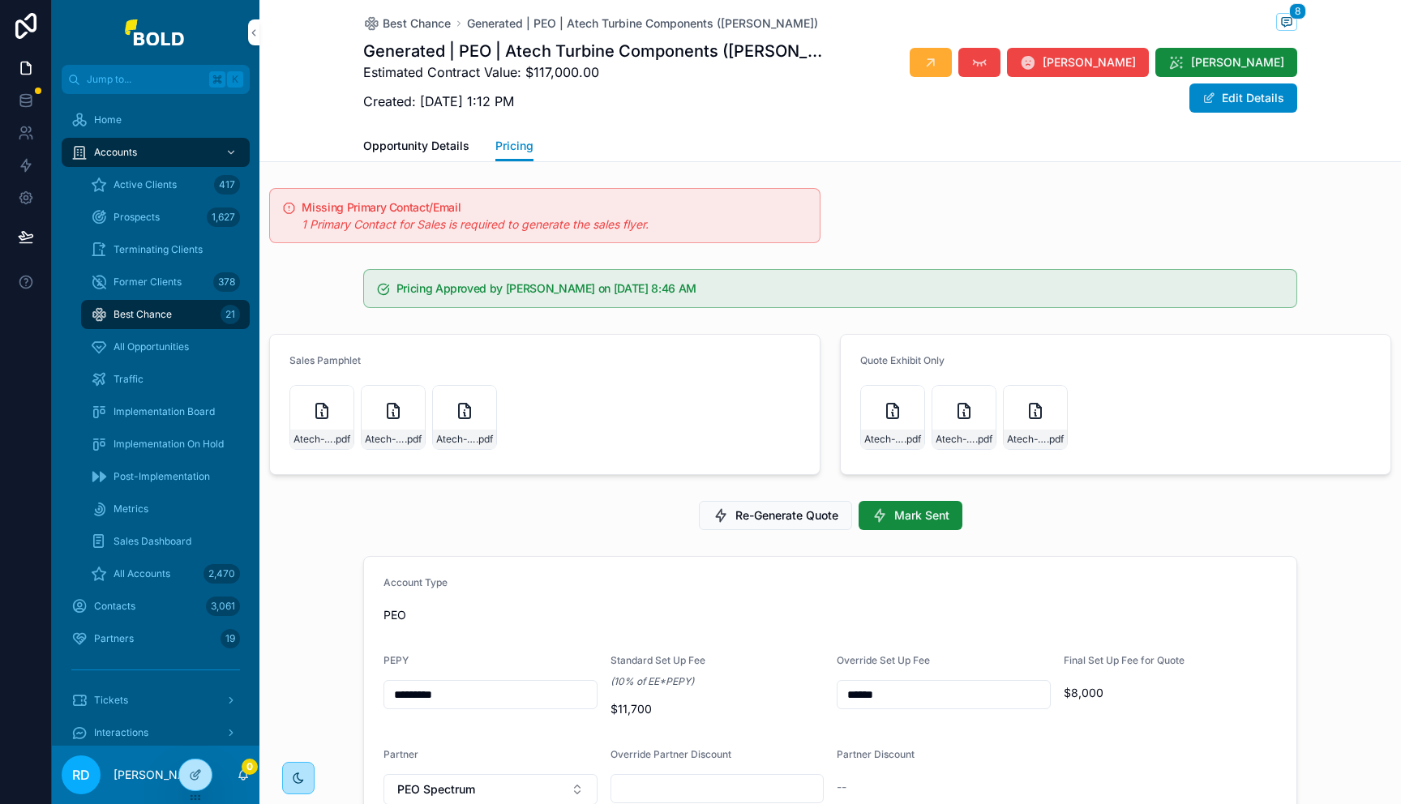
click at [300, 413] on div "Atech-Turbine-Components-PEO-Working-Quote_[DATE]T13:47:24.913Z .pdf" at bounding box center [321, 417] width 65 height 65
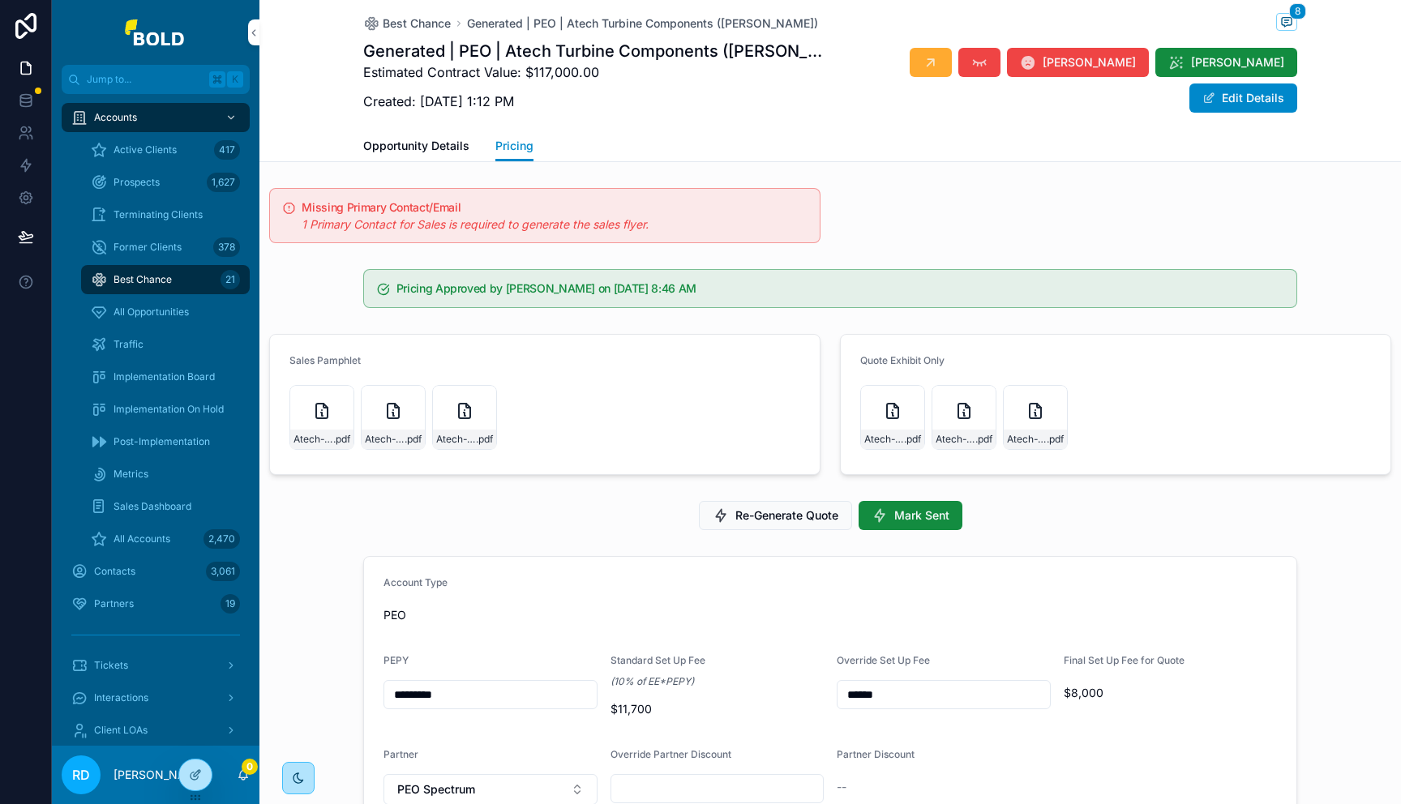
click at [165, 385] on div "Implementation Board" at bounding box center [165, 377] width 149 height 26
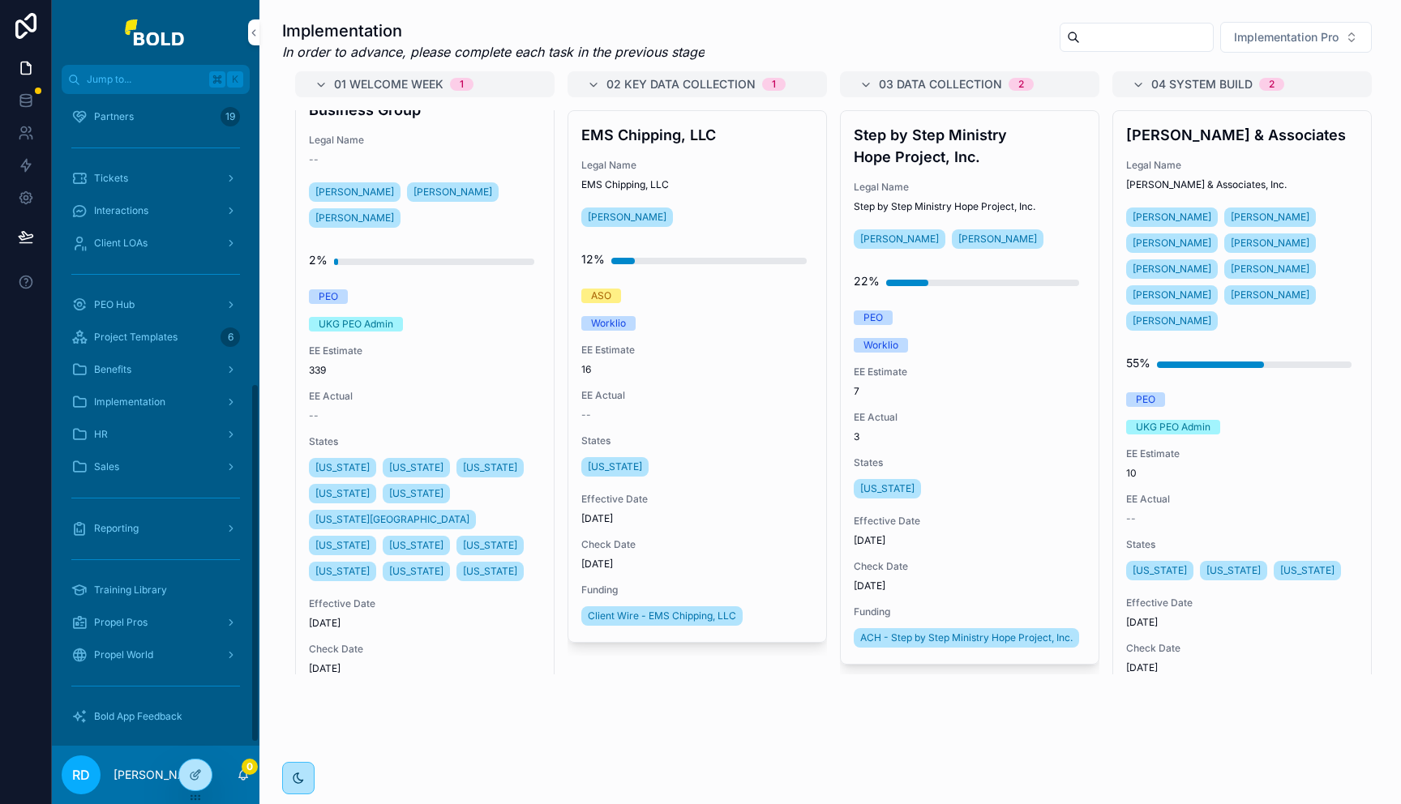
scroll to position [523, 0]
click at [121, 468] on div "Sales" at bounding box center [155, 466] width 169 height 26
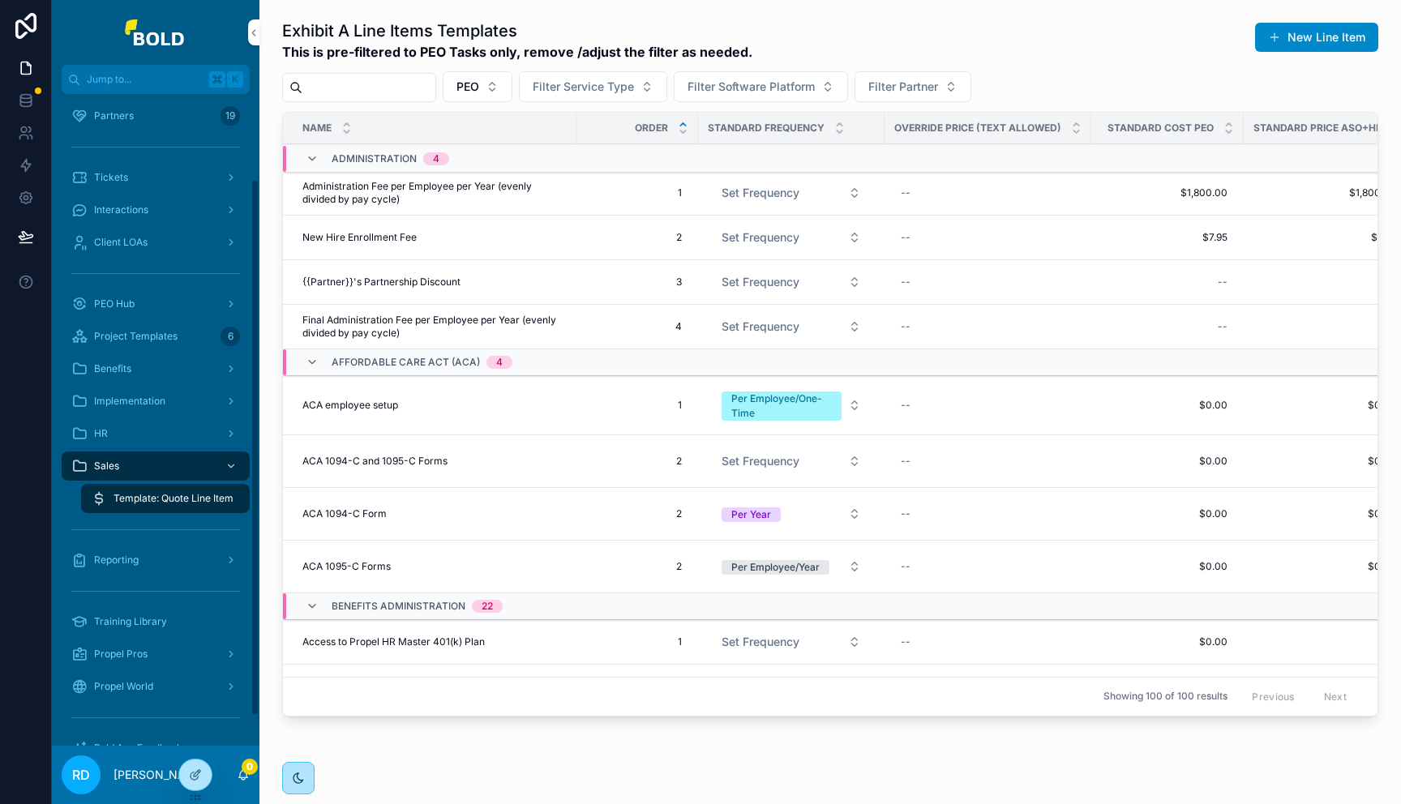
scroll to position [139, 0]
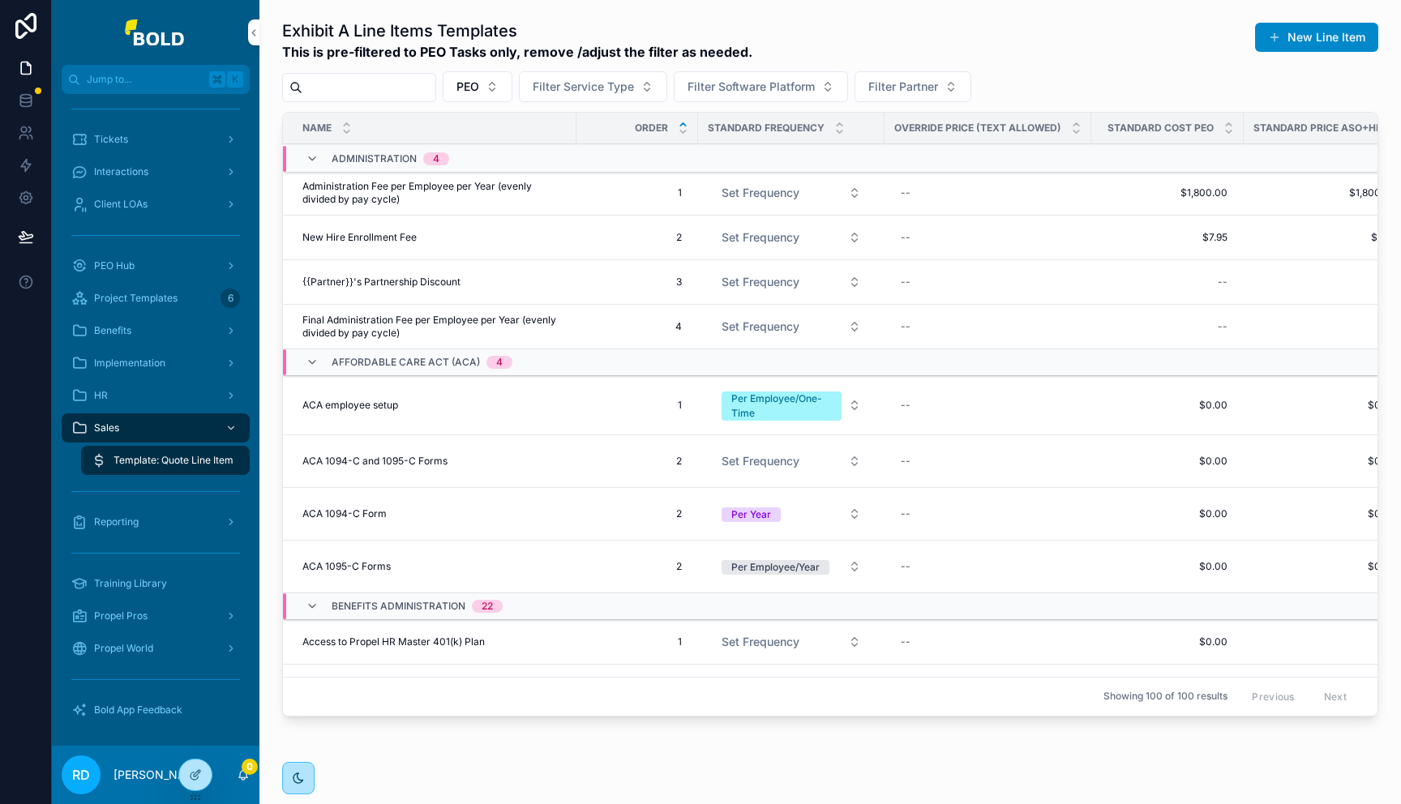
click at [127, 267] on span "PEO Hub" at bounding box center [114, 265] width 41 height 13
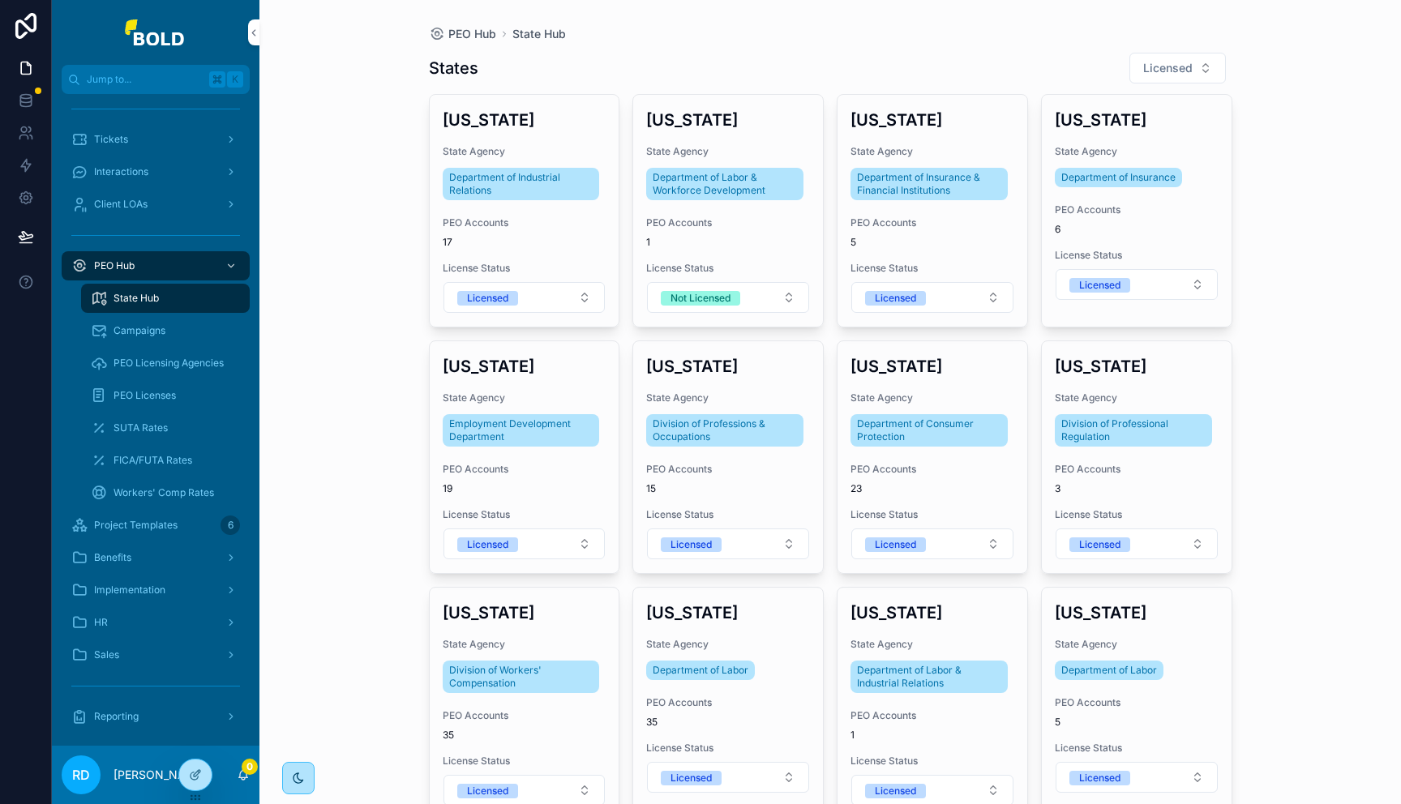
click at [554, 130] on h3 "[US_STATE]" at bounding box center [525, 120] width 164 height 24
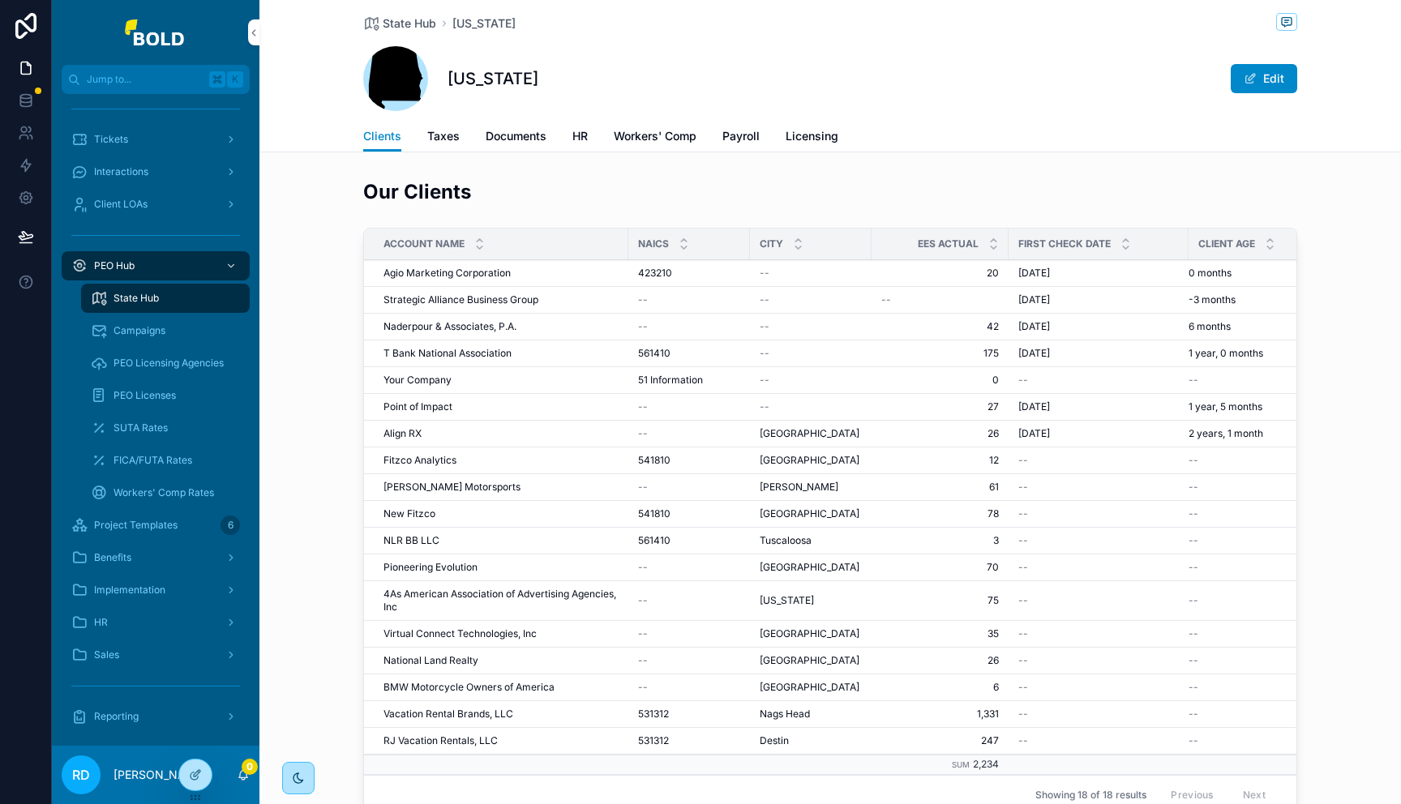
click at [524, 136] on span "Documents" at bounding box center [516, 136] width 61 height 16
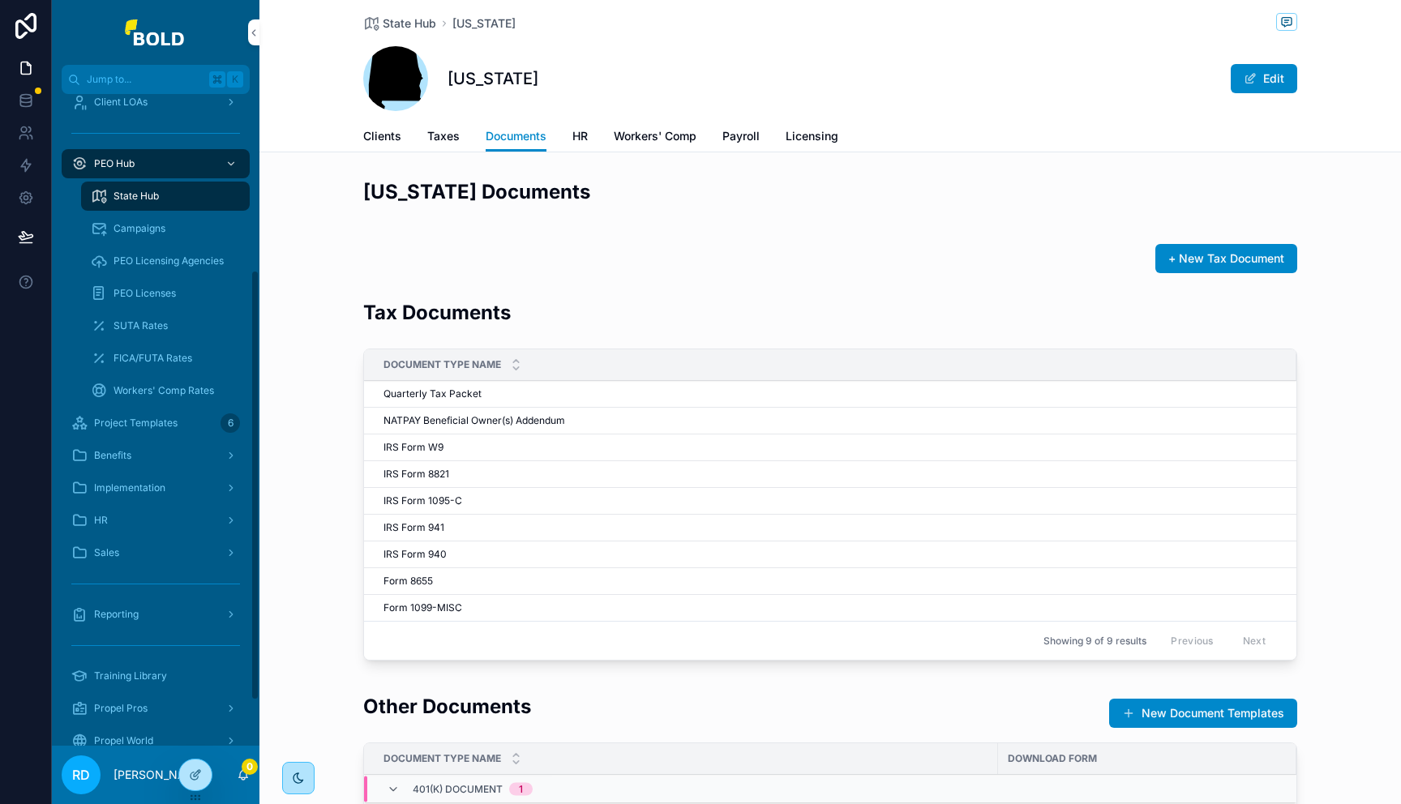
scroll to position [266, 0]
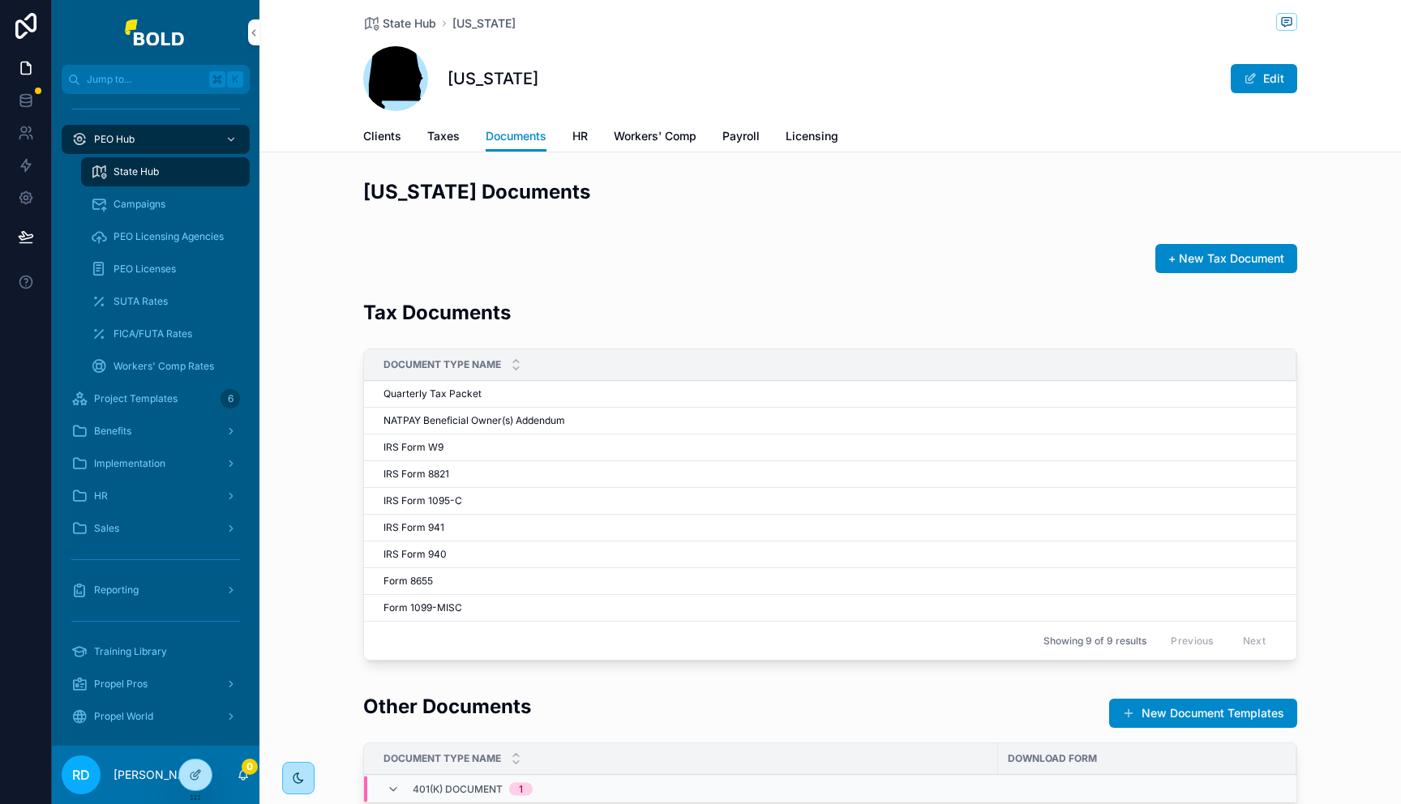
click at [135, 298] on span "SUTA Rates" at bounding box center [140, 301] width 54 height 13
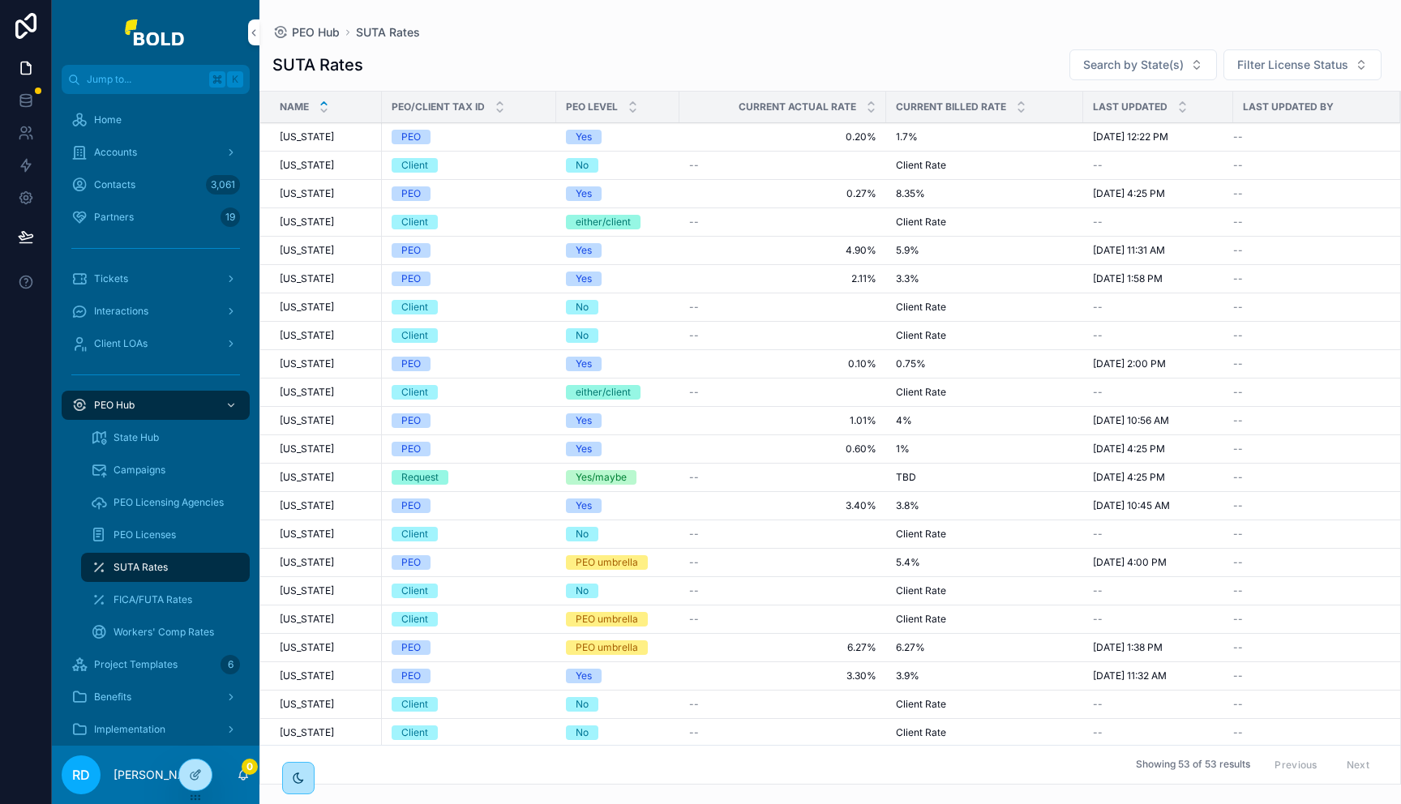
click at [131, 157] on span "Accounts" at bounding box center [115, 152] width 43 height 13
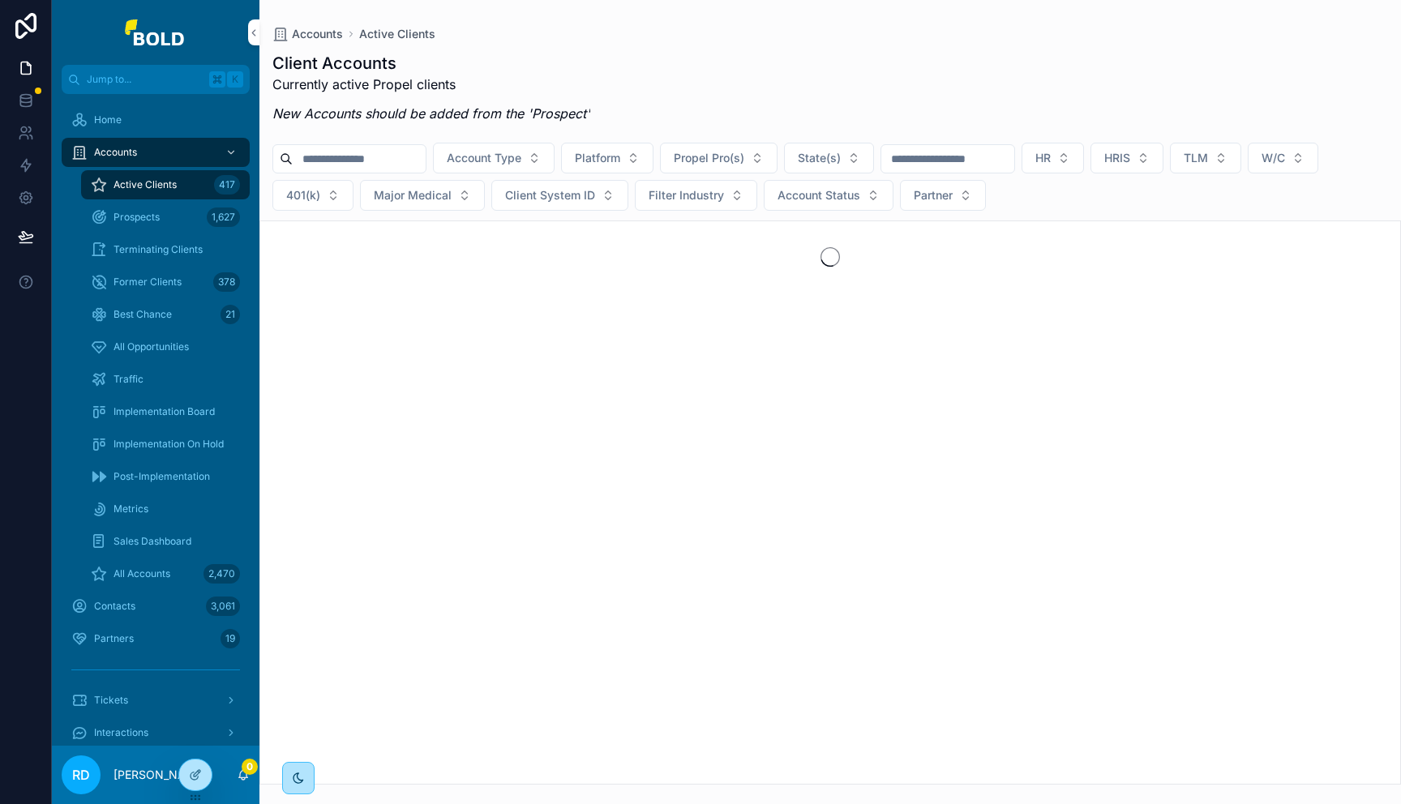
click at [147, 409] on span "Implementation Board" at bounding box center [163, 411] width 101 height 13
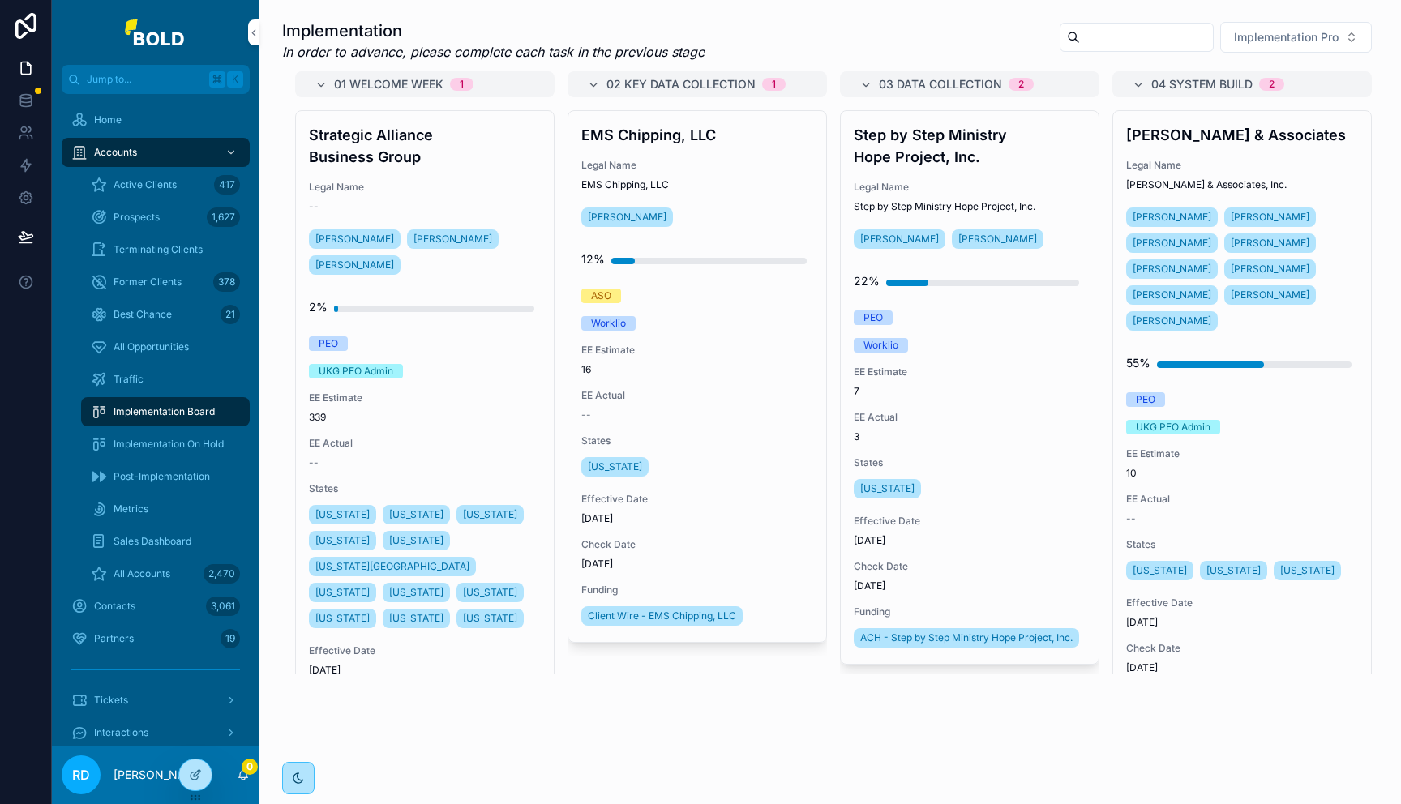
click at [483, 151] on h4 "Strategic Alliance Business Group" at bounding box center [425, 146] width 232 height 44
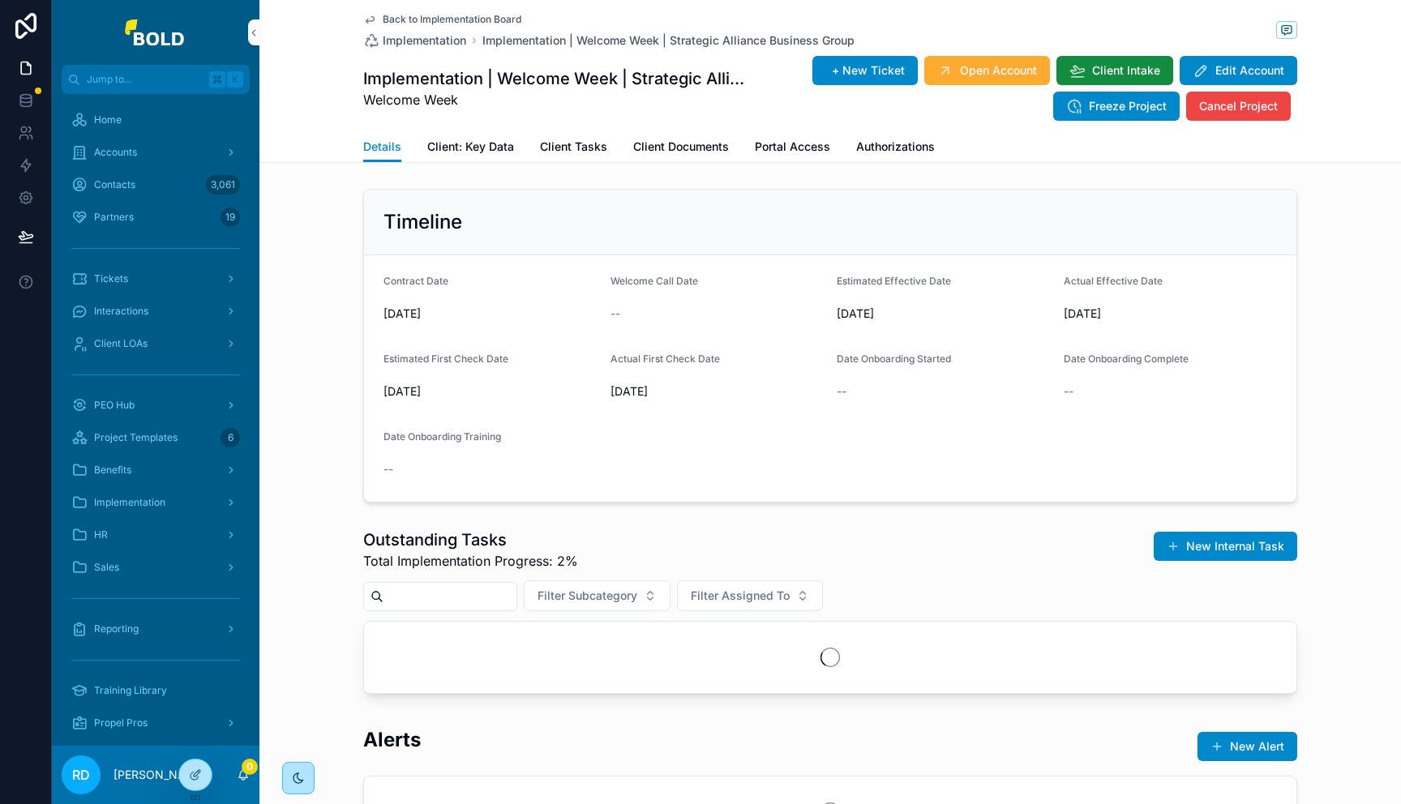
click at [682, 140] on span "Client Documents" at bounding box center [681, 147] width 96 height 16
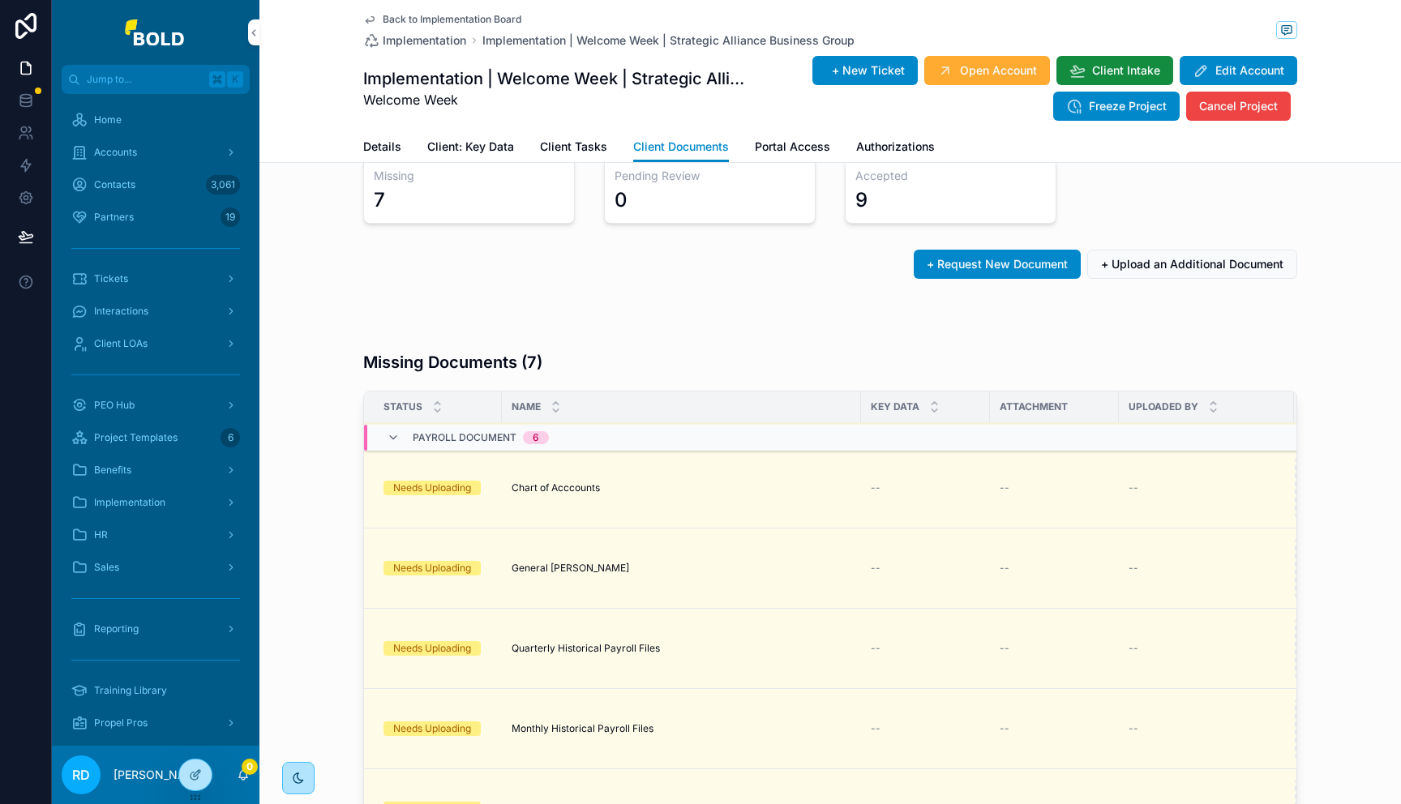
click at [136, 310] on span "Interactions" at bounding box center [121, 311] width 54 height 13
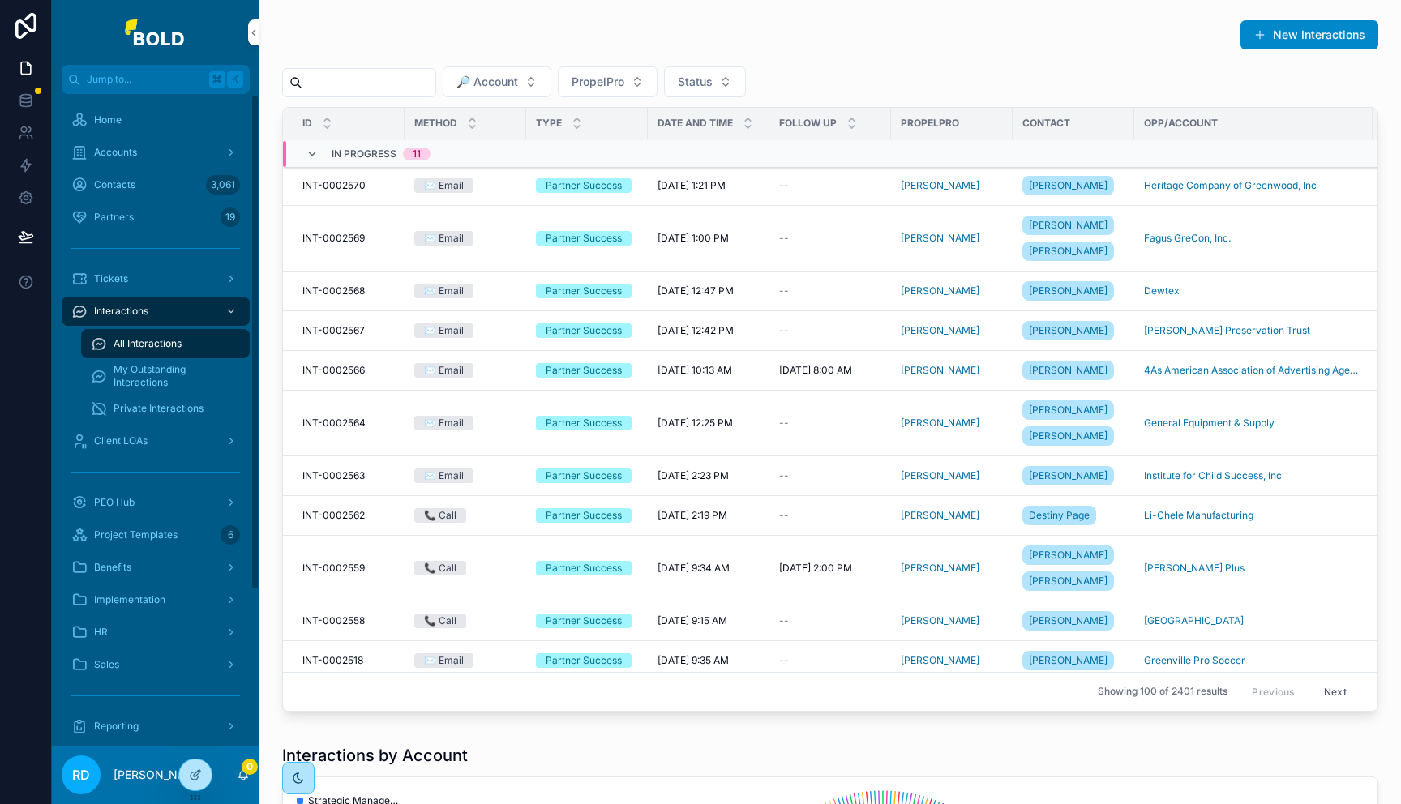
click at [136, 154] on span "Accounts" at bounding box center [115, 152] width 43 height 13
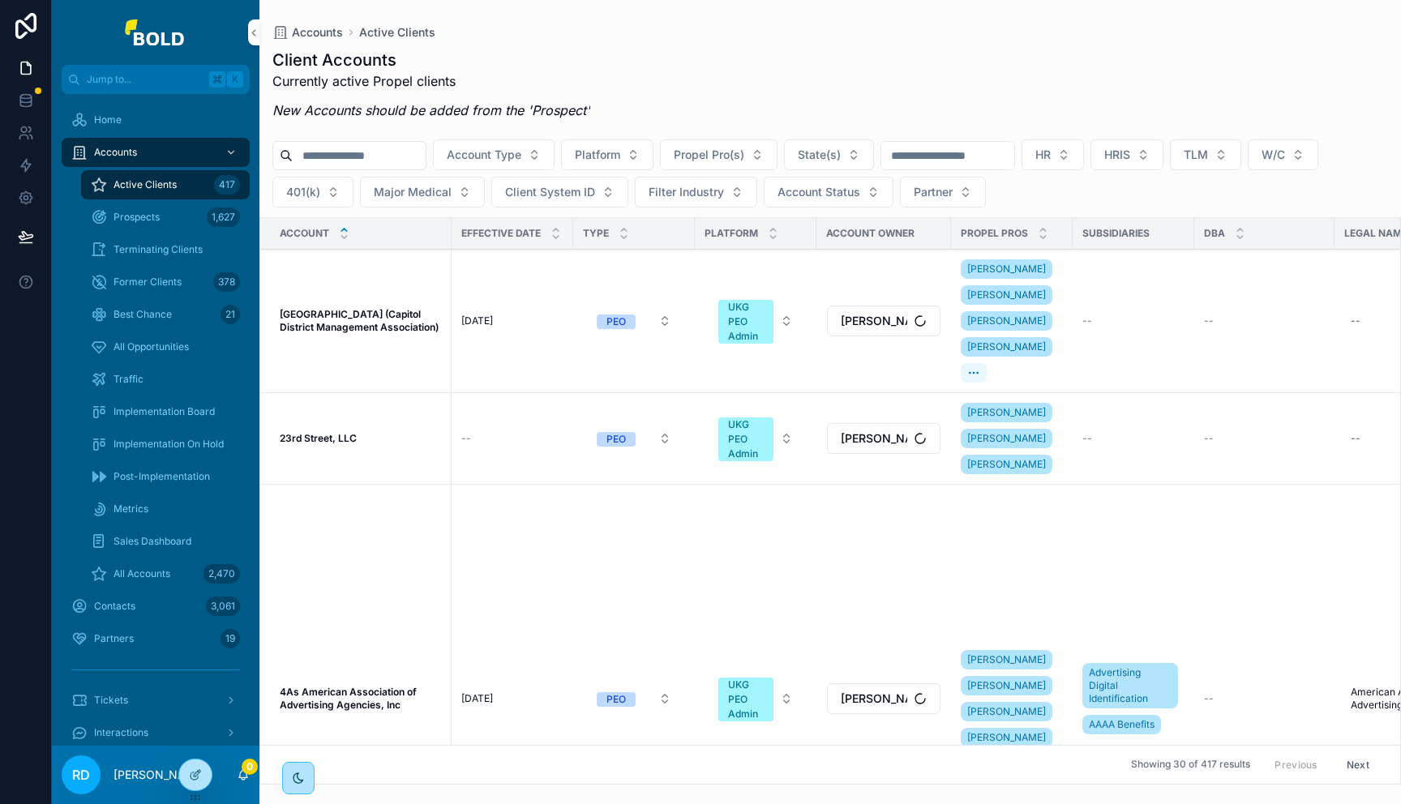
click at [354, 319] on strong "[GEOGRAPHIC_DATA] (Capitol District Management Association)" at bounding box center [359, 320] width 159 height 25
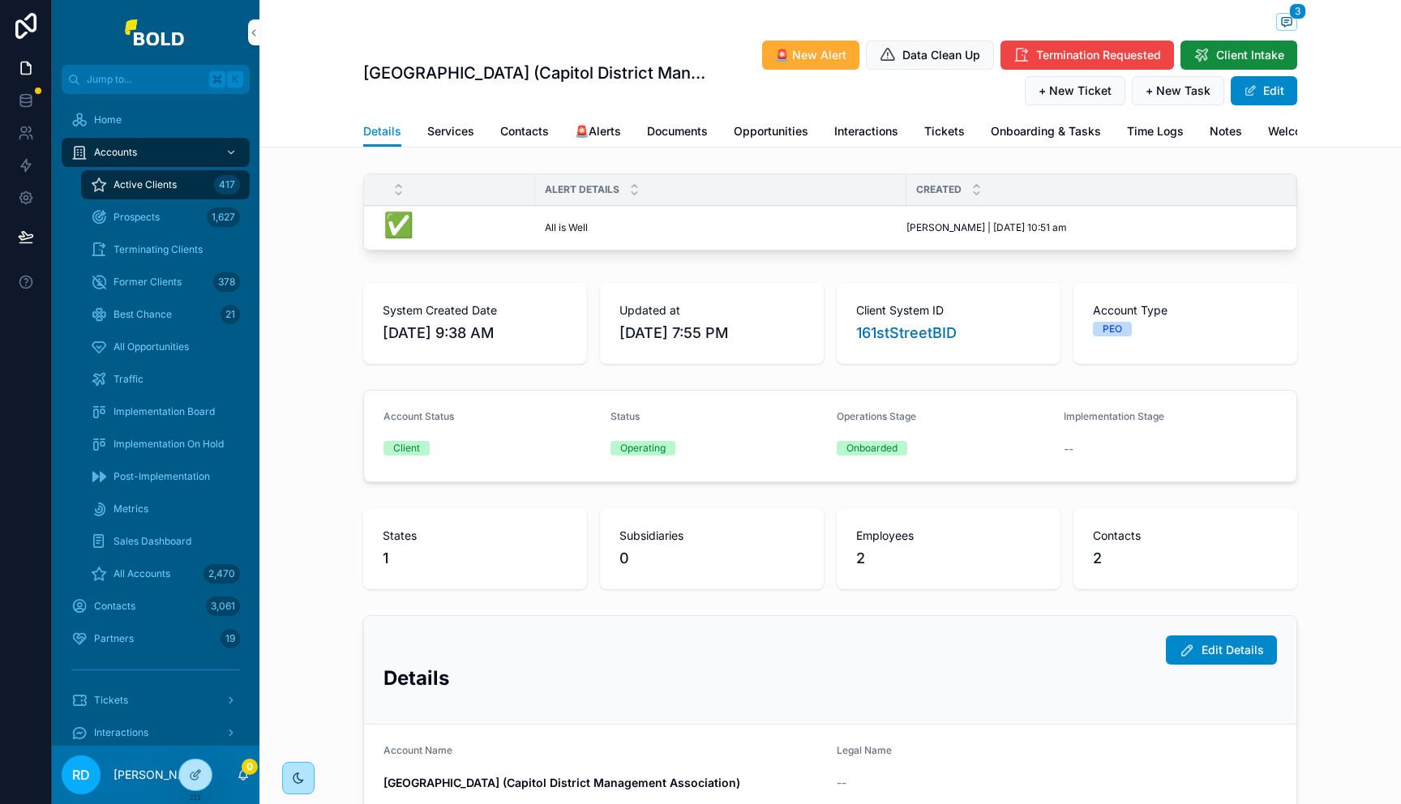
click at [840, 142] on link "Interactions" at bounding box center [866, 133] width 64 height 32
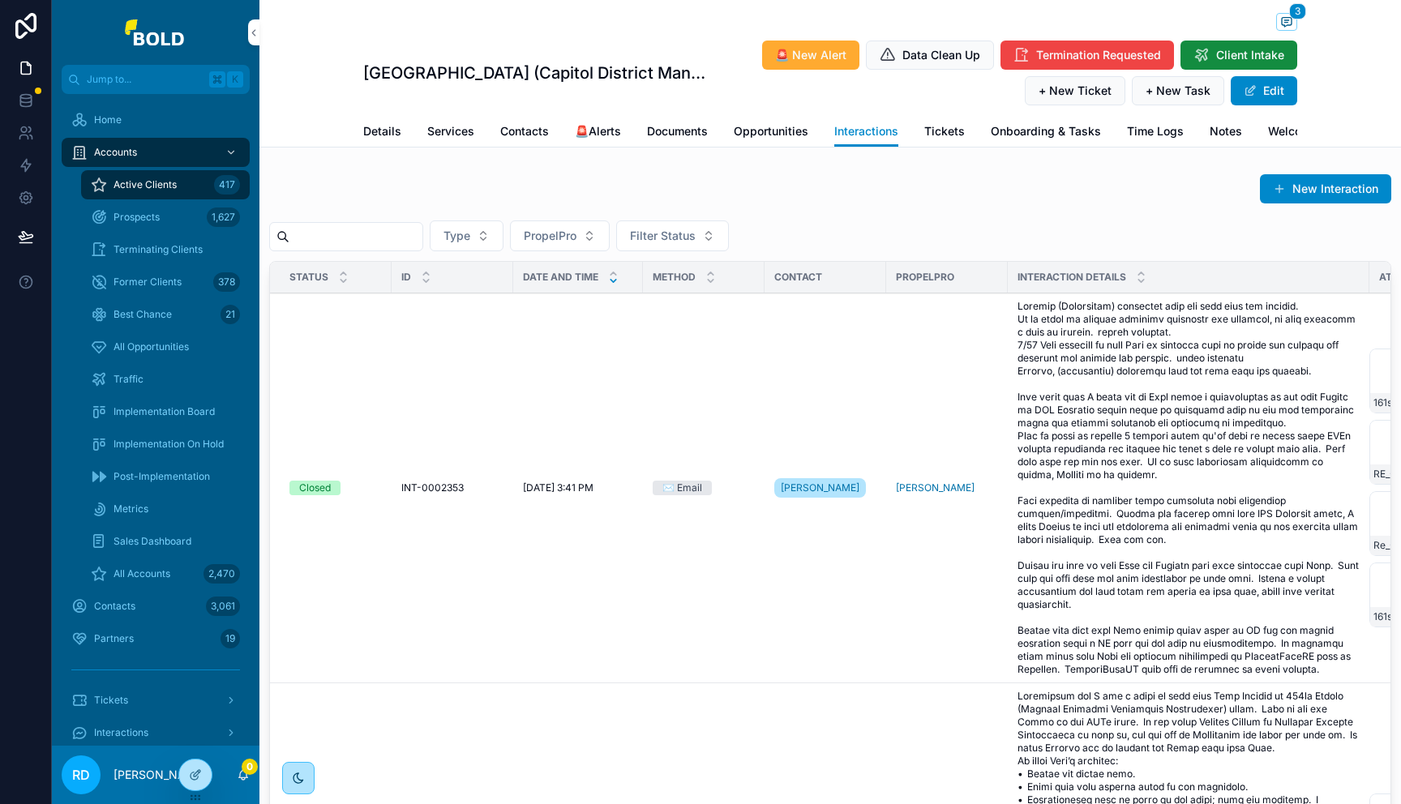
click at [953, 143] on link "Tickets" at bounding box center [944, 133] width 41 height 32
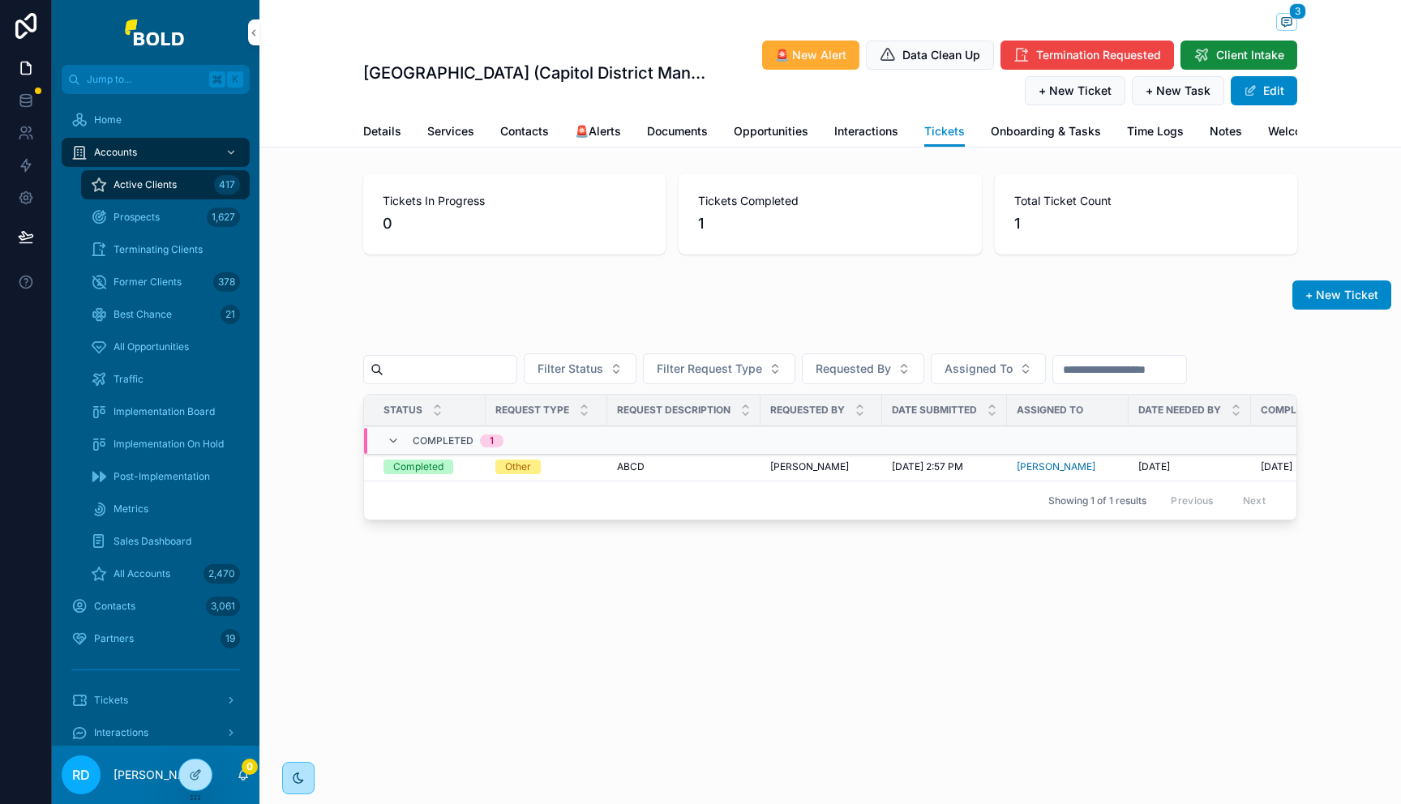
click at [455, 137] on span "Services" at bounding box center [450, 131] width 47 height 16
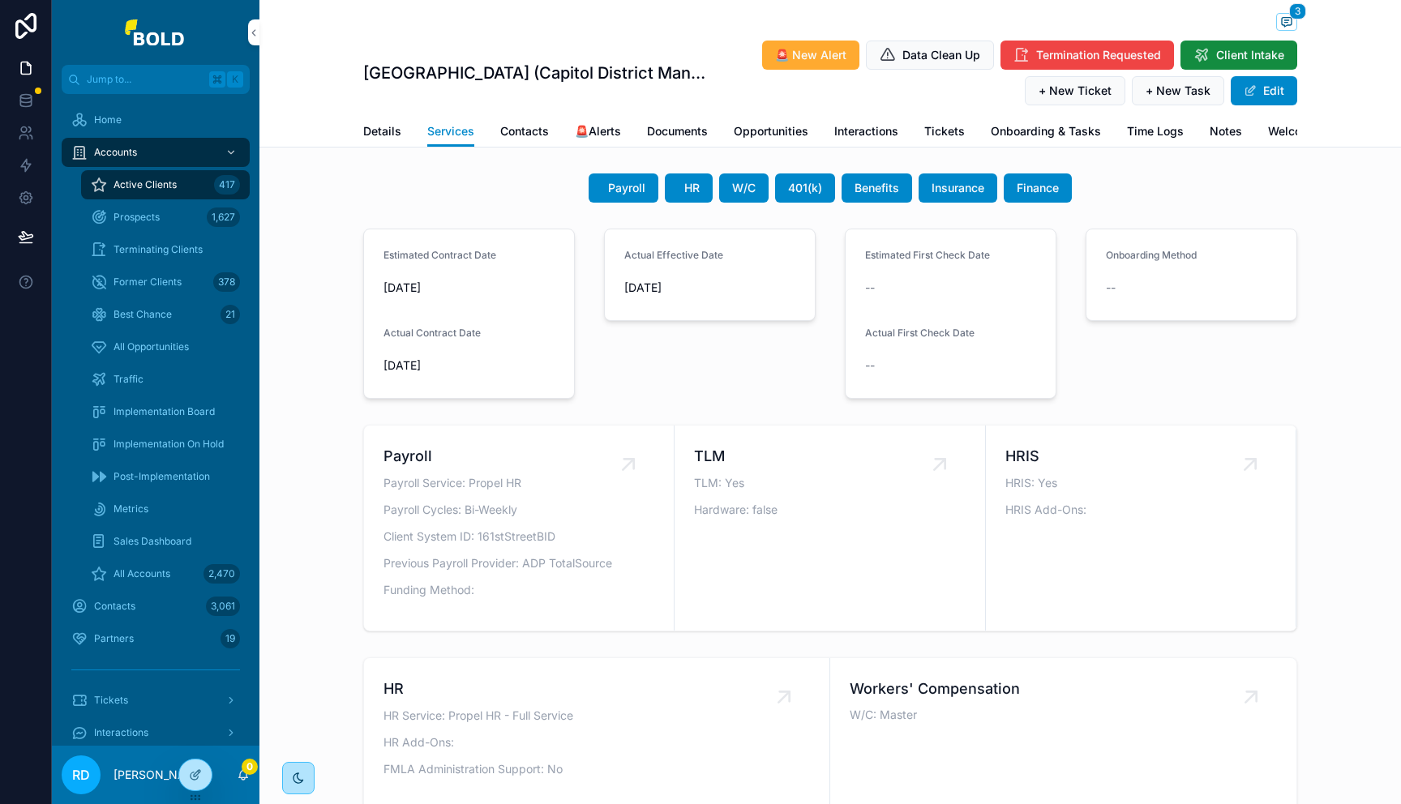
click at [625, 195] on span "Payroll" at bounding box center [626, 188] width 37 height 16
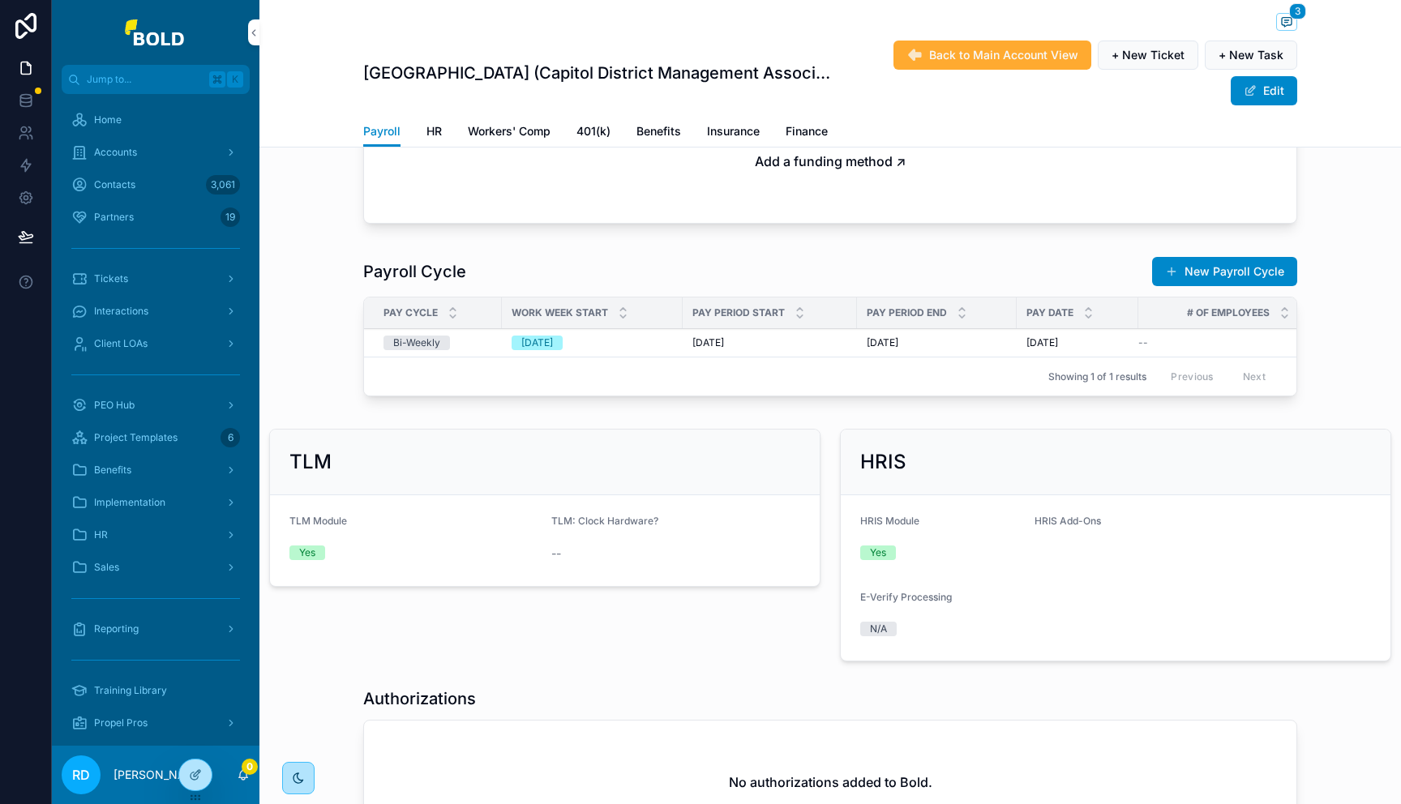
click at [137, 157] on div "Accounts" at bounding box center [155, 152] width 169 height 26
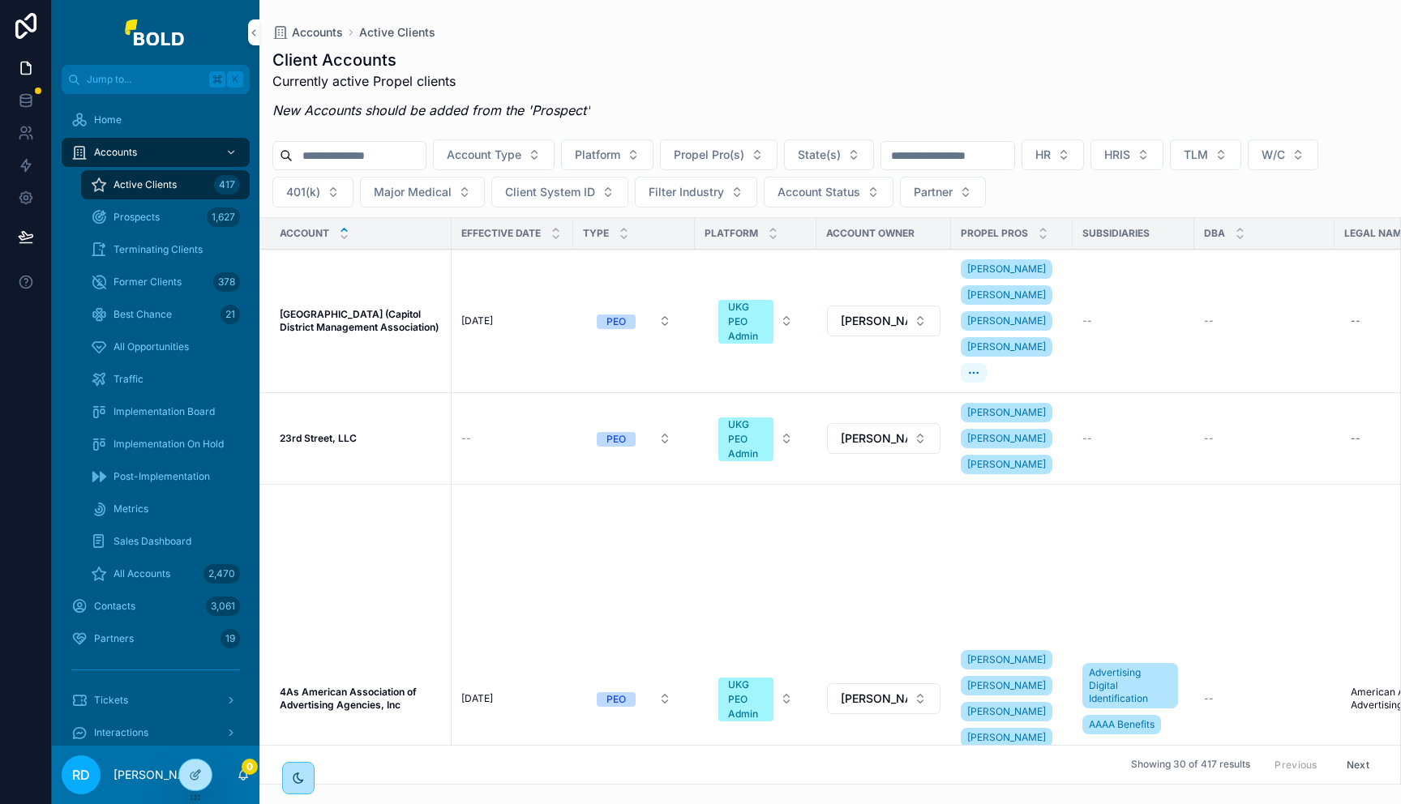
click at [129, 379] on span "Traffic" at bounding box center [128, 379] width 30 height 13
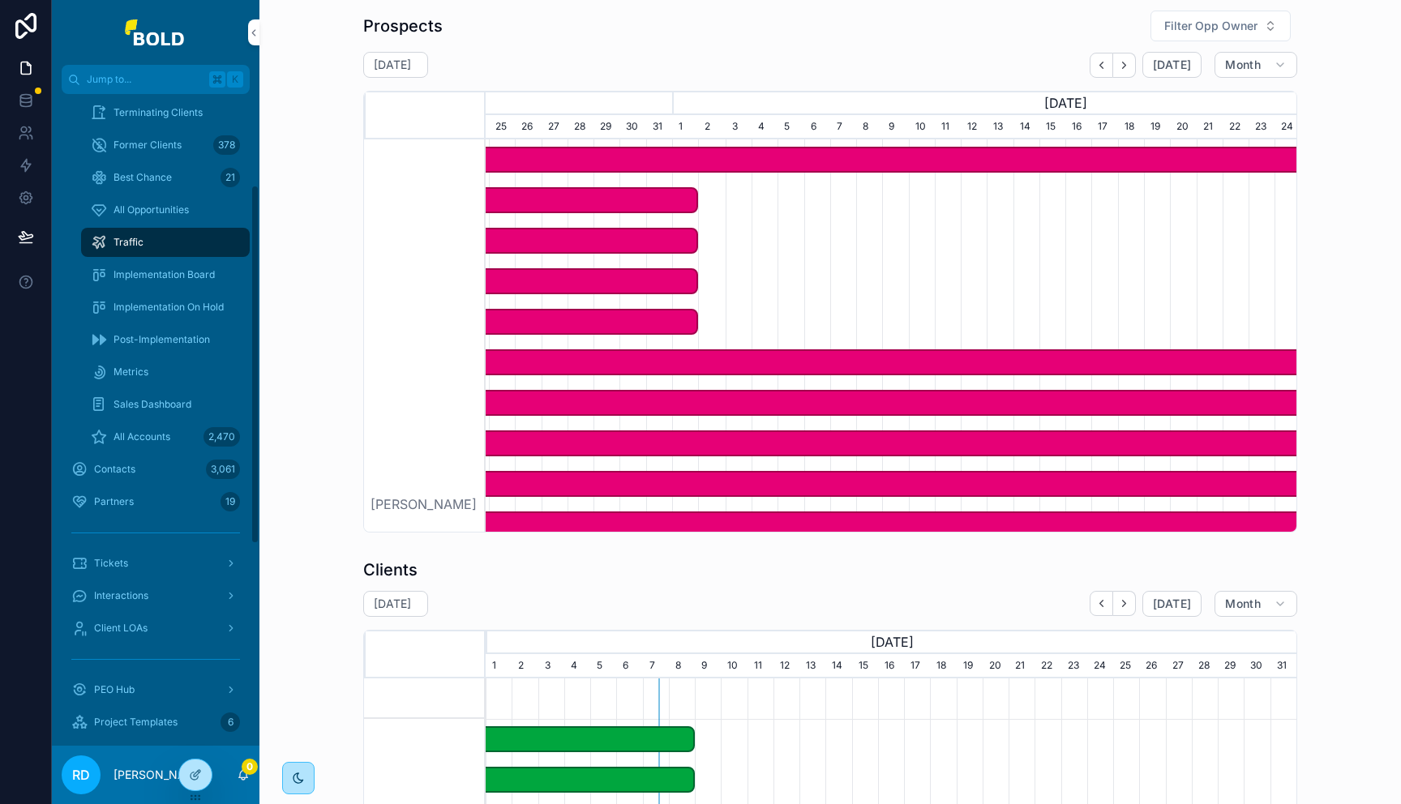
scroll to position [174, 0]
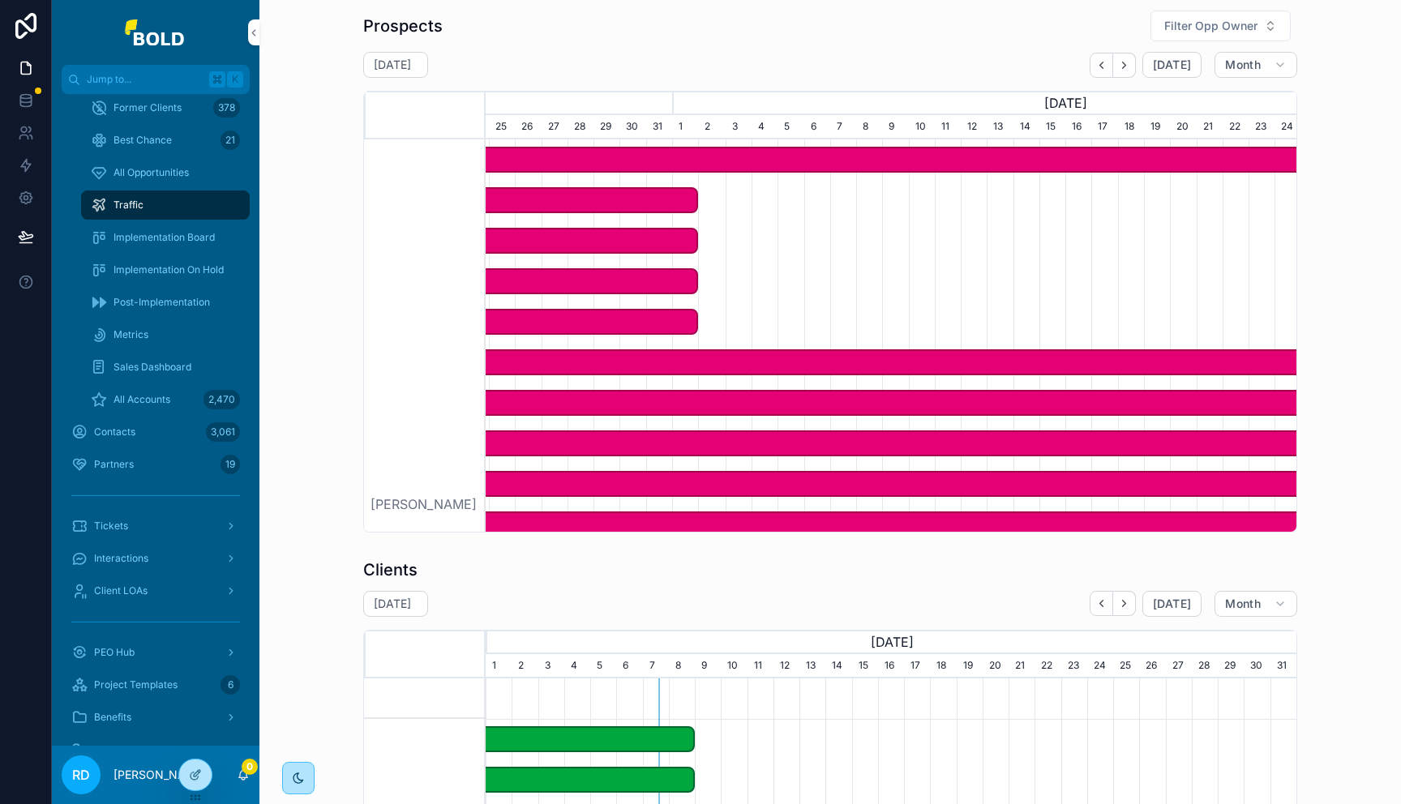
click at [135, 588] on span "Client LOAs" at bounding box center [120, 590] width 53 height 13
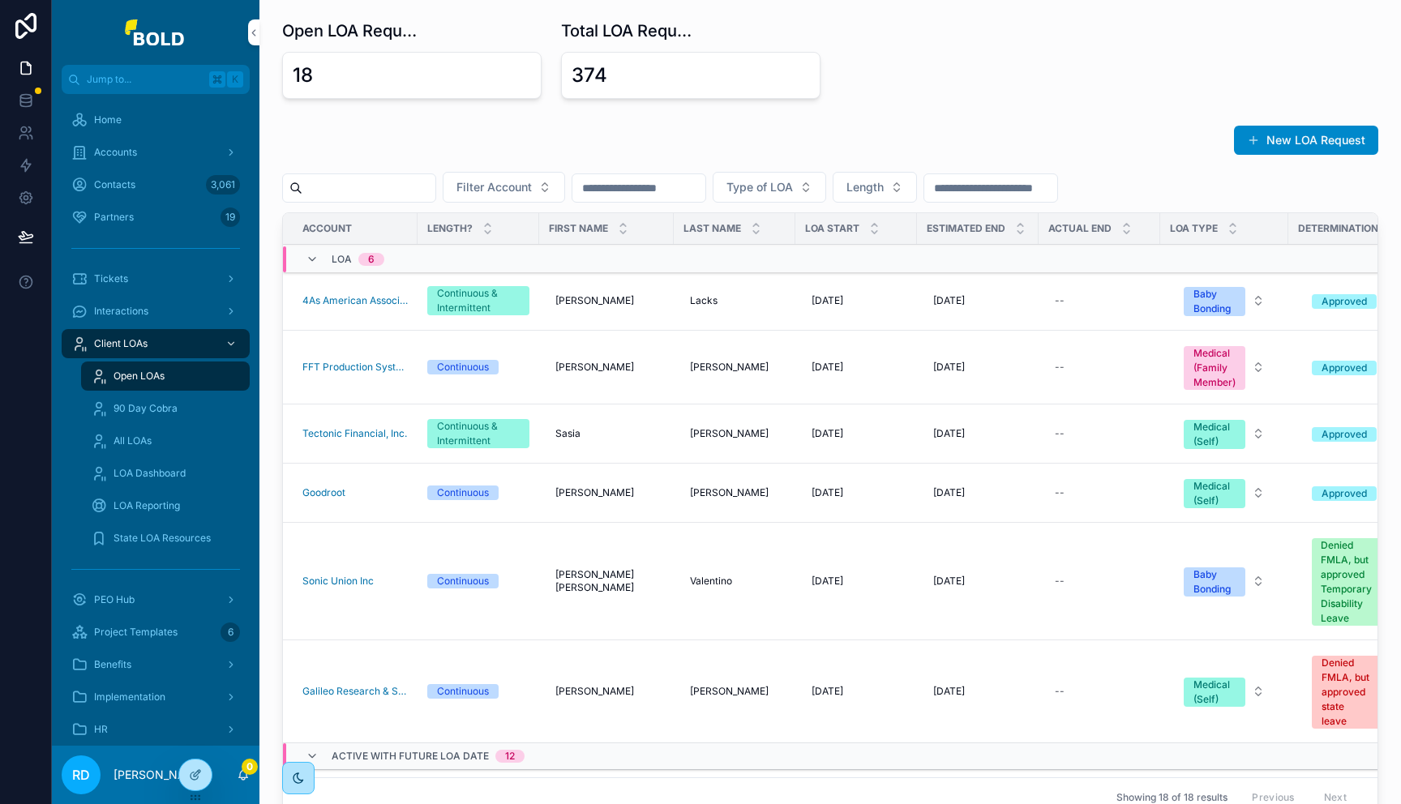
click at [131, 143] on div "Accounts" at bounding box center [155, 152] width 169 height 26
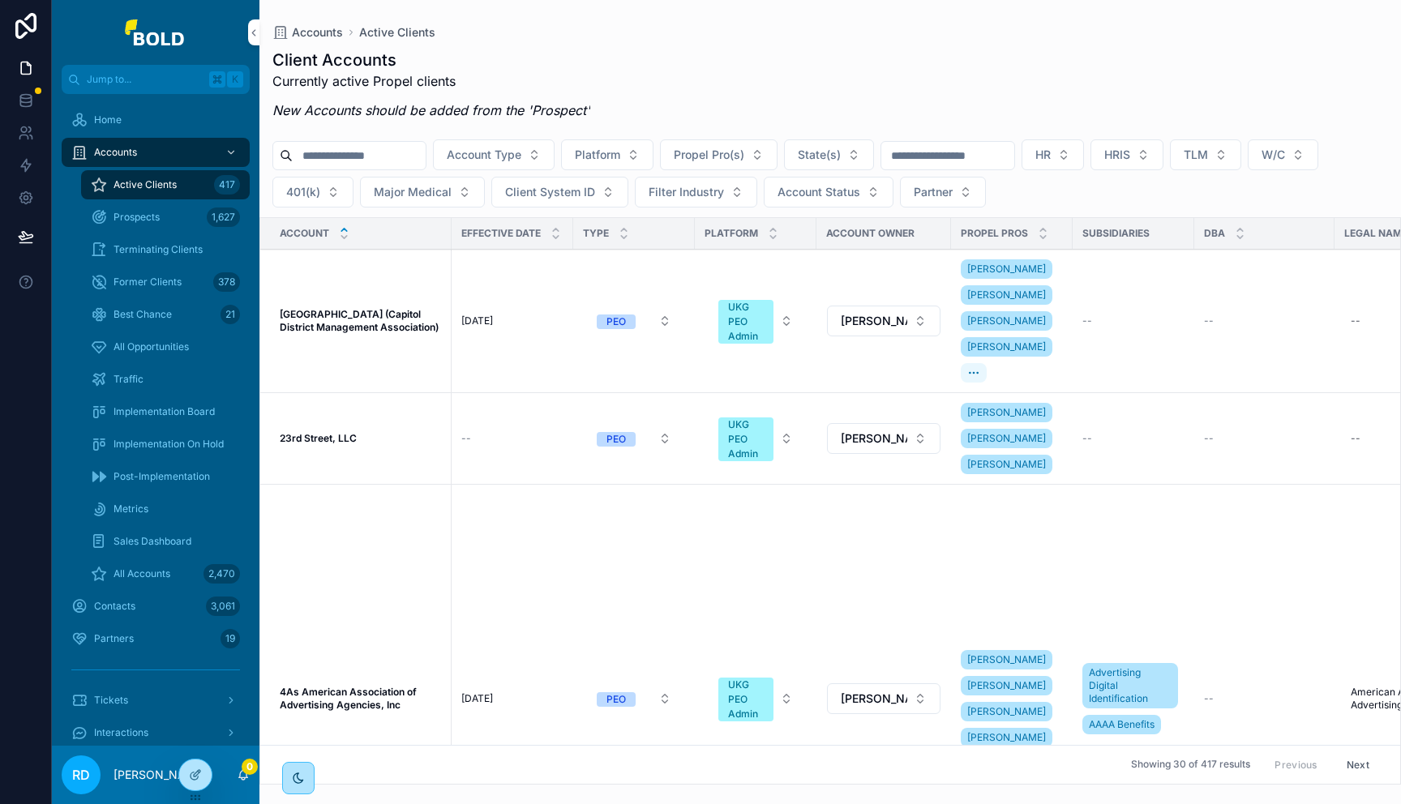
click at [145, 507] on span "Metrics" at bounding box center [130, 509] width 35 height 13
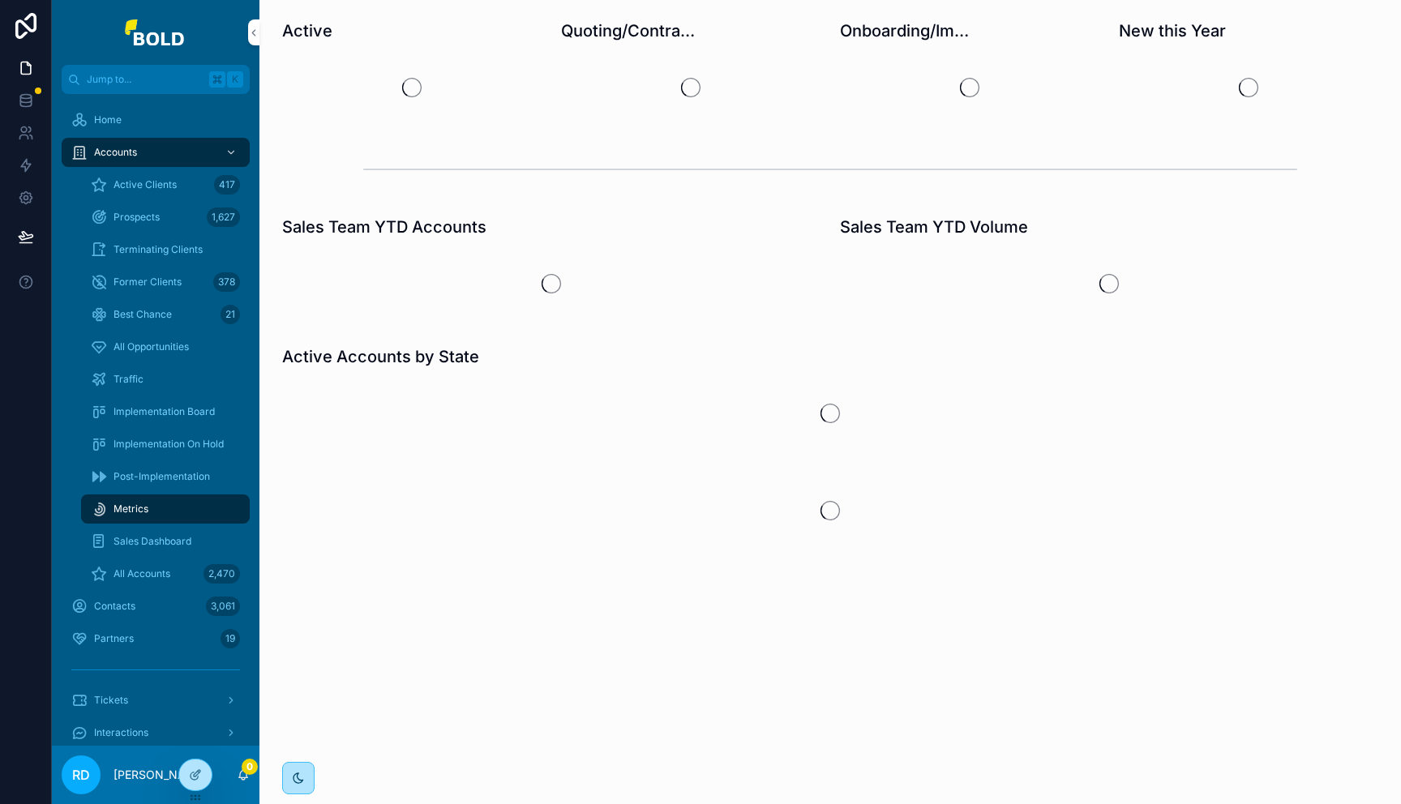
click at [157, 541] on span "Sales Dashboard" at bounding box center [152, 541] width 78 height 13
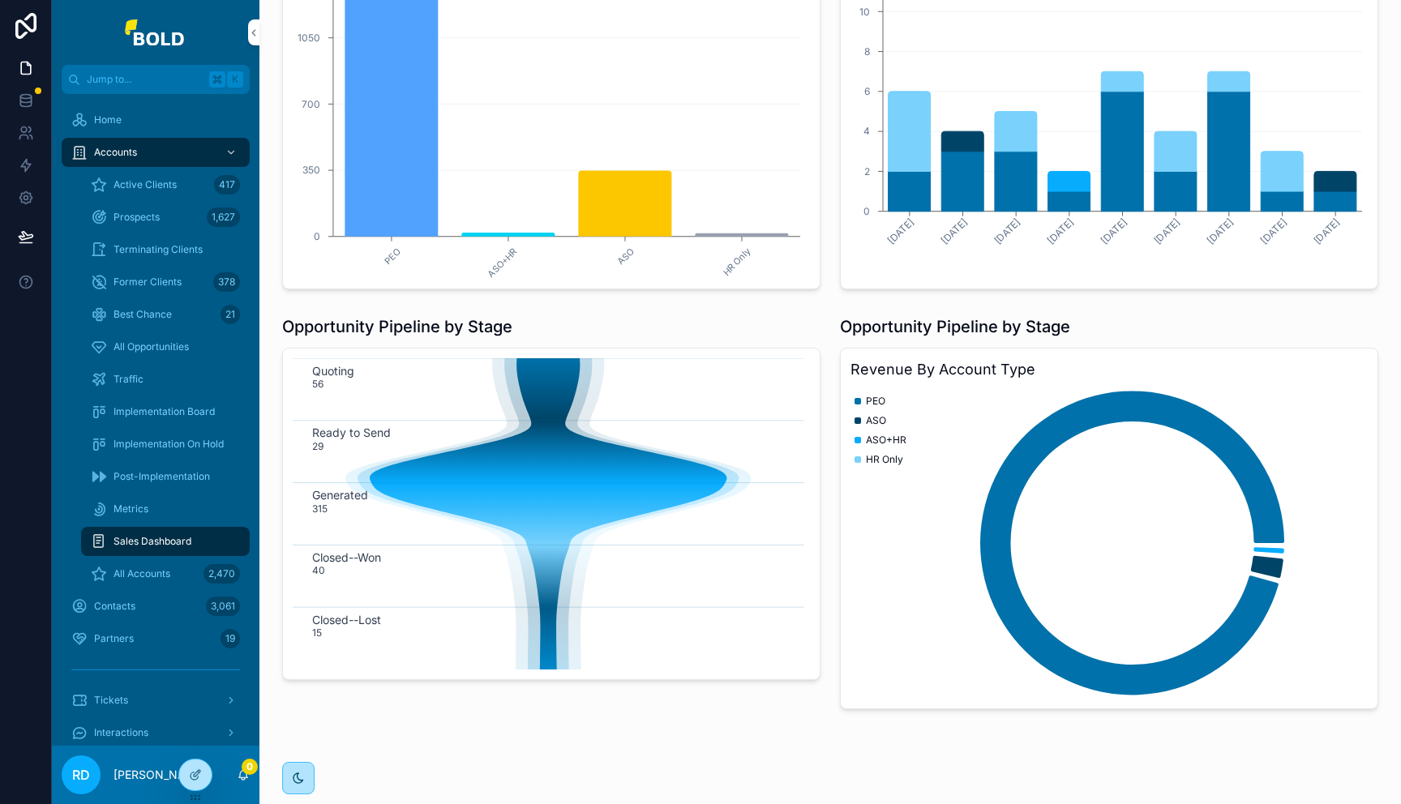
scroll to position [153, 0]
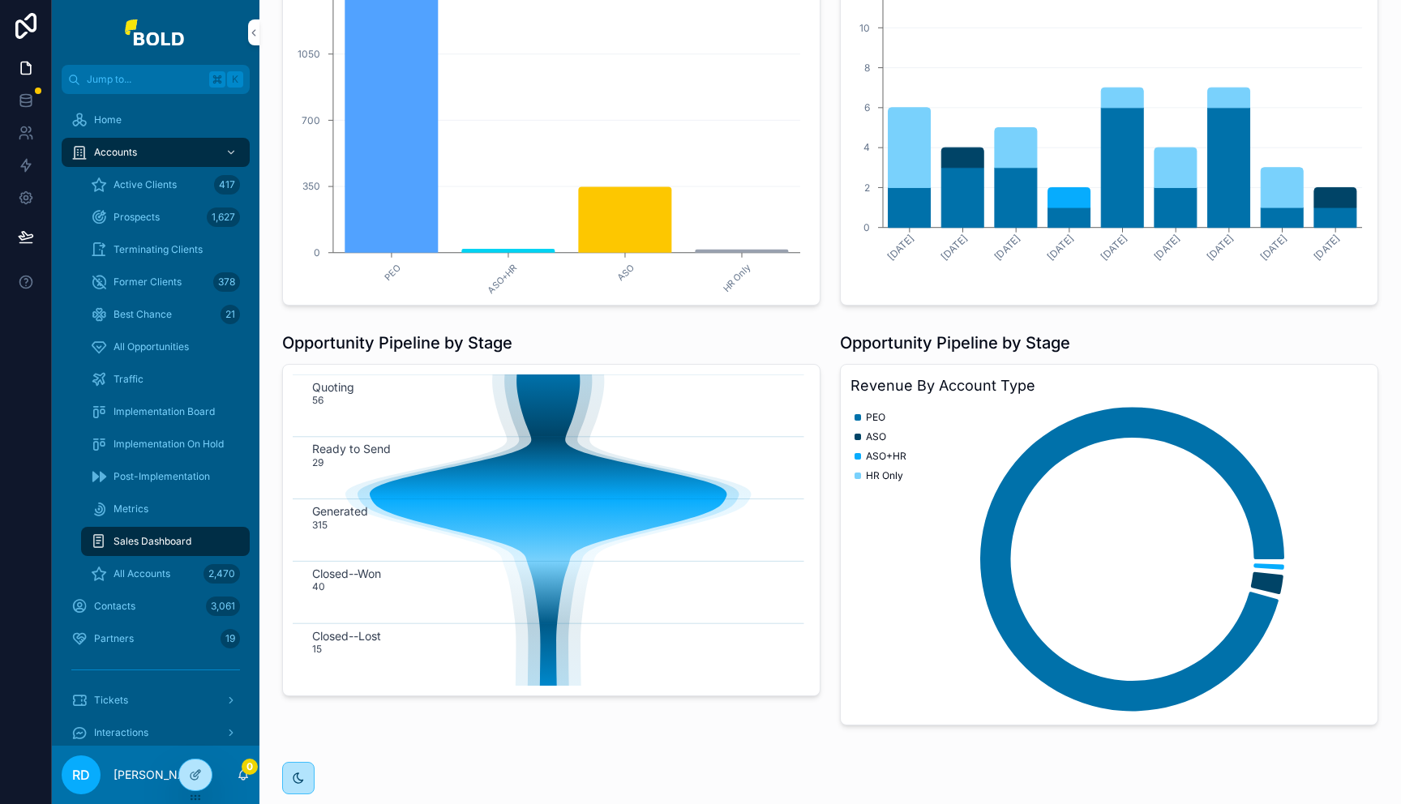
click at [173, 511] on div "Metrics" at bounding box center [165, 509] width 149 height 26
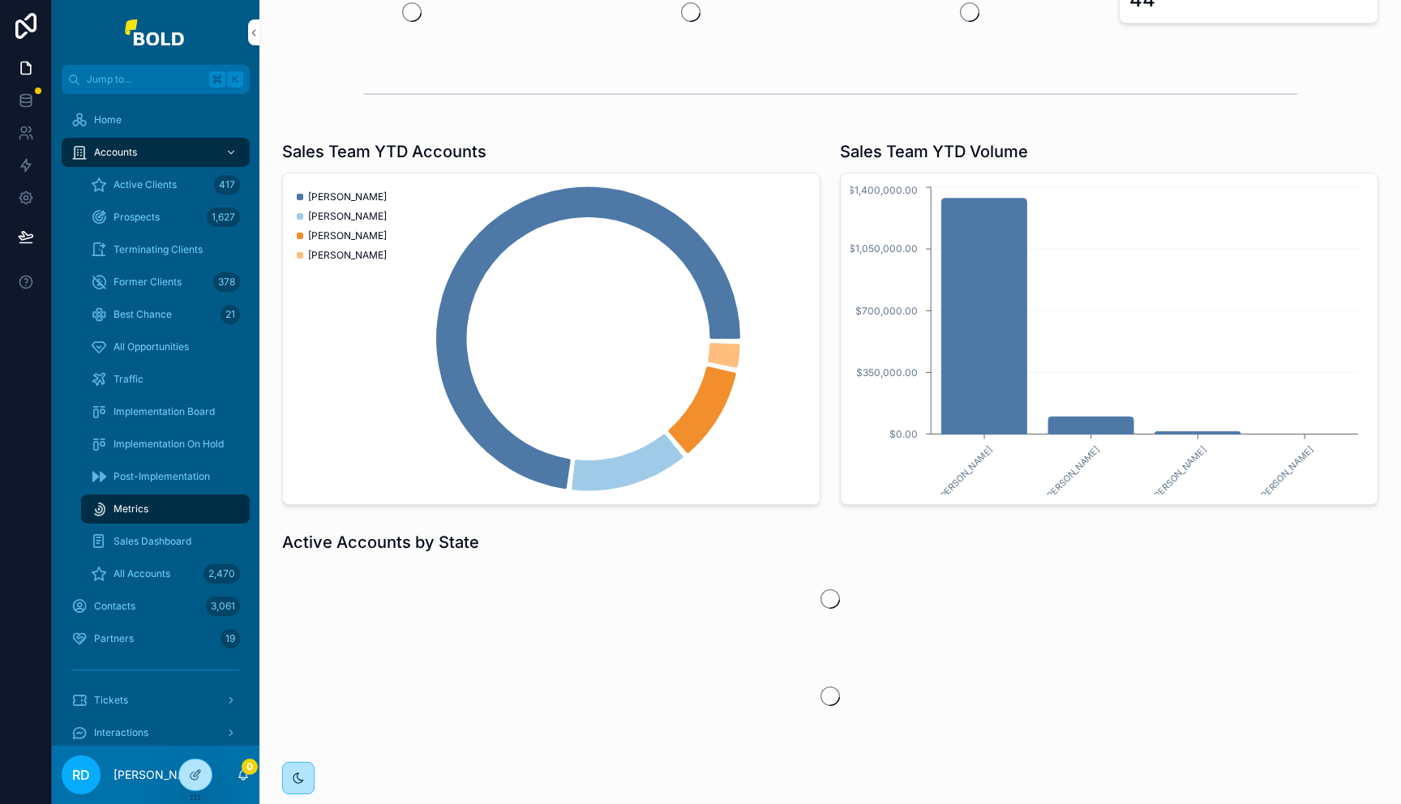
scroll to position [92, 0]
